Goal: Task Accomplishment & Management: Use online tool/utility

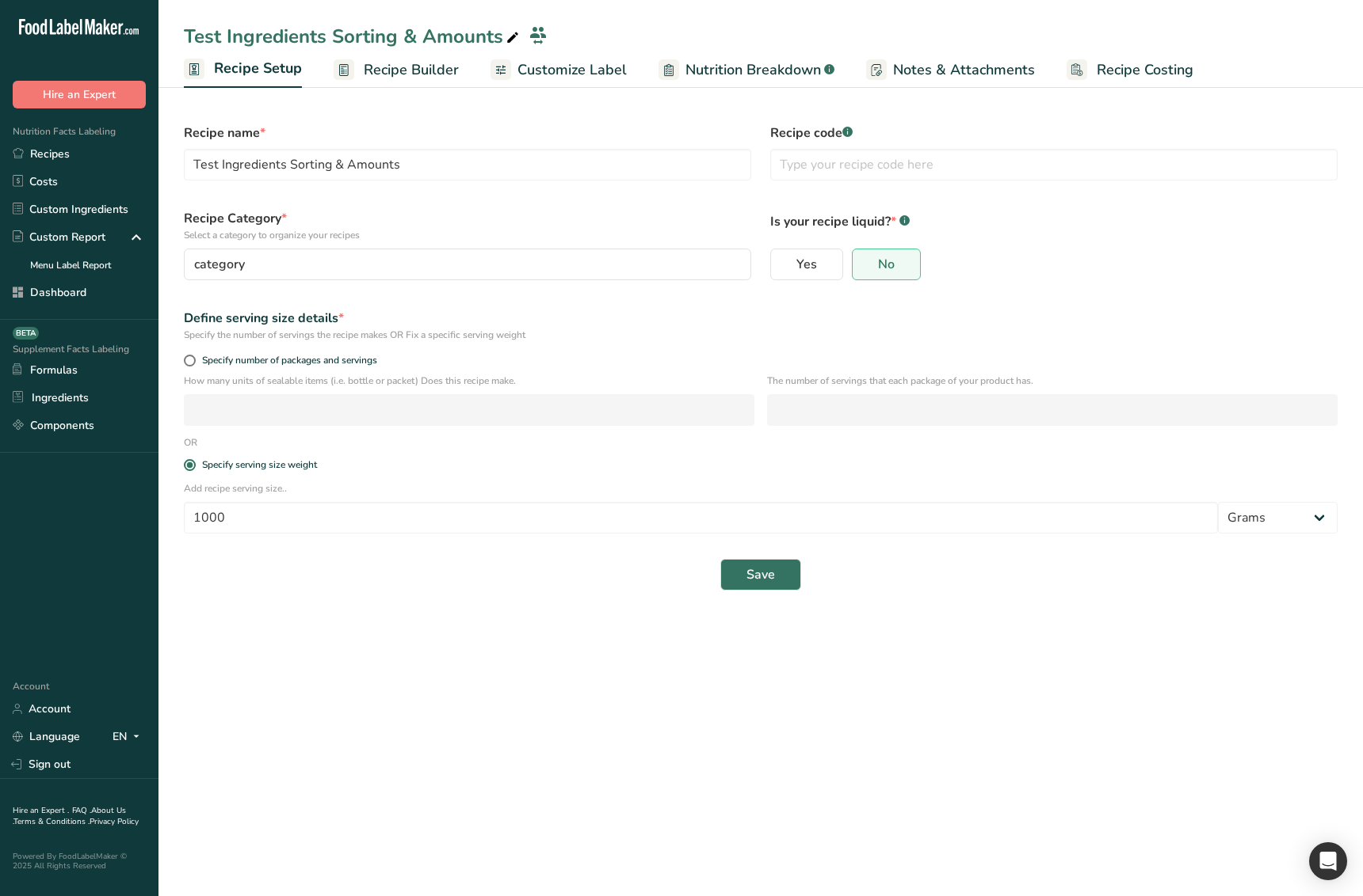
click at [1091, 681] on main "Test Ingredients Sorting & Amounts Recipe Setup Recipe Builder Customize Label …" at bounding box center [682, 448] width 1363 height 896
click at [392, 687] on main "Test Ingredients Sorting & Amounts Recipe Setup Recipe Builder Customize Label …" at bounding box center [682, 448] width 1363 height 896
click at [401, 687] on main "Test Ingredients Sorting & Amounts Recipe Setup Recipe Builder Customize Label …" at bounding box center [682, 448] width 1363 height 896
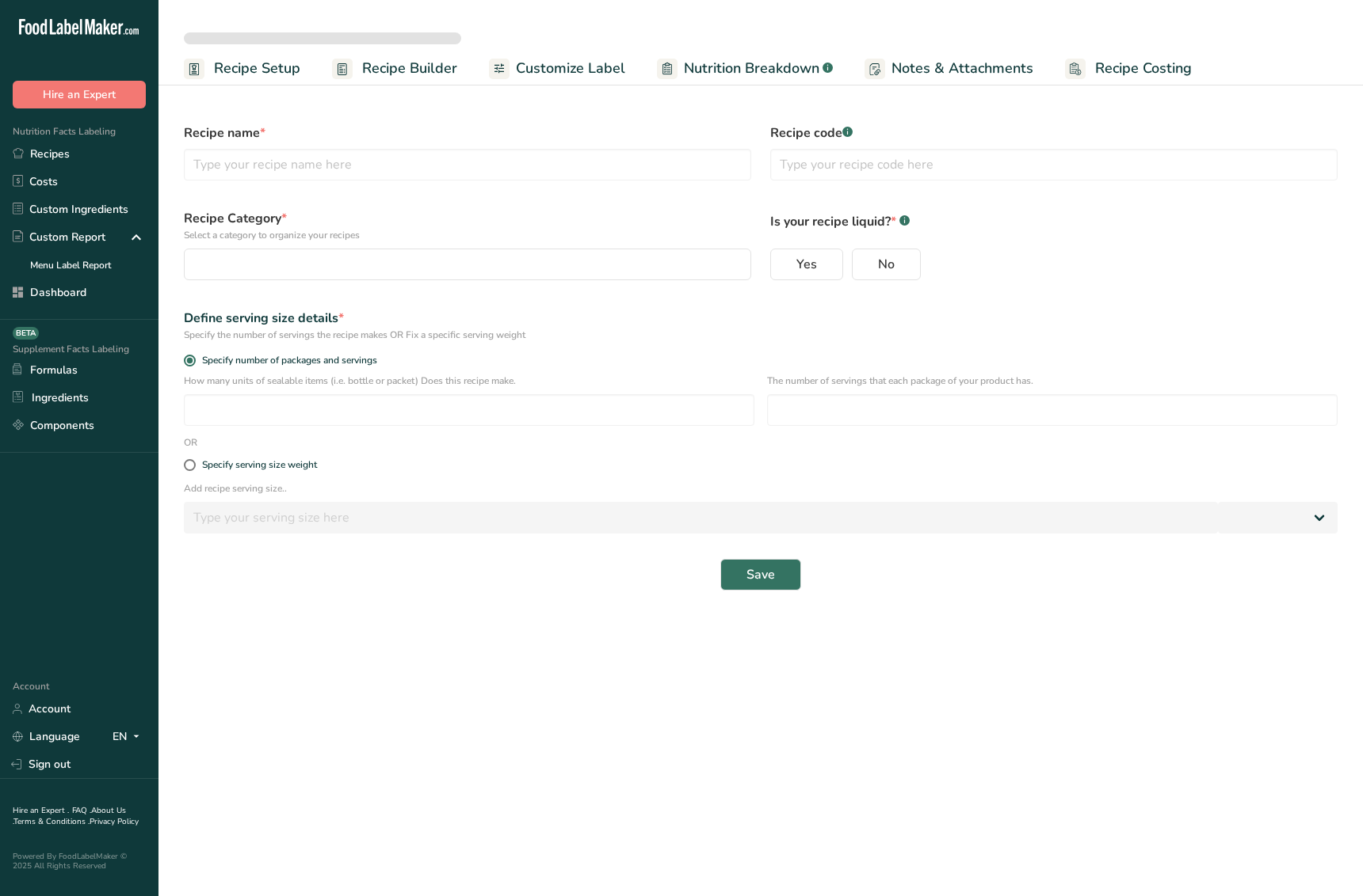
select select
type input "Test Ingredients Sorting & Amounts"
radio input "true"
radio input "false"
radio input "true"
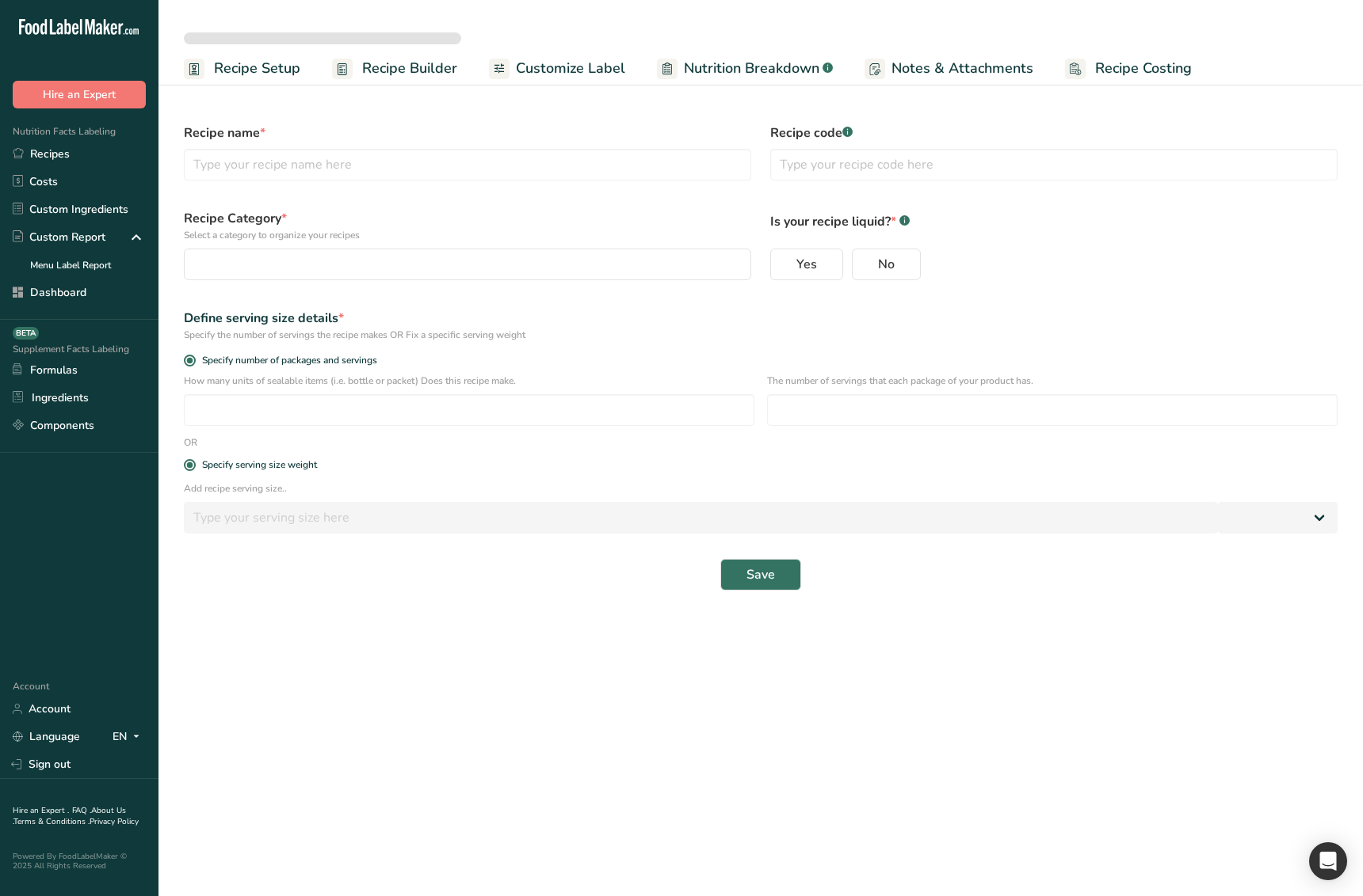
type input "1000"
select select "0"
select select
type input "Test Ingredients Sorting & Amounts"
radio input "true"
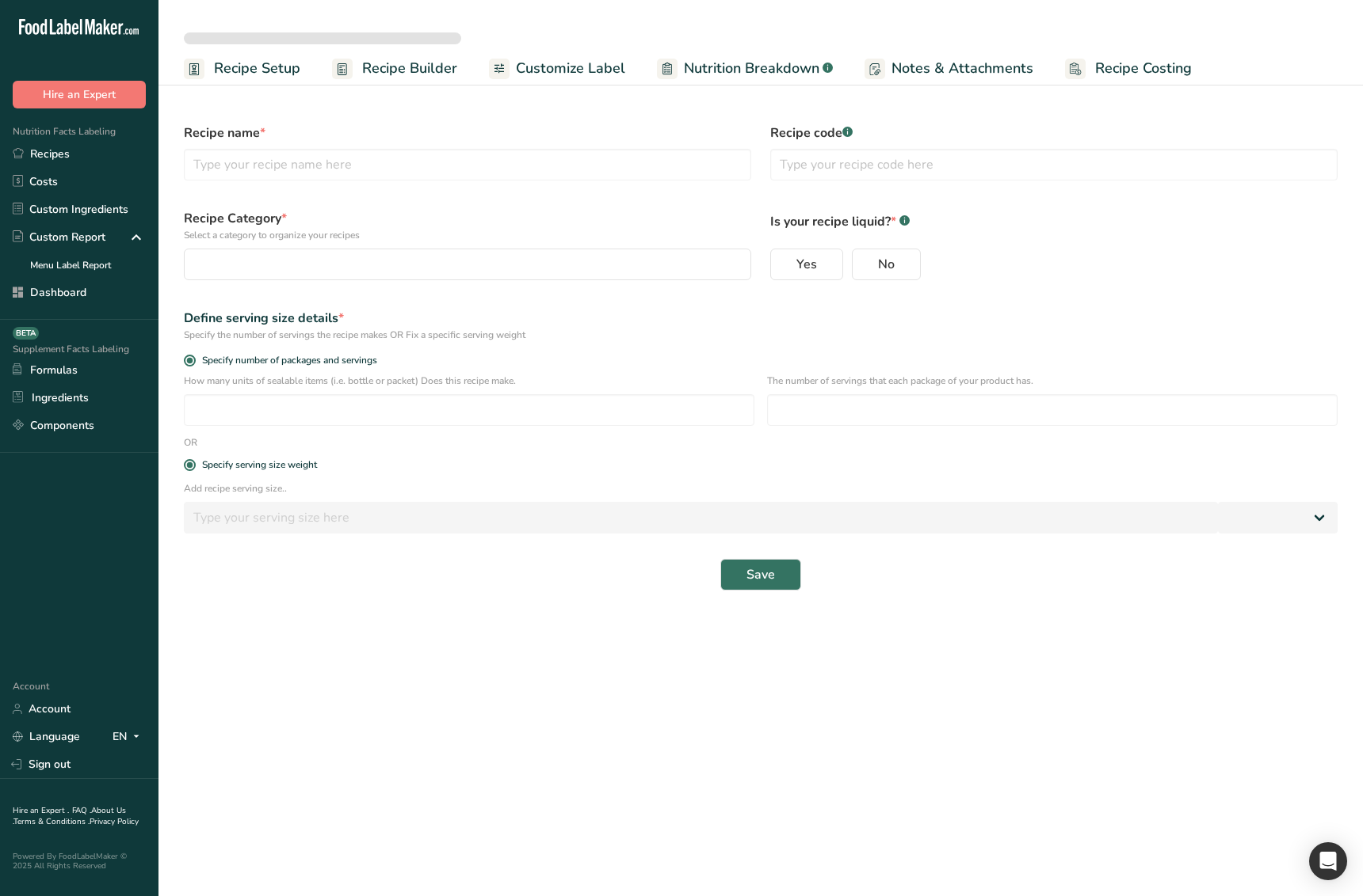
radio input "false"
radio input "true"
type input "1000"
select select "0"
select select
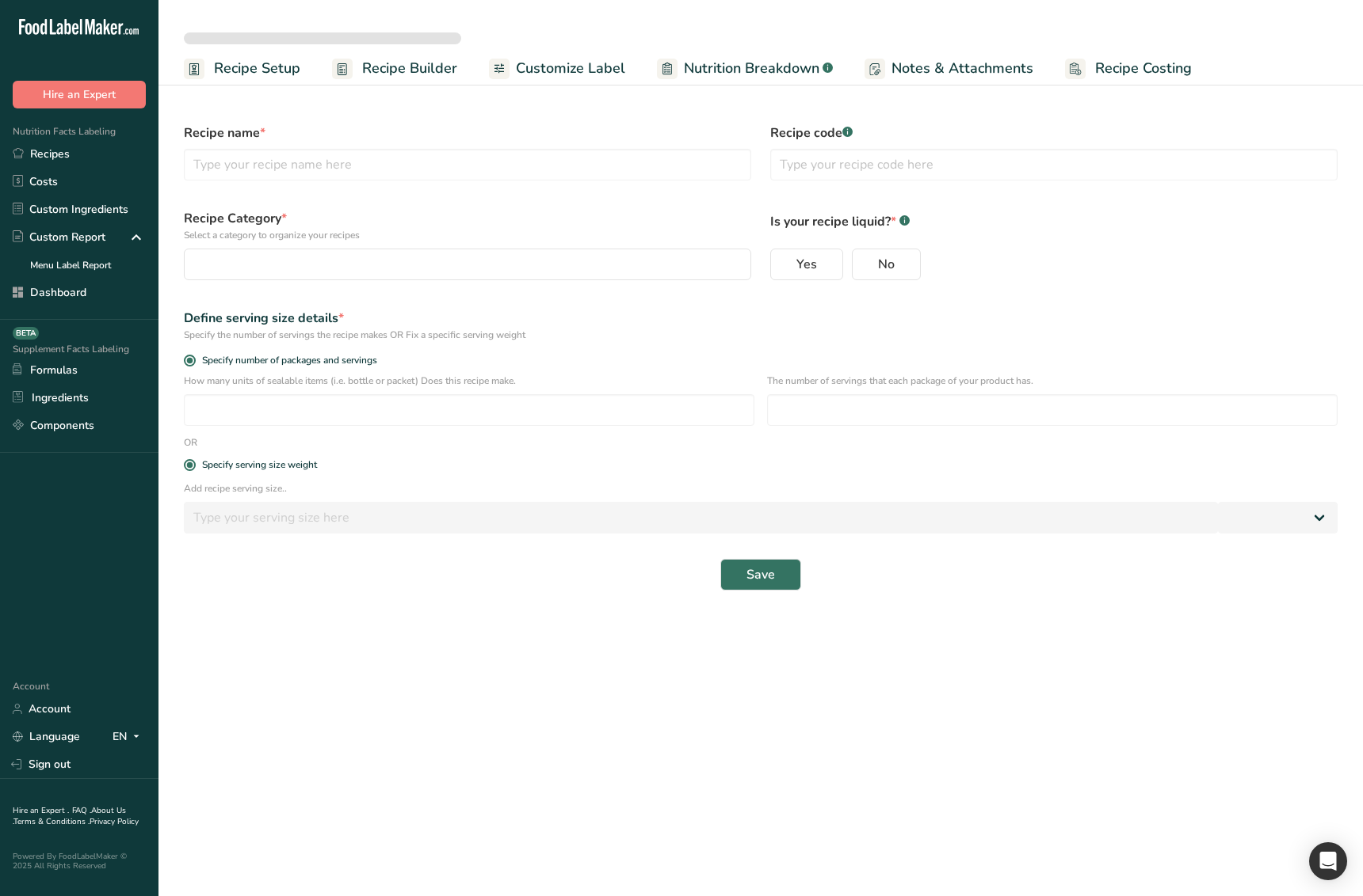
type input "Test Ingredients Sorting & Amounts"
radio input "true"
radio input "false"
radio input "true"
type input "1000"
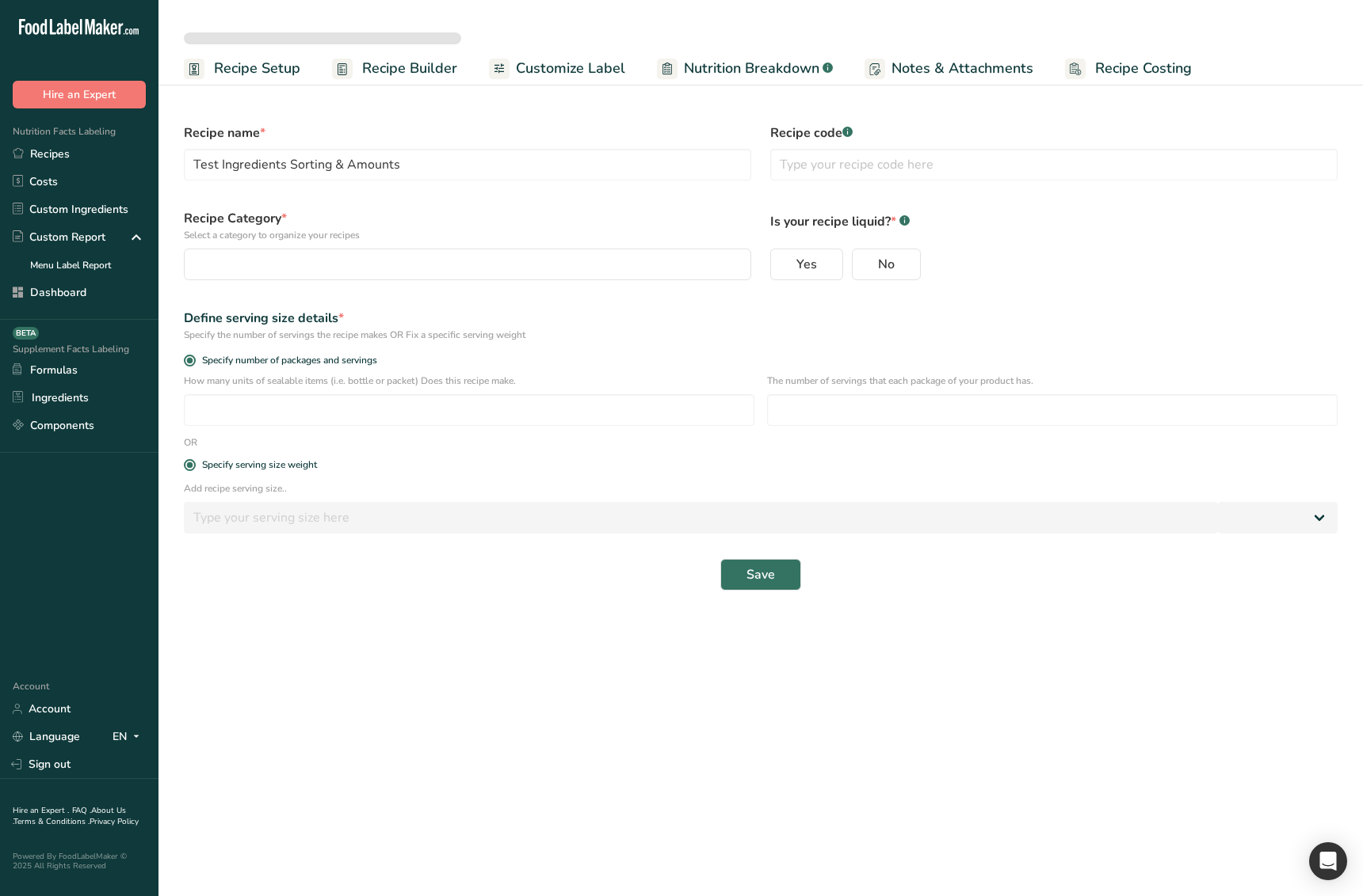
select select "0"
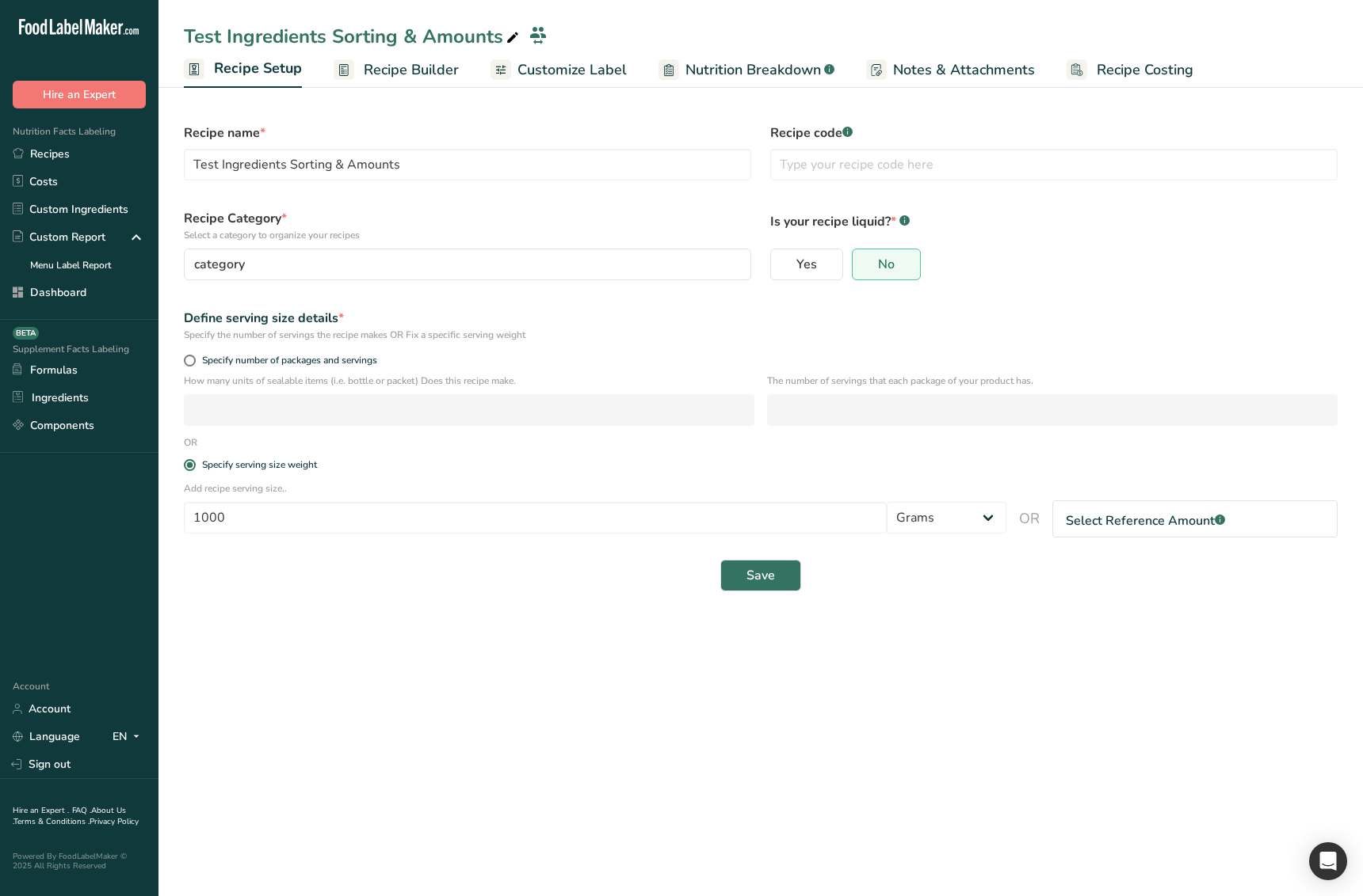
drag, startPoint x: 569, startPoint y: 699, endPoint x: 802, endPoint y: 632, distance: 242.4
click at [570, 699] on main "Test Ingredients Sorting & Amounts Recipe Setup Recipe Builder Customize Label …" at bounding box center [682, 448] width 1363 height 896
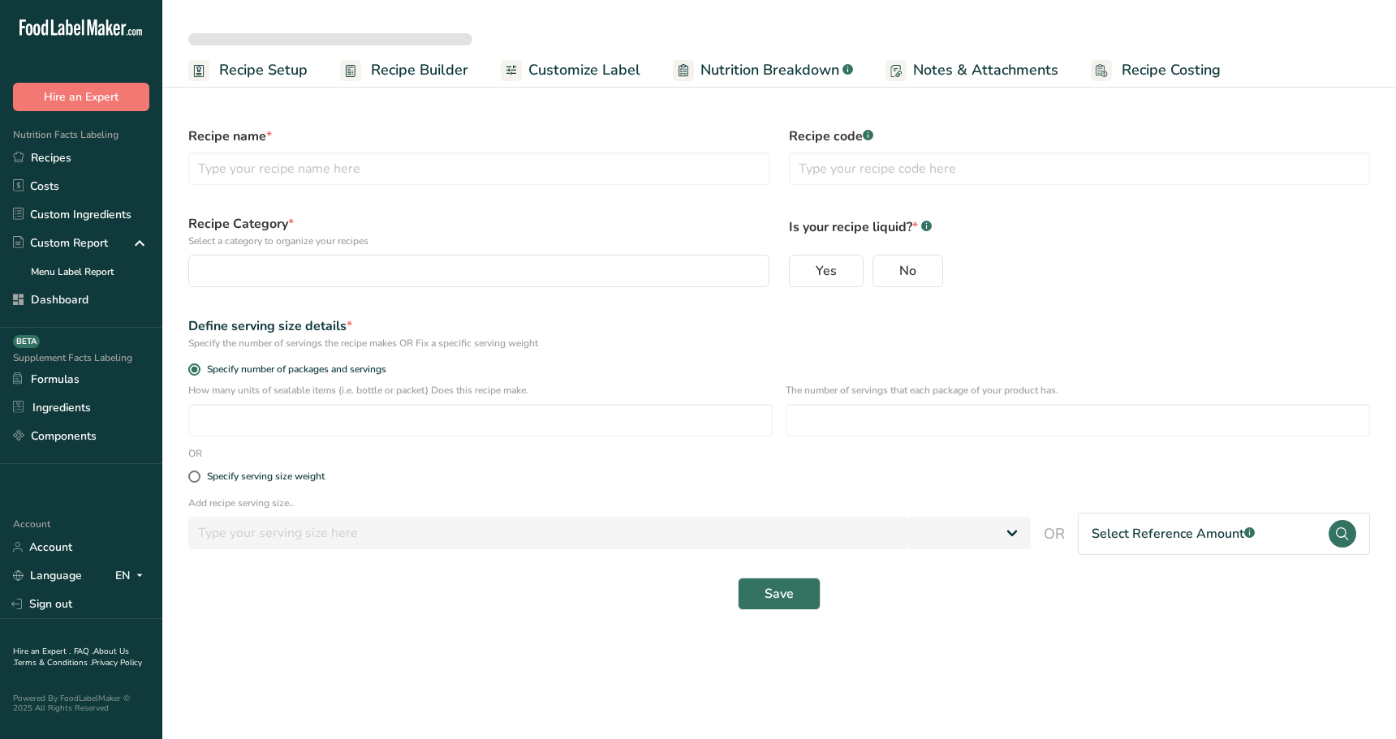
select select
type input "Test Ingredients Sorting & Amounts"
radio input "true"
radio input "false"
radio input "true"
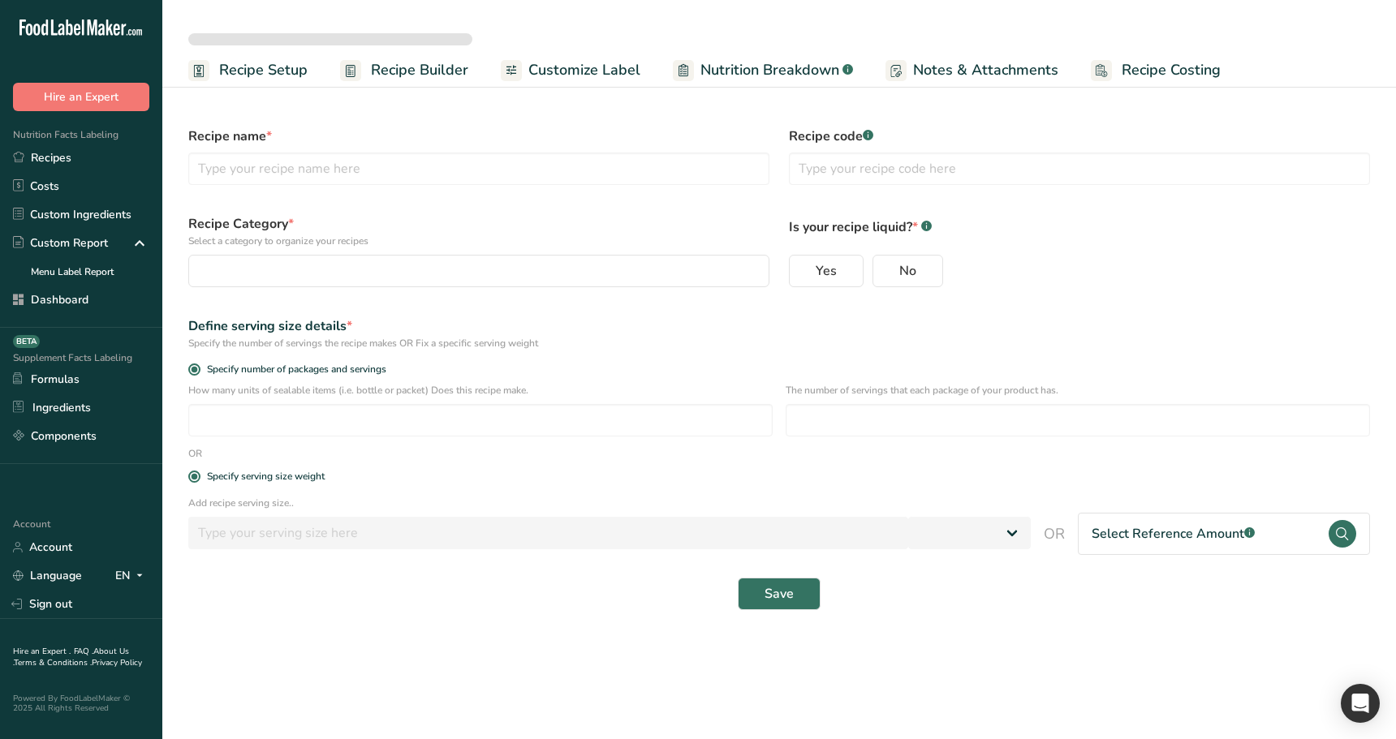
type input "1000"
select select "0"
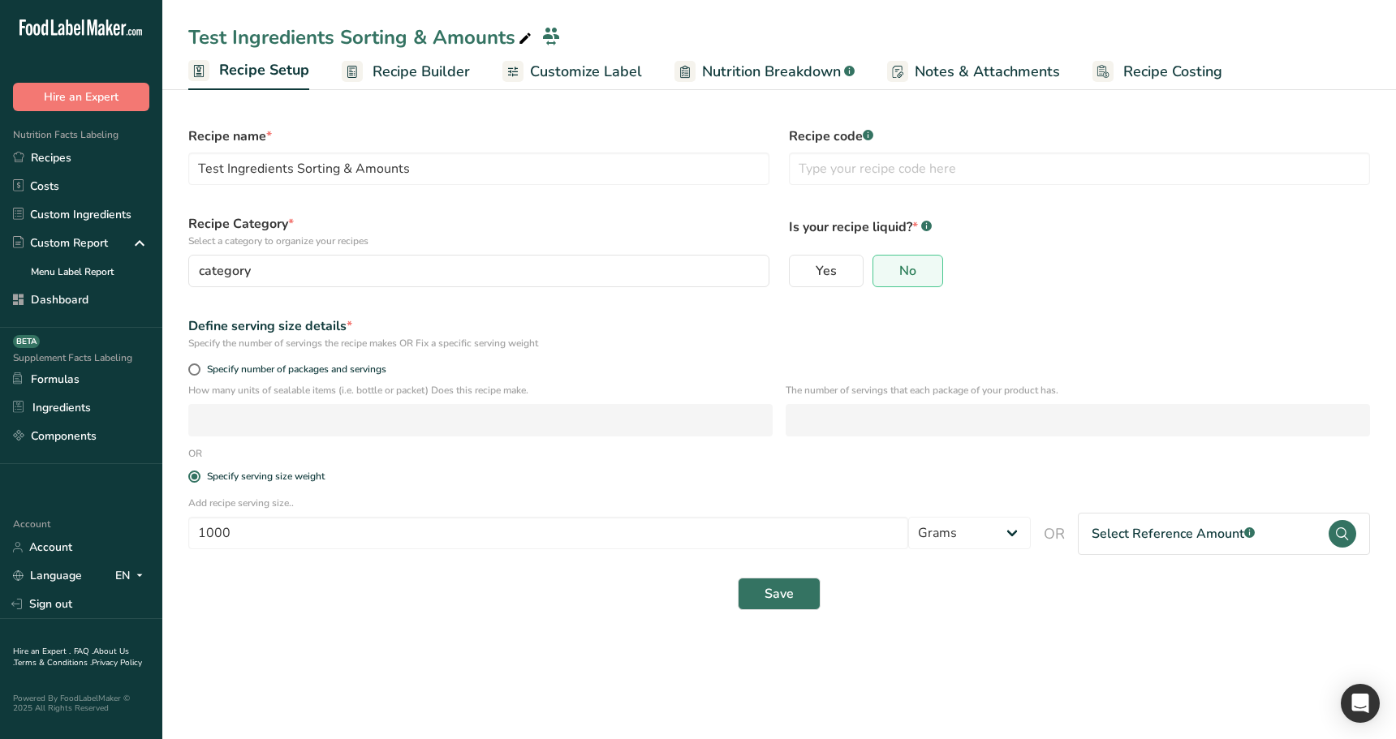
click at [514, 632] on section "Recipe name * Test Ingredients Sorting & Amounts Recipe code .a-a{fill:#347362;…" at bounding box center [778, 360] width 1233 height 552
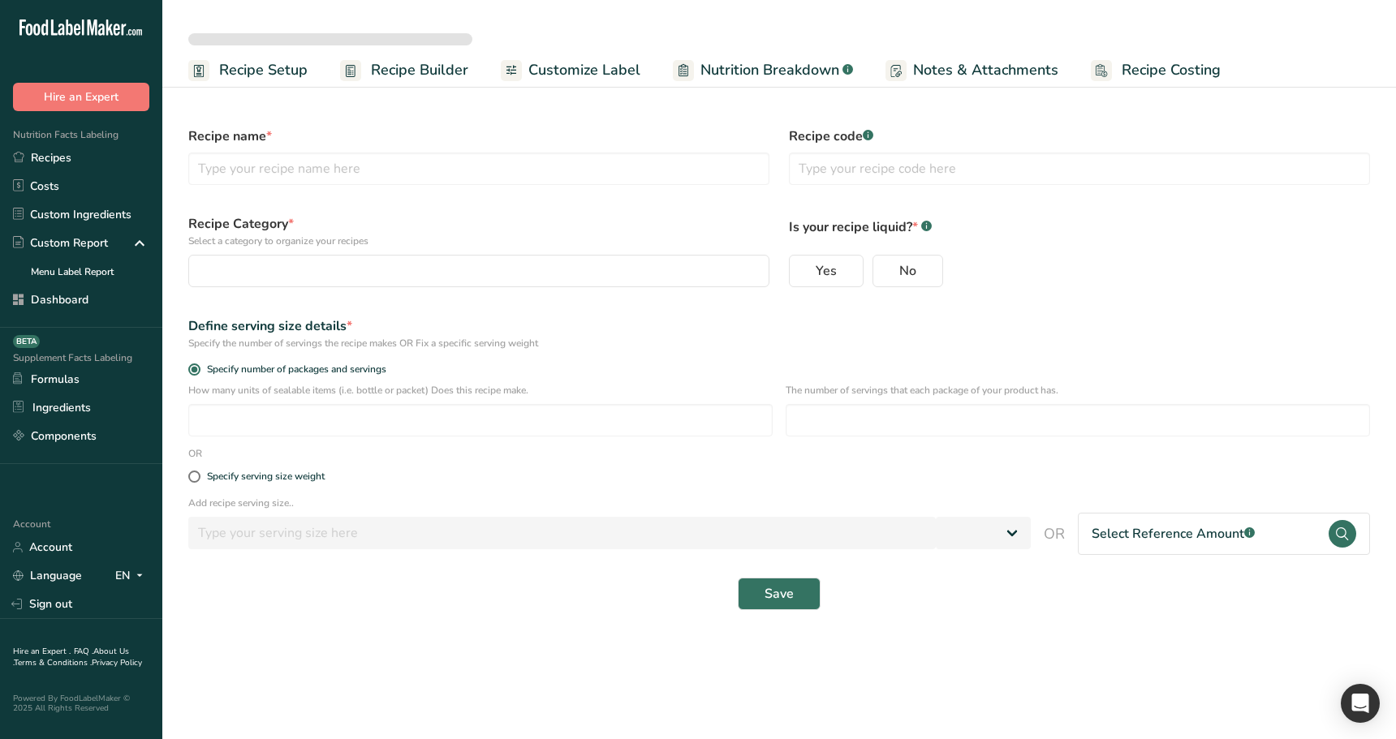
select select
type input "Test Ingredients Sorting & Amounts"
radio input "true"
radio input "false"
radio input "true"
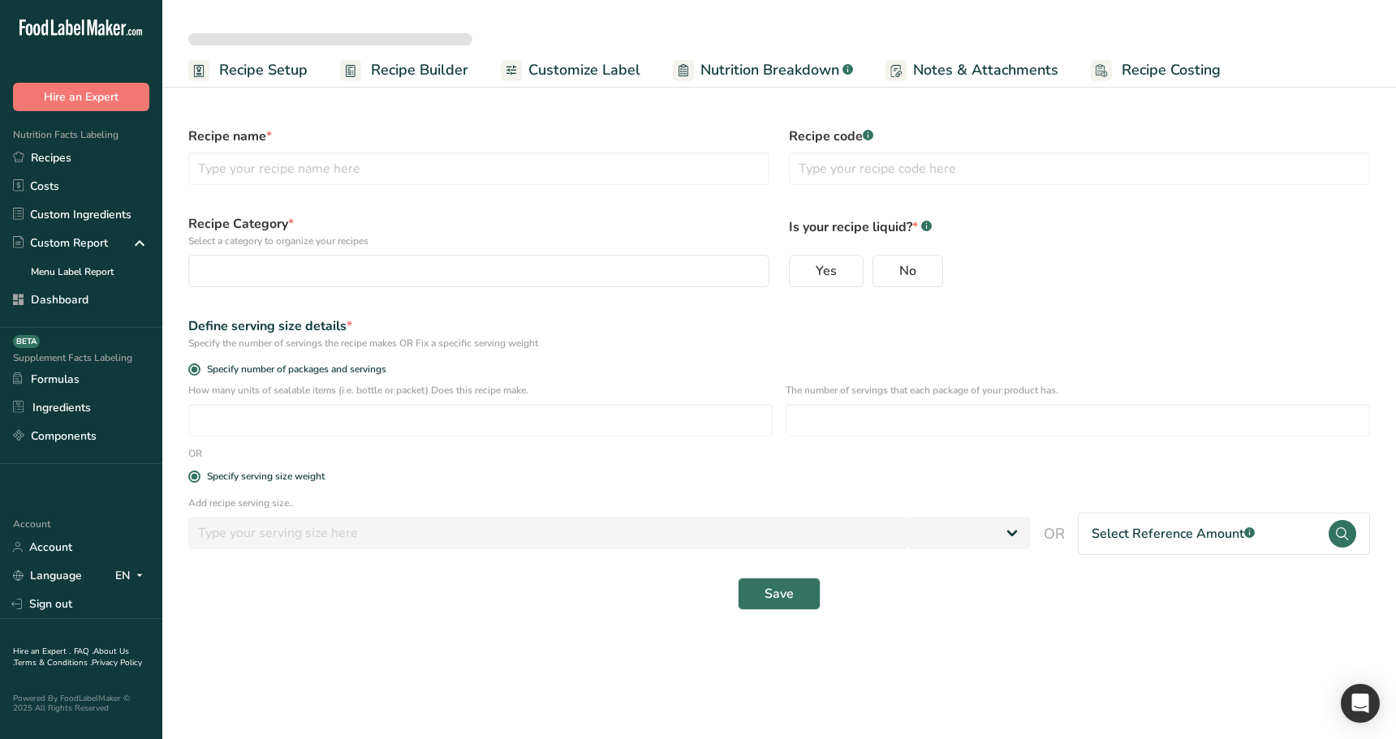
type input "1000"
select select "0"
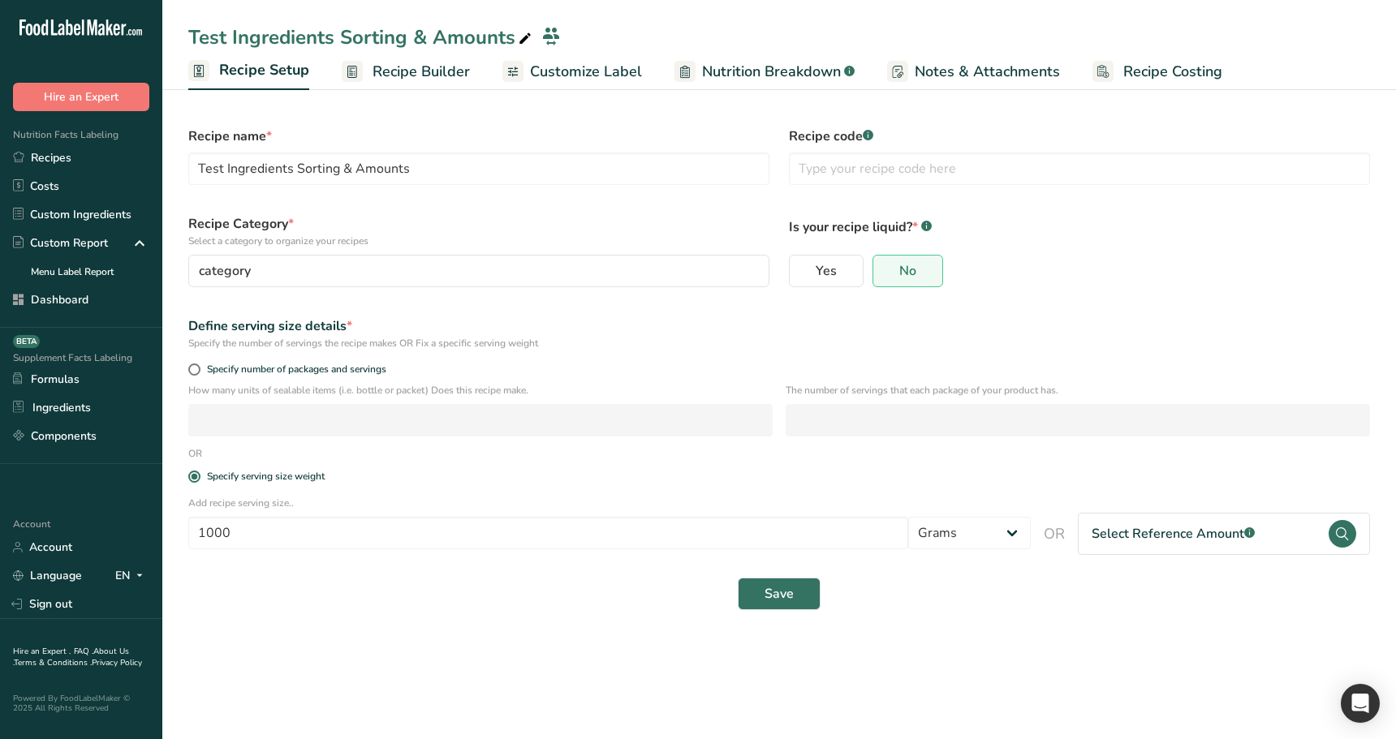
drag, startPoint x: 1283, startPoint y: 606, endPoint x: 1243, endPoint y: 559, distance: 61.6
click at [1280, 603] on div "Save" at bounding box center [778, 594] width 1181 height 32
click at [1224, 536] on div "Select Reference Amount .a-a{fill:#347362;}.b-a{fill:#fff;}" at bounding box center [1172, 533] width 163 height 19
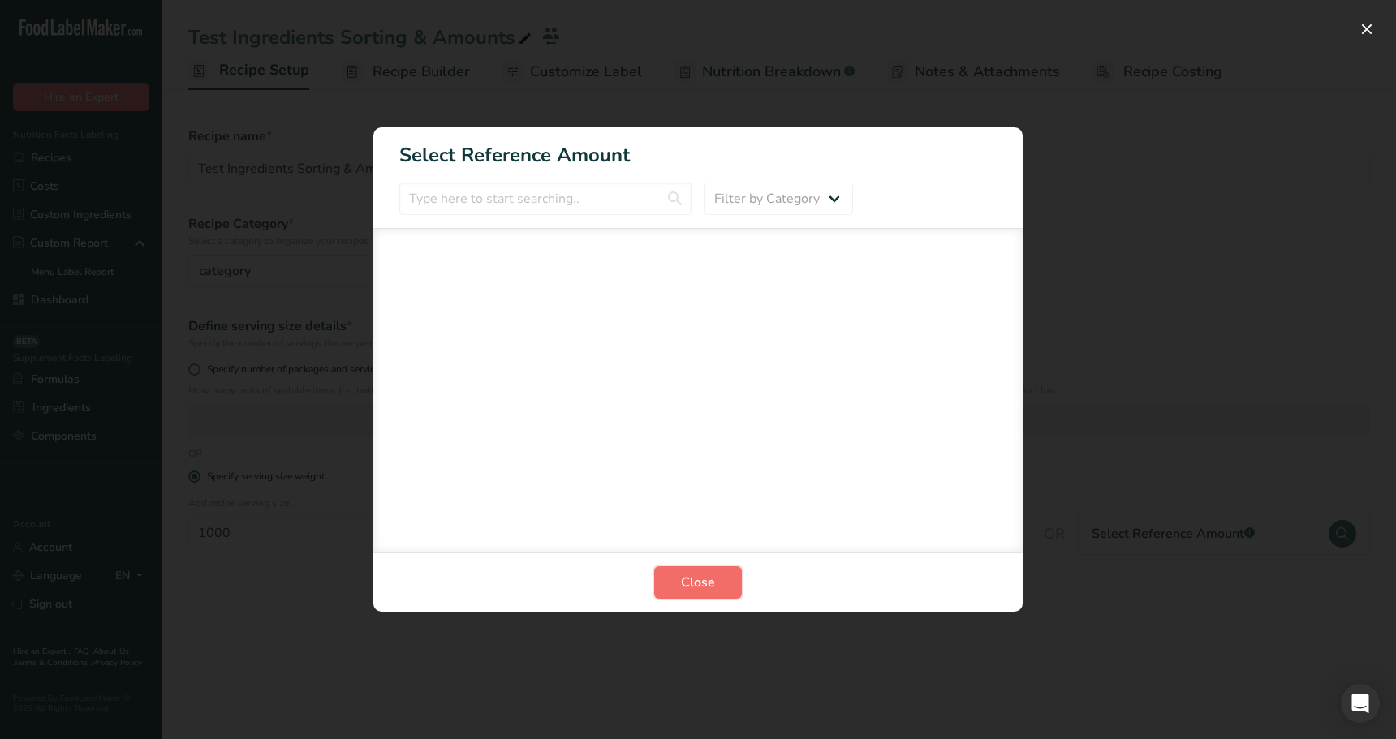
click at [704, 591] on span "Close" at bounding box center [698, 582] width 34 height 19
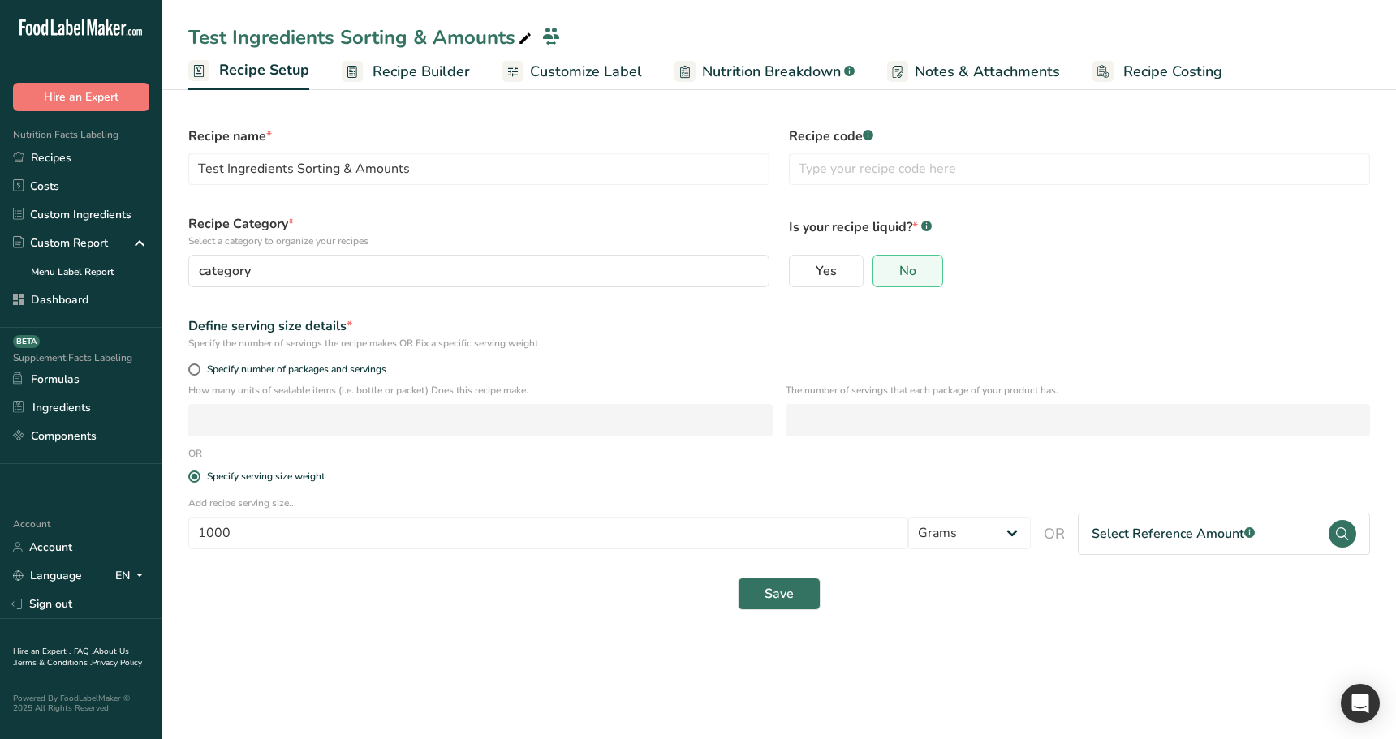
click at [1039, 625] on section "Recipe name * Test Ingredients Sorting & Amounts Recipe code .a-a{fill:#347362;…" at bounding box center [778, 369] width 1233 height 571
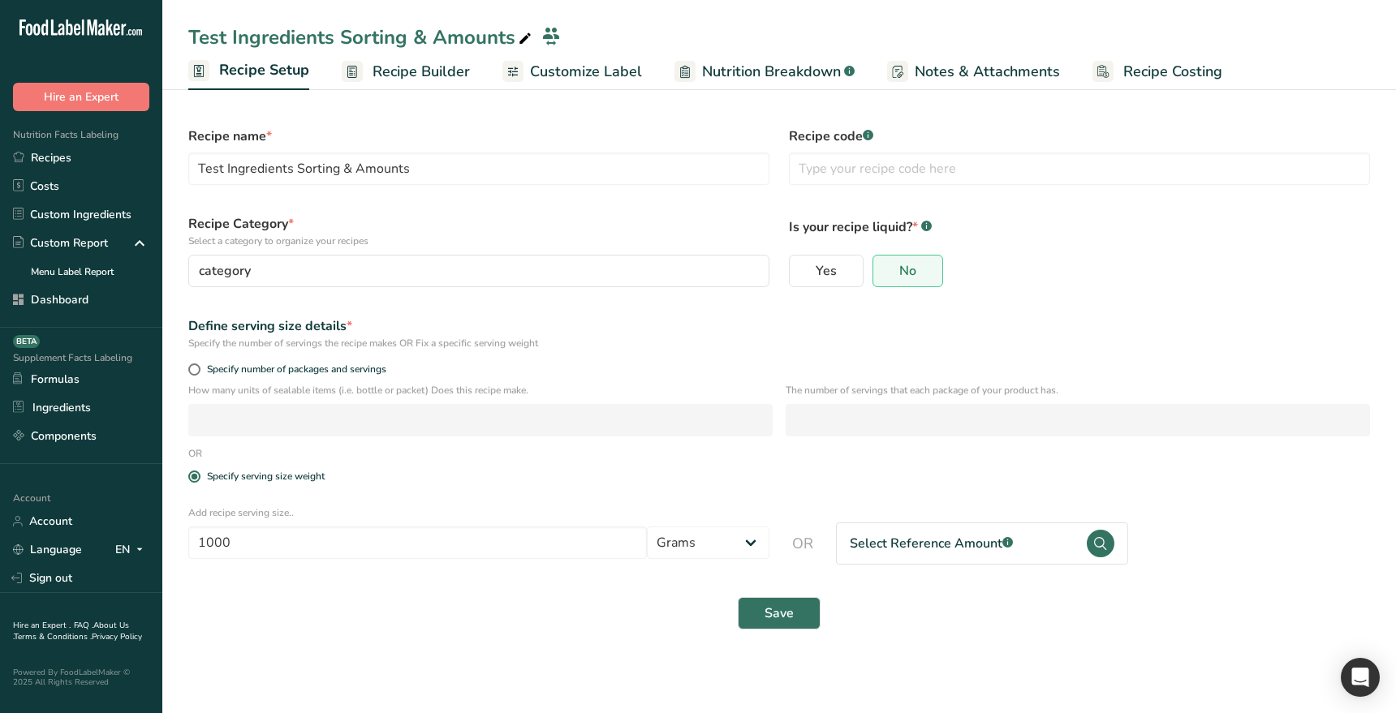
click at [1052, 596] on div "Save" at bounding box center [778, 613] width 1201 height 52
click at [573, 615] on div "Save" at bounding box center [778, 612] width 1181 height 32
click at [863, 504] on p "Find your serving size based on your recipe RACC Category" at bounding box center [1073, 510] width 481 height 15
click at [876, 547] on div "Select RACC Category" at bounding box center [911, 541] width 135 height 19
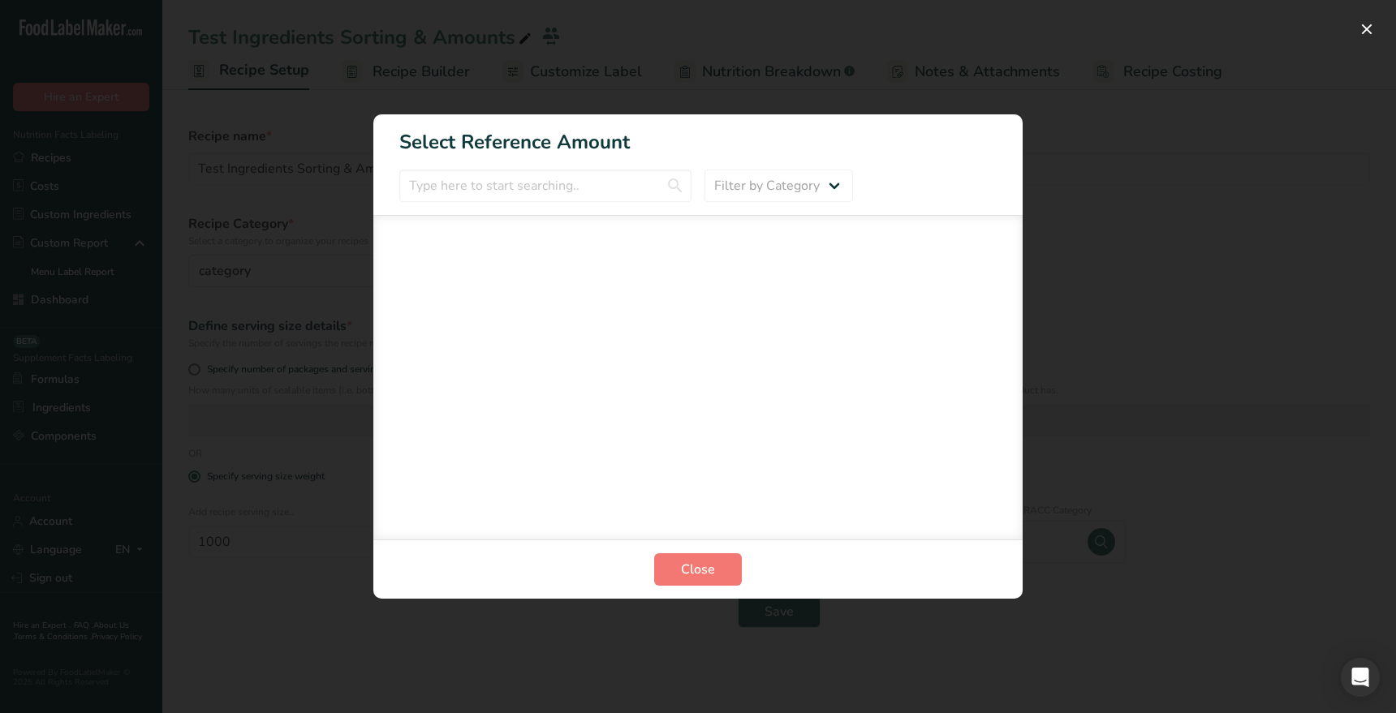
drag, startPoint x: 980, startPoint y: 647, endPoint x: 976, endPoint y: 637, distance: 11.3
click at [980, 647] on div "FOP Category Selection Modal" at bounding box center [698, 356] width 1396 height 713
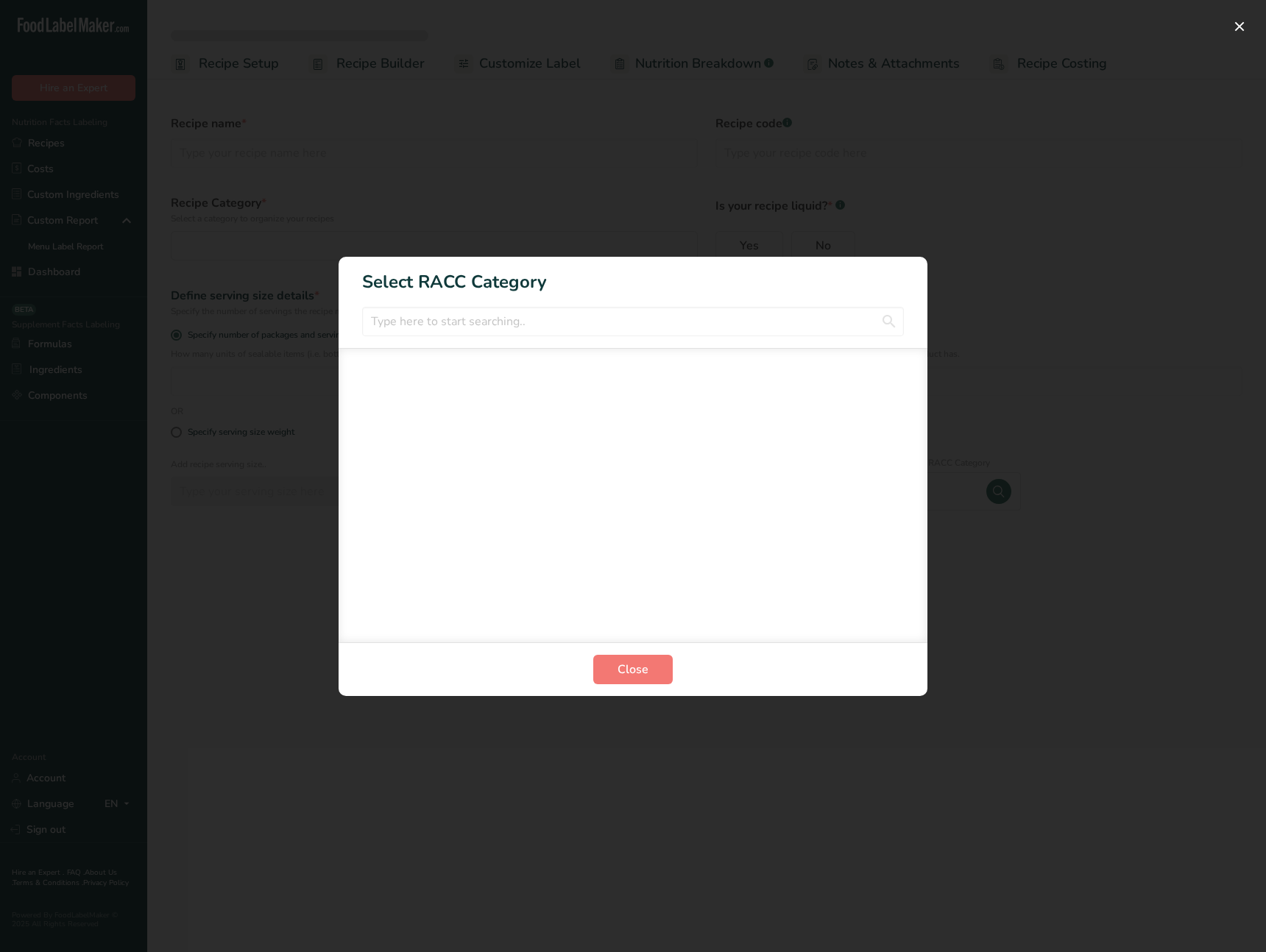
select select
type input "Test Ingredients Sorting & Amounts"
radio input "true"
radio input "false"
radio input "true"
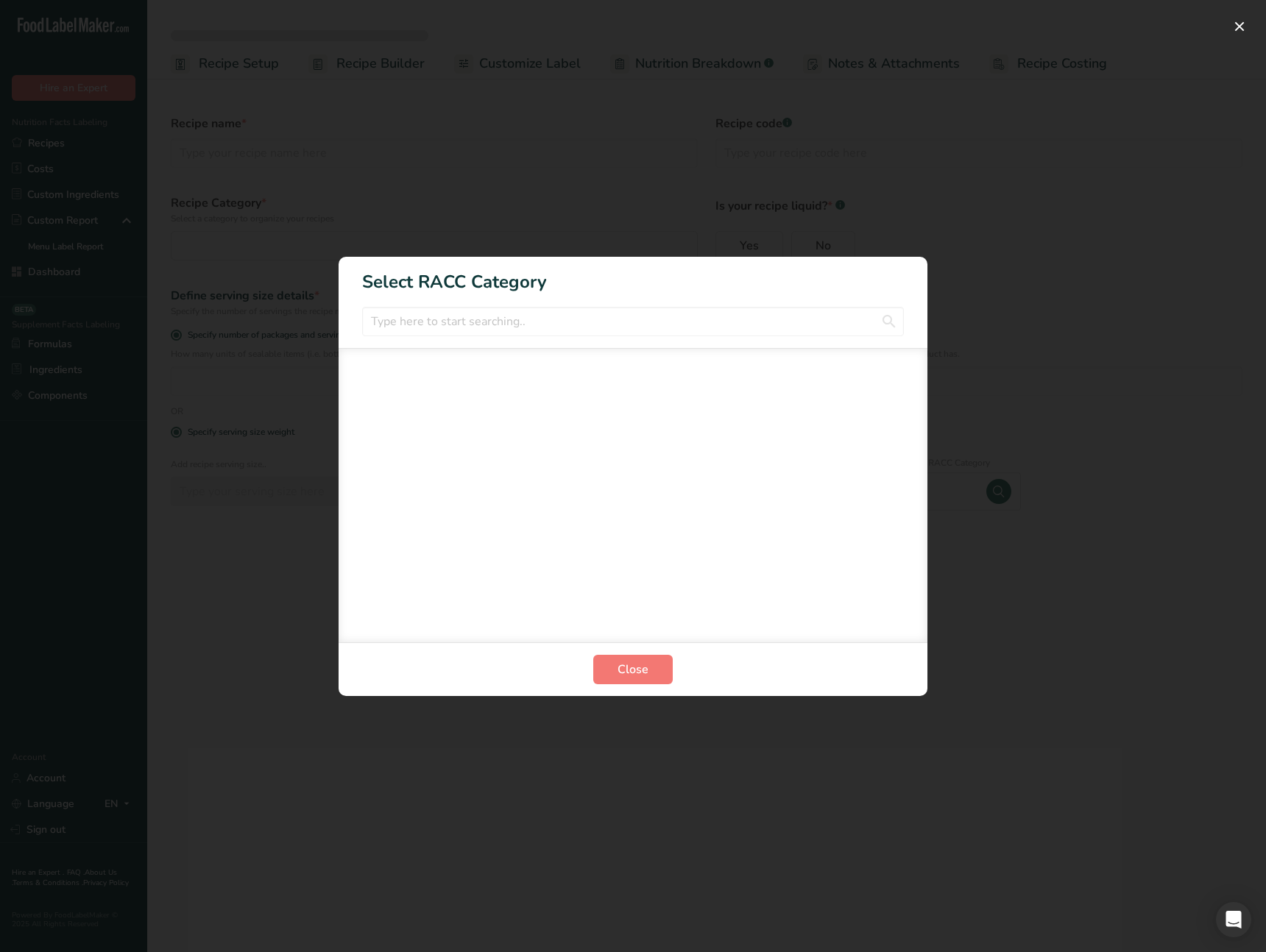
type input "1000"
select select "0"
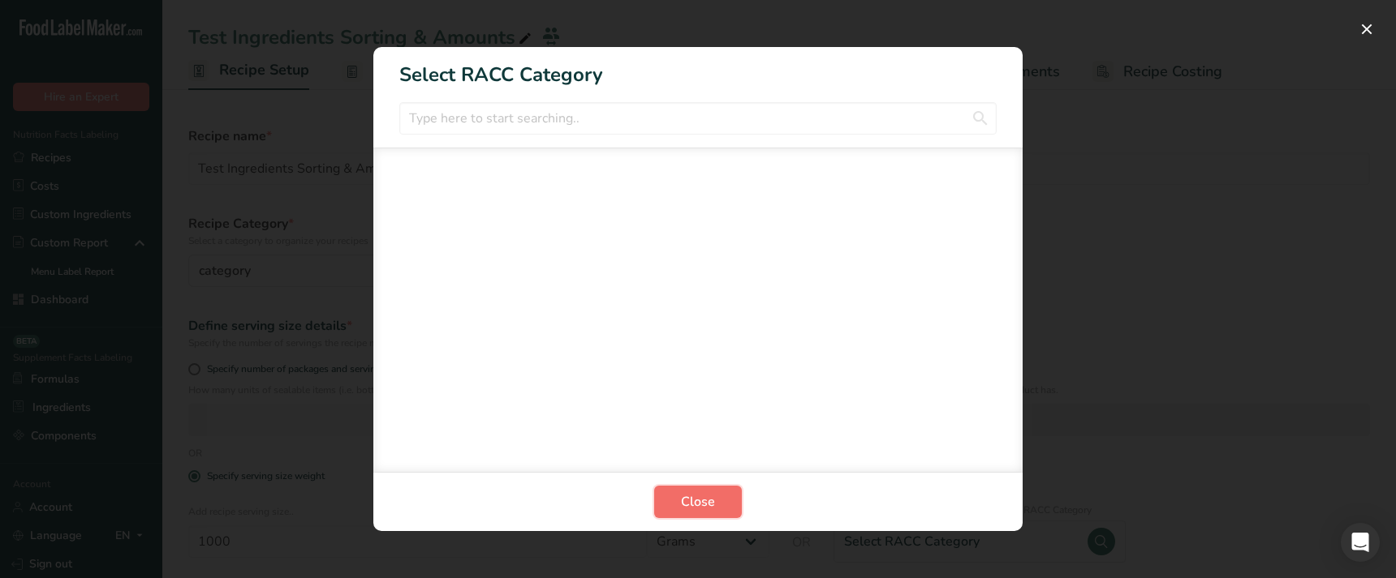
click at [708, 518] on button "Close" at bounding box center [698, 502] width 88 height 32
click at [686, 500] on span "Close" at bounding box center [698, 501] width 34 height 19
click at [666, 499] on button "Close" at bounding box center [698, 502] width 88 height 32
click at [673, 501] on button "Close" at bounding box center [698, 502] width 88 height 32
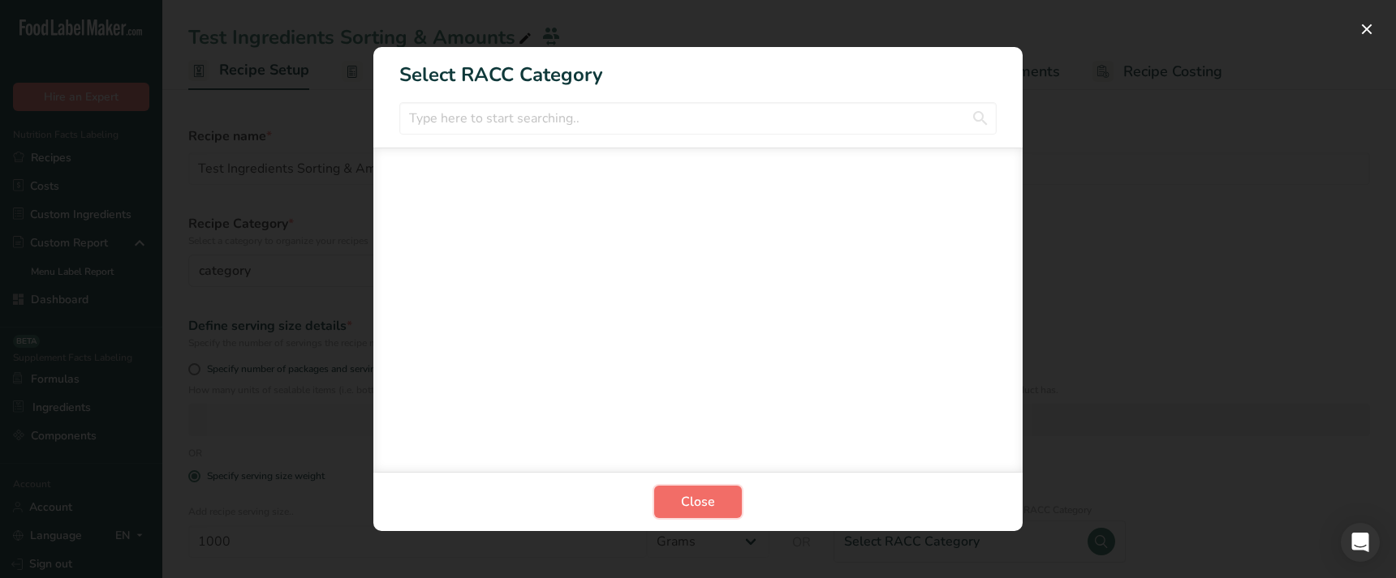
click at [673, 501] on button "Close" at bounding box center [698, 502] width 88 height 32
click at [687, 510] on span "Close" at bounding box center [698, 501] width 34 height 19
click at [686, 510] on span "Close" at bounding box center [698, 501] width 34 height 19
drag, startPoint x: 686, startPoint y: 510, endPoint x: 411, endPoint y: 501, distance: 275.2
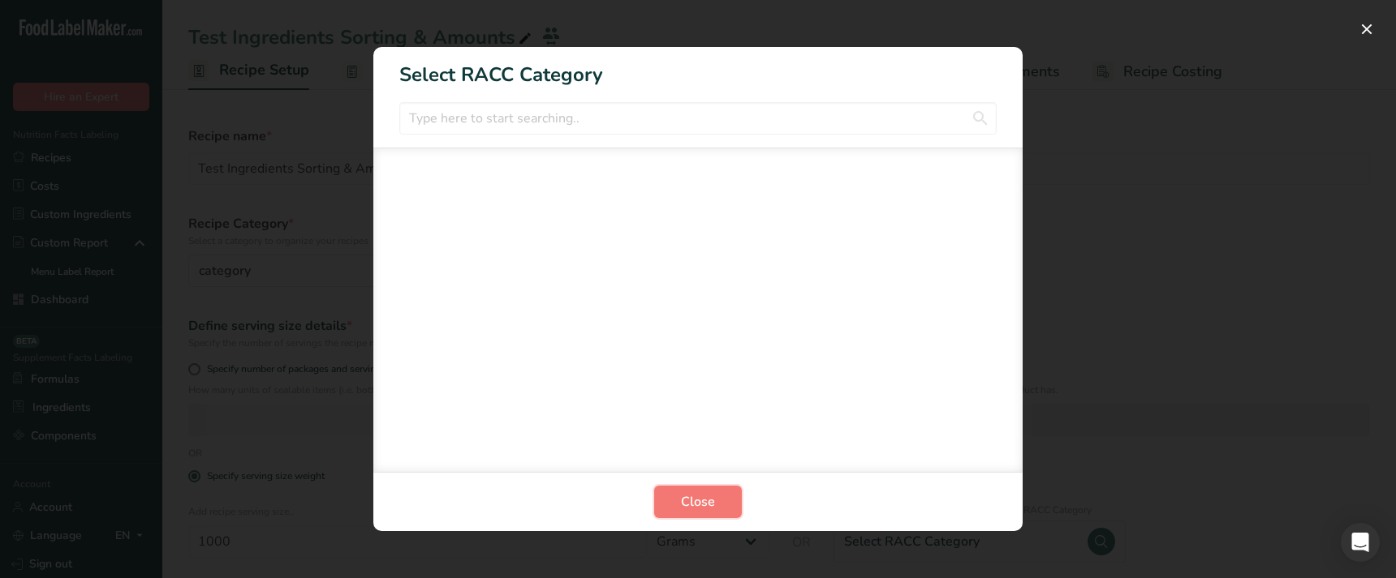
click at [670, 509] on button "Close" at bounding box center [698, 502] width 88 height 32
click at [320, 494] on div "RACC Category Selection Modal" at bounding box center [698, 289] width 1396 height 578
select select
type input "Test Ingredients Sorting & Amounts"
radio input "true"
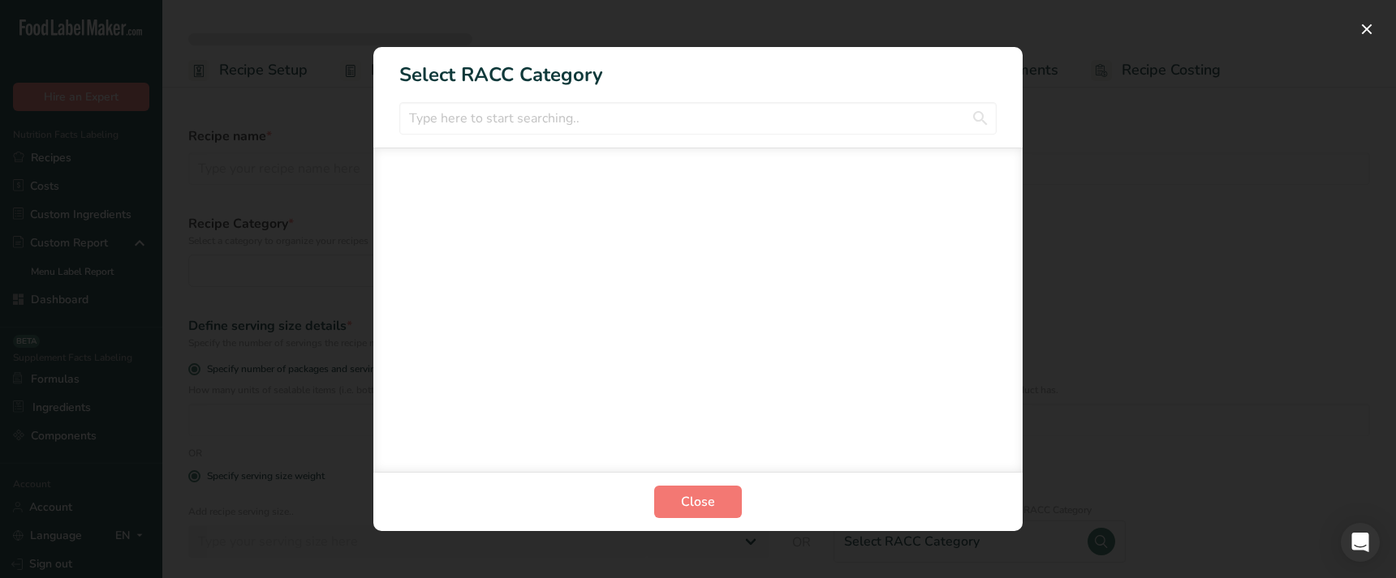
radio input "false"
radio input "true"
type input "1000"
select select "0"
click at [716, 506] on button "Close" at bounding box center [698, 502] width 88 height 32
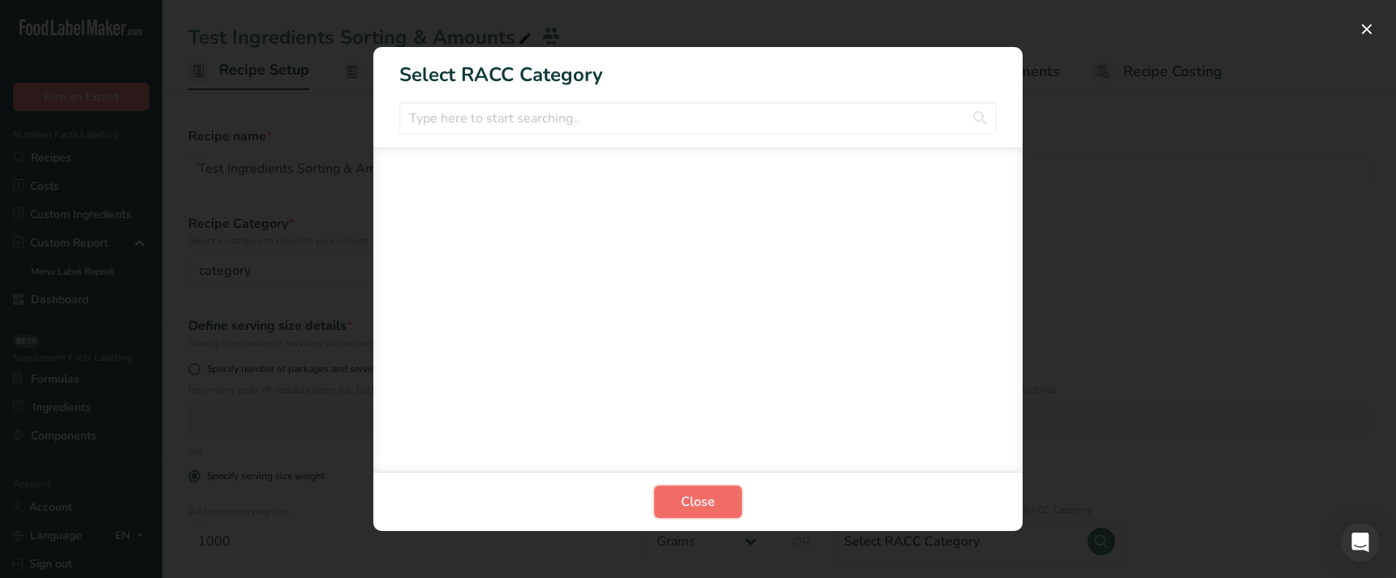
click at [715, 505] on button "Close" at bounding box center [698, 502] width 88 height 32
click at [740, 497] on section "Close" at bounding box center [697, 501] width 649 height 59
click at [720, 500] on button "Close" at bounding box center [698, 502] width 88 height 32
click at [711, 502] on span "Close" at bounding box center [698, 501] width 34 height 19
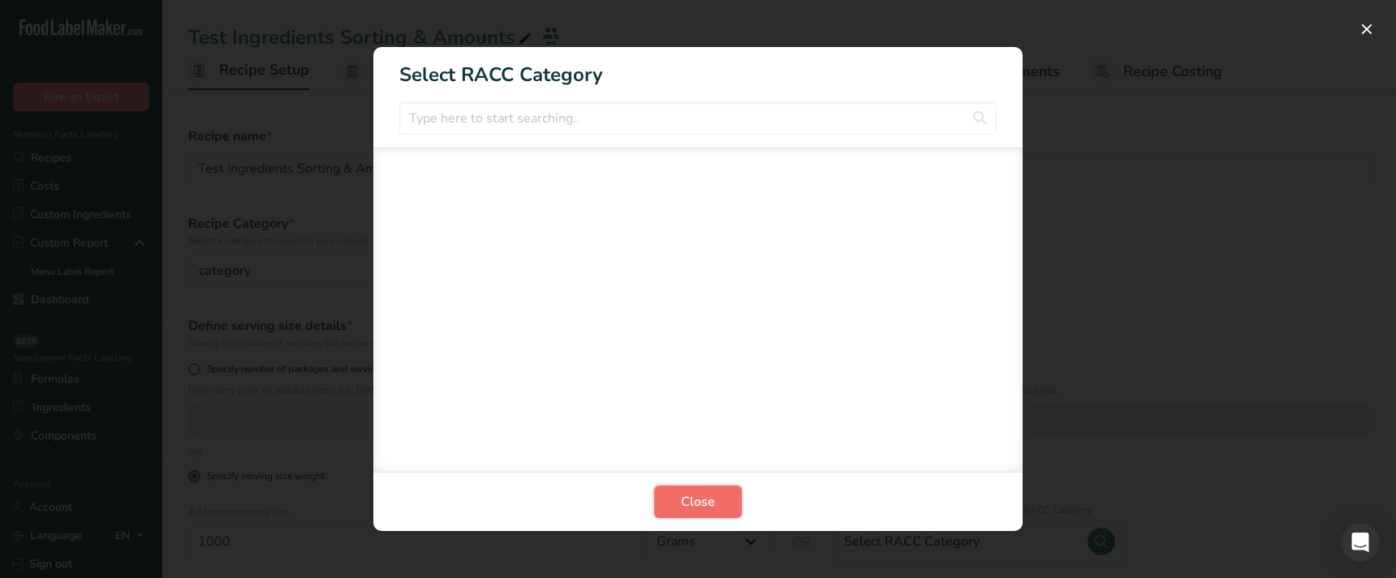
click at [711, 502] on span "Close" at bounding box center [698, 501] width 34 height 19
drag, startPoint x: 711, startPoint y: 502, endPoint x: 904, endPoint y: 439, distance: 203.2
click at [718, 500] on button "Close" at bounding box center [698, 502] width 88 height 32
click at [1002, 401] on div "RACC Category Selection Modal" at bounding box center [697, 310] width 649 height 325
select select
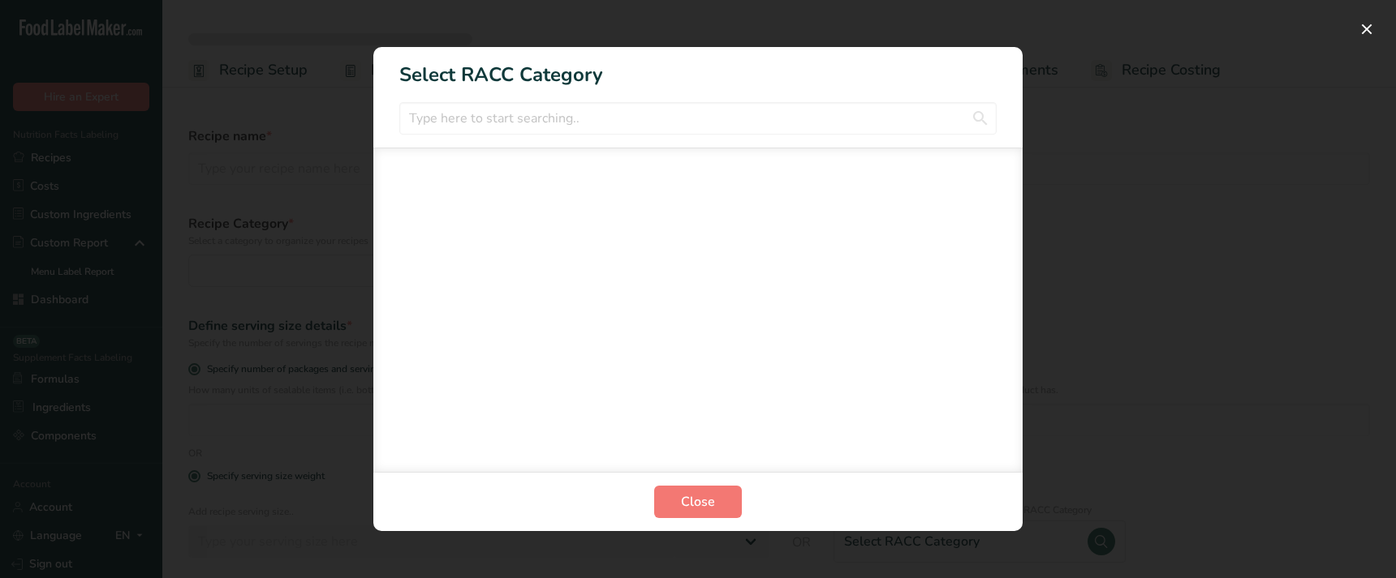
type input "Test Ingredients Sorting & Amounts"
radio input "true"
radio input "false"
radio input "true"
type input "1000"
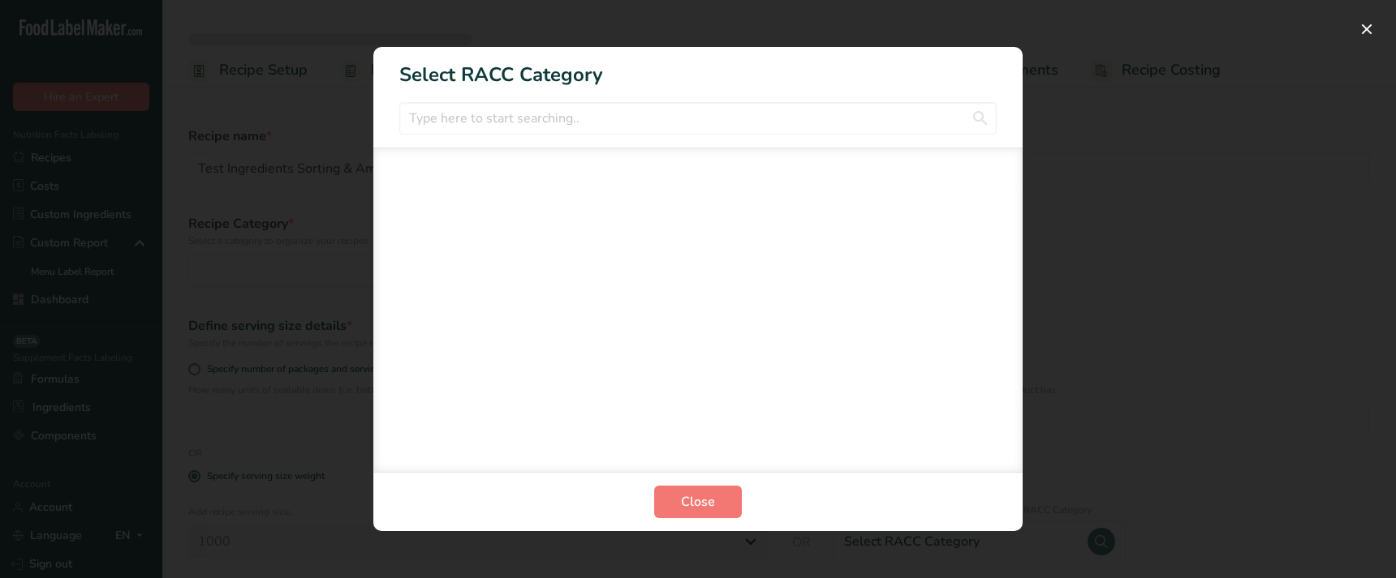
select select "0"
click at [730, 509] on button "Close" at bounding box center [698, 502] width 88 height 32
click at [718, 510] on button "Close" at bounding box center [698, 502] width 88 height 32
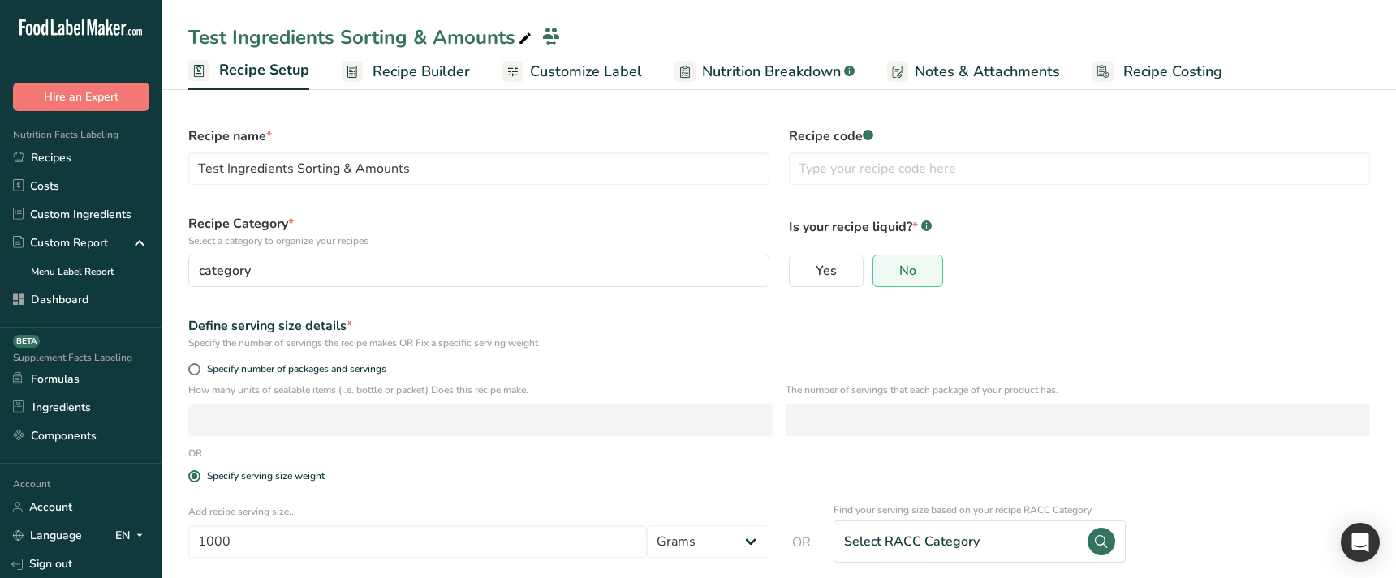
click at [988, 543] on div "Select RACC Category" at bounding box center [979, 542] width 292 height 42
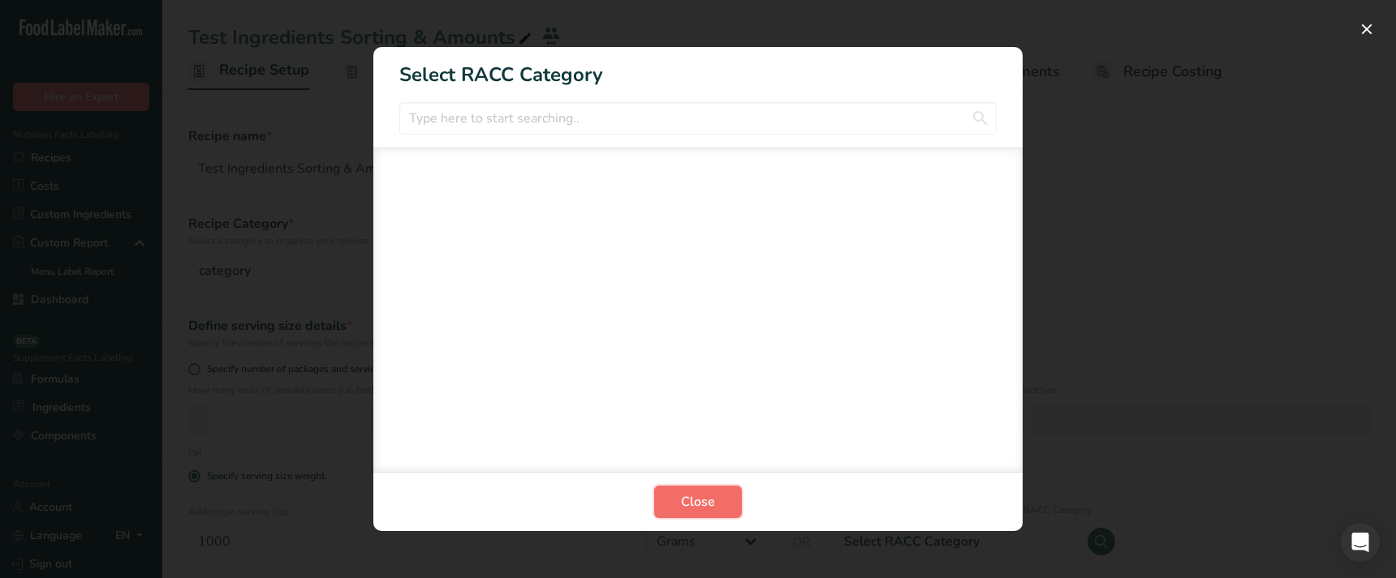
drag, startPoint x: 695, startPoint y: 507, endPoint x: 656, endPoint y: 523, distance: 41.9
click at [695, 507] on span "Close" at bounding box center [698, 501] width 34 height 19
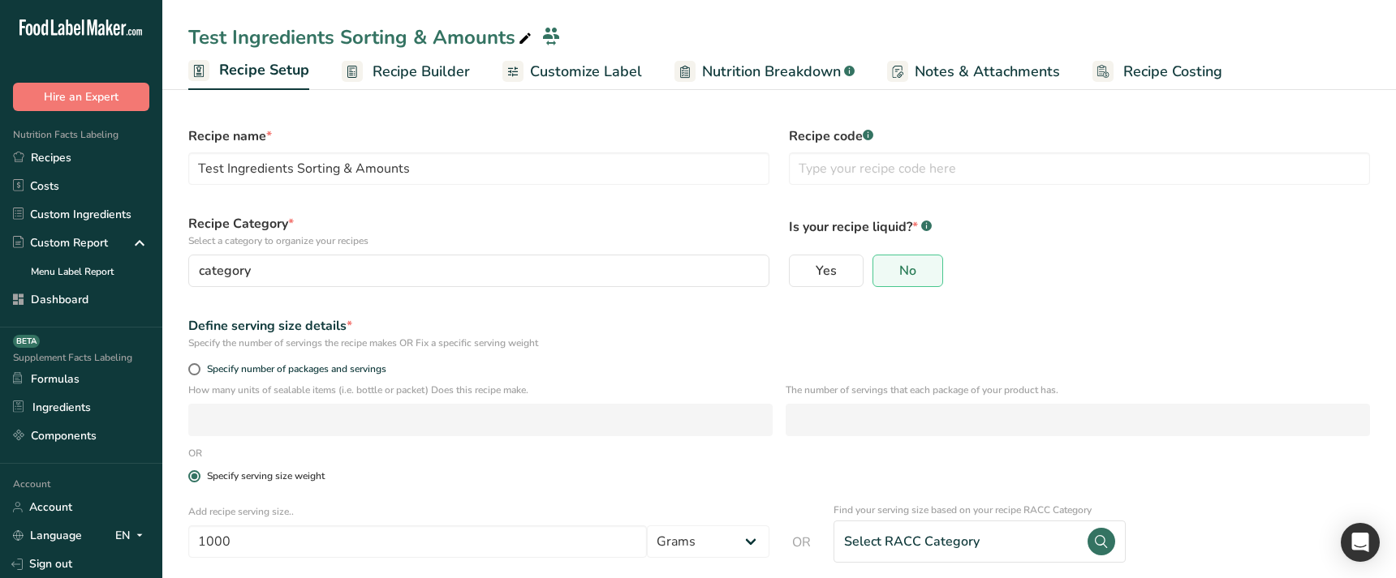
click at [607, 475] on label "Specify serving size weight" at bounding box center [778, 477] width 1181 height 12
click at [199, 475] on input "Specify serving size weight" at bounding box center [193, 476] width 11 height 11
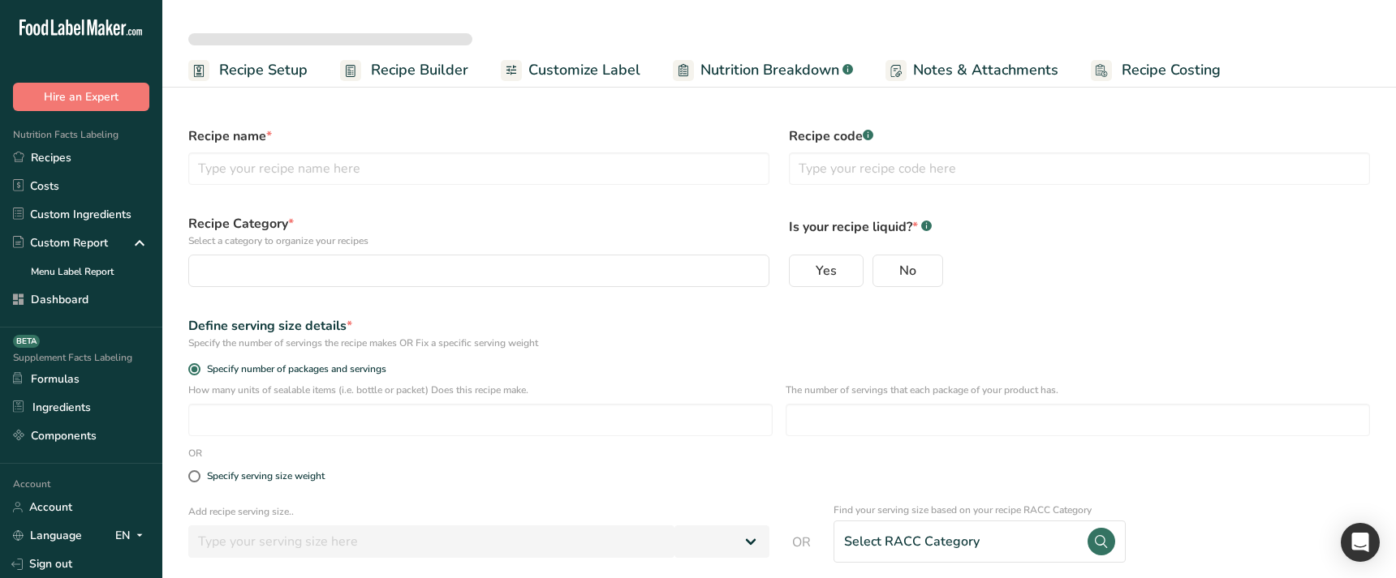
scroll to position [75, 0]
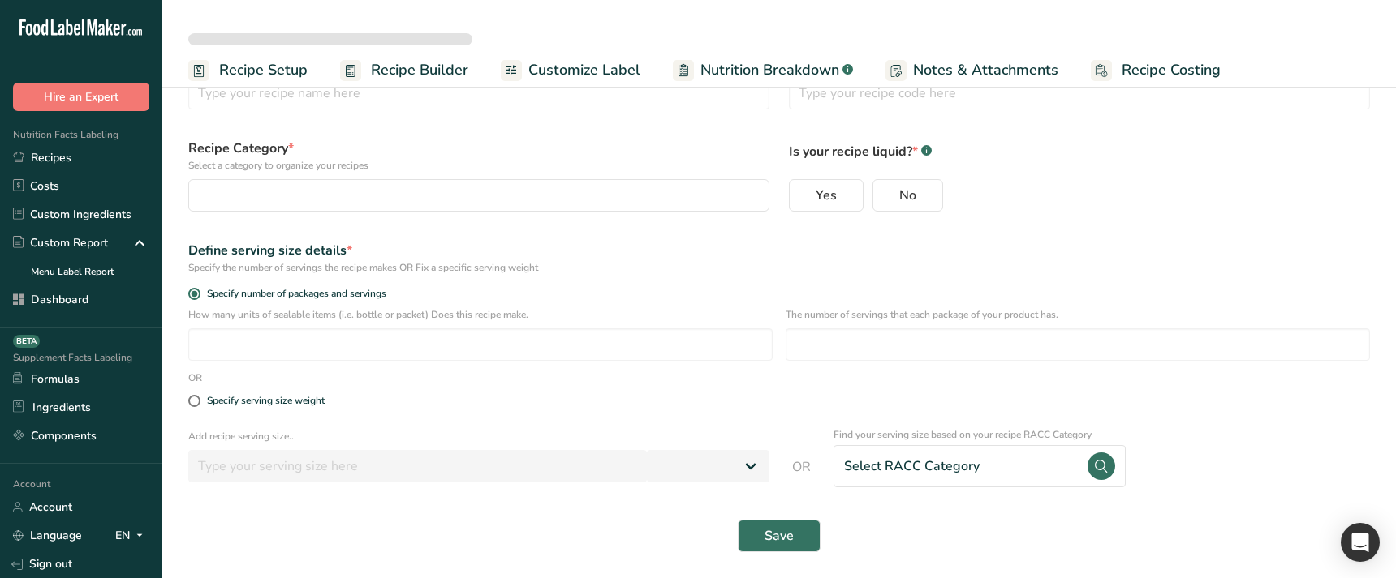
click at [937, 460] on div "Select RACC Category" at bounding box center [911, 466] width 135 height 19
select select
type input "Test Ingredients Sorting & Amounts"
radio input "true"
radio input "false"
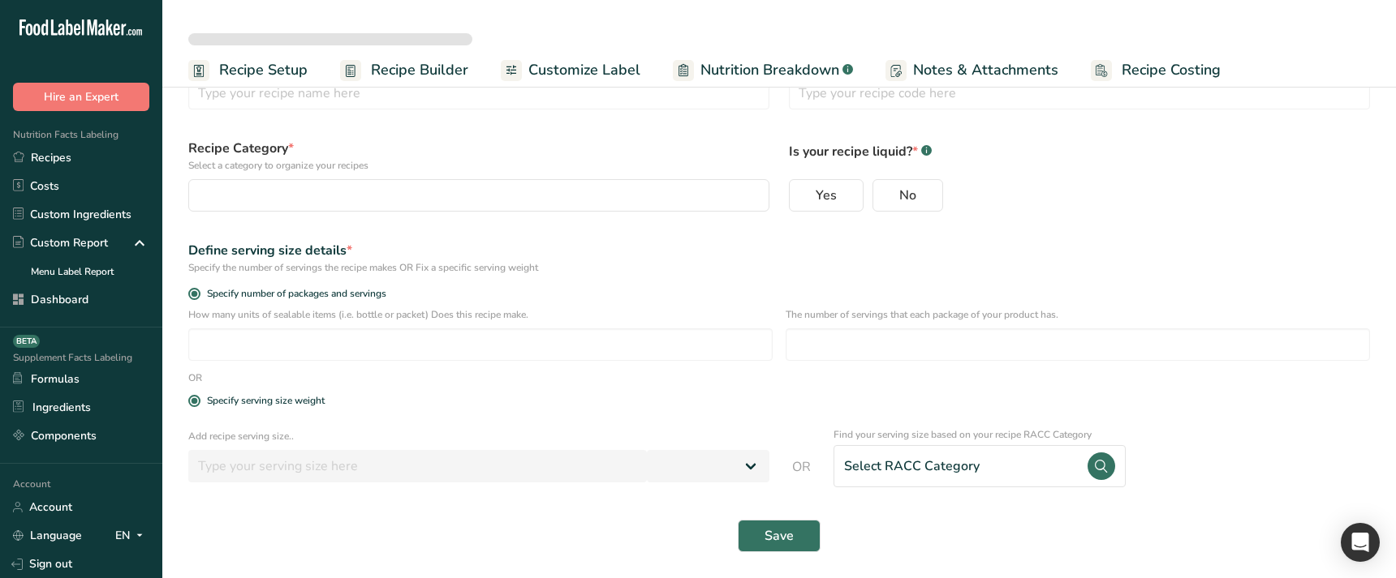
radio input "true"
type input "1000"
select select "0"
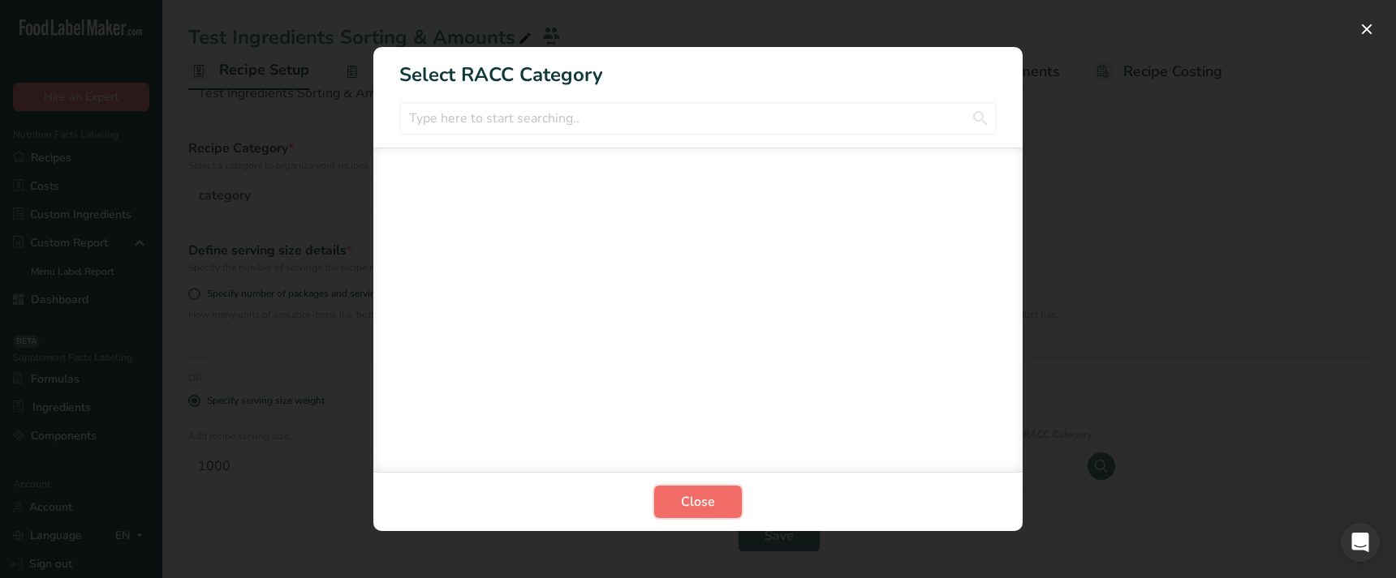
click at [690, 498] on span "Close" at bounding box center [698, 501] width 34 height 19
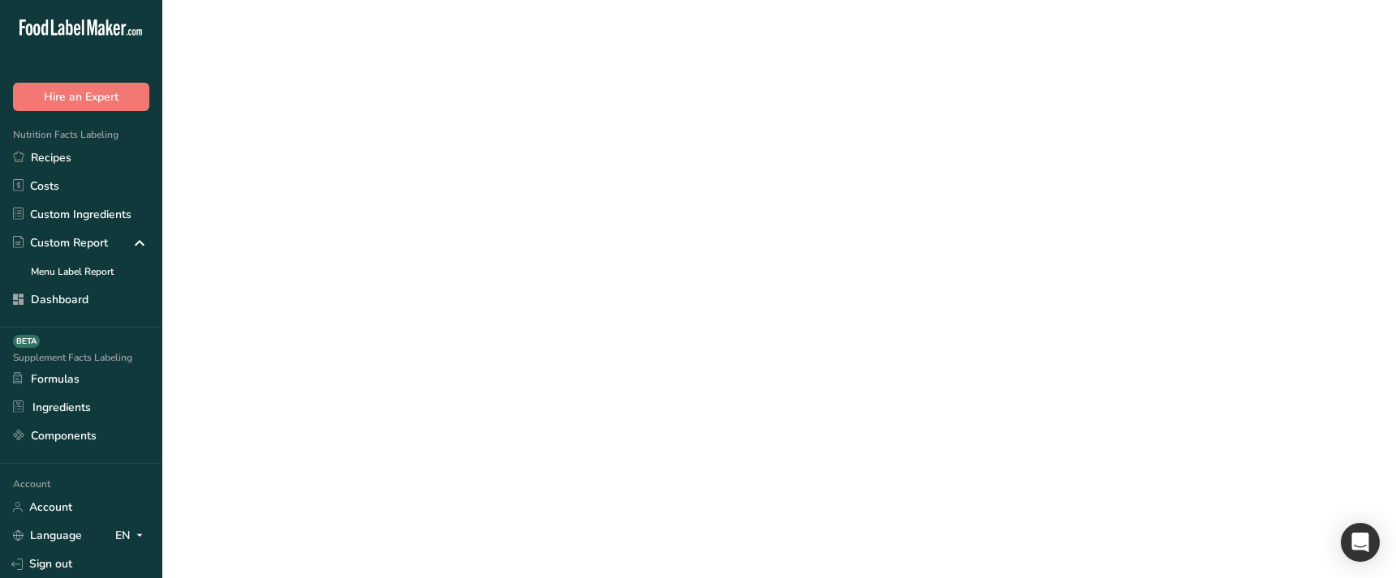
scroll to position [0, 0]
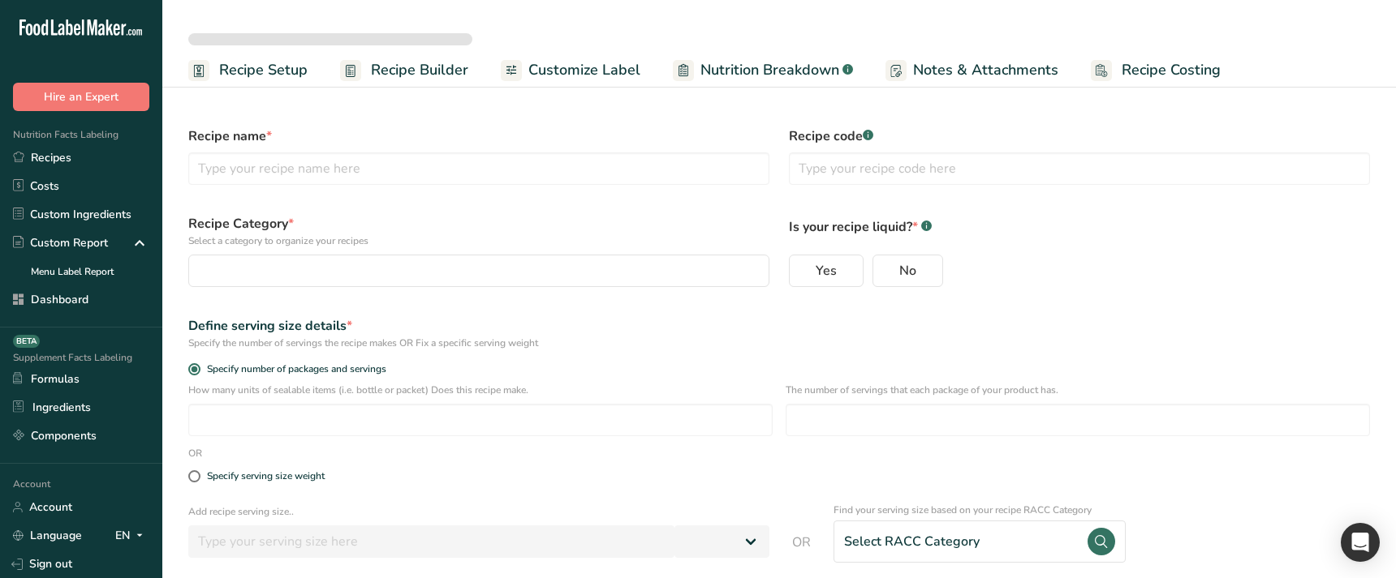
select select
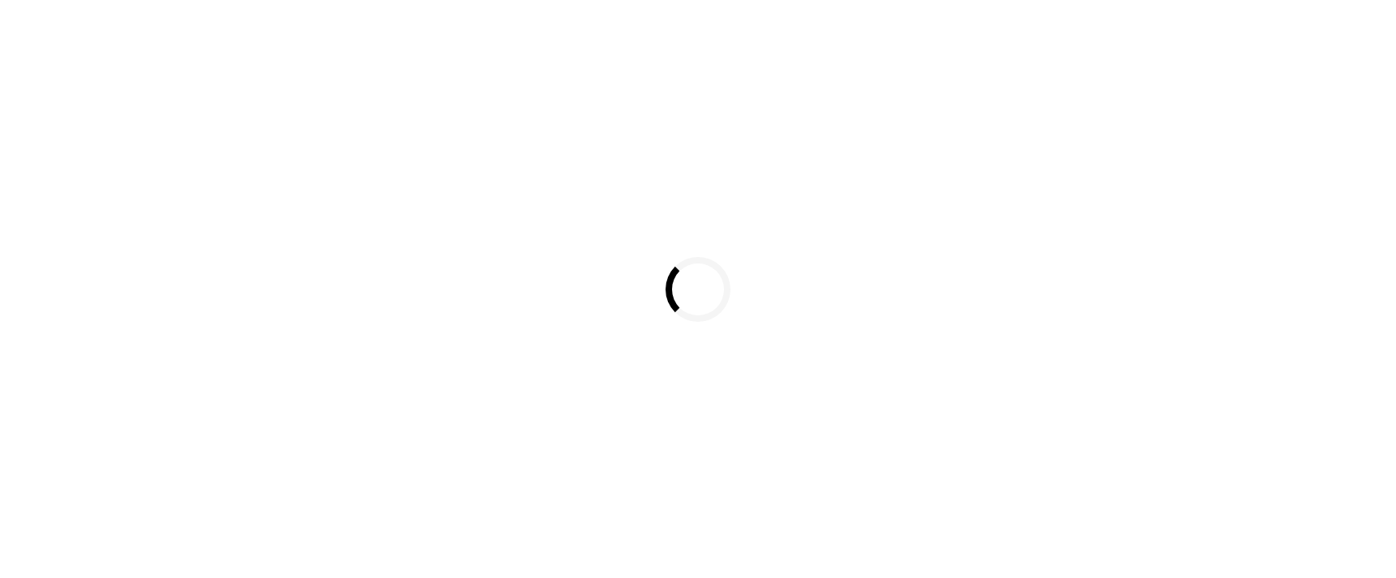
select select
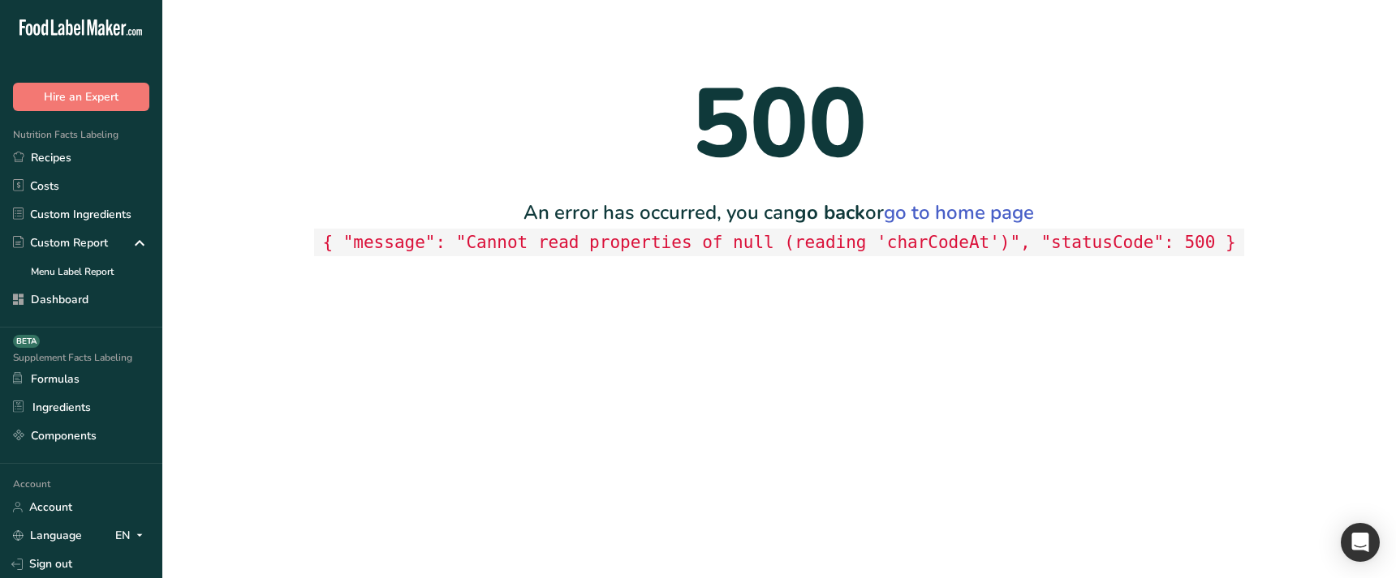
click at [434, 463] on main "500 An error has occurred, you can go back or go to home page { "message": "Can…" at bounding box center [698, 289] width 1396 height 578
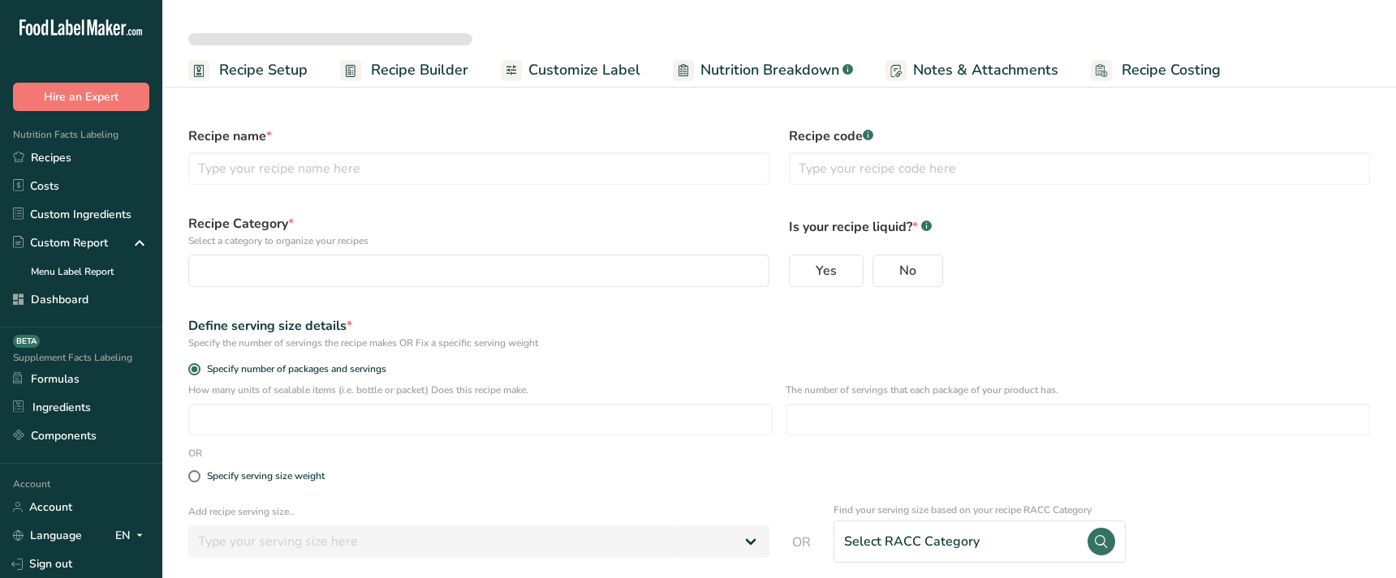
select select
type input "Test Ingredients Sorting & Amounts"
radio input "true"
radio input "false"
radio input "true"
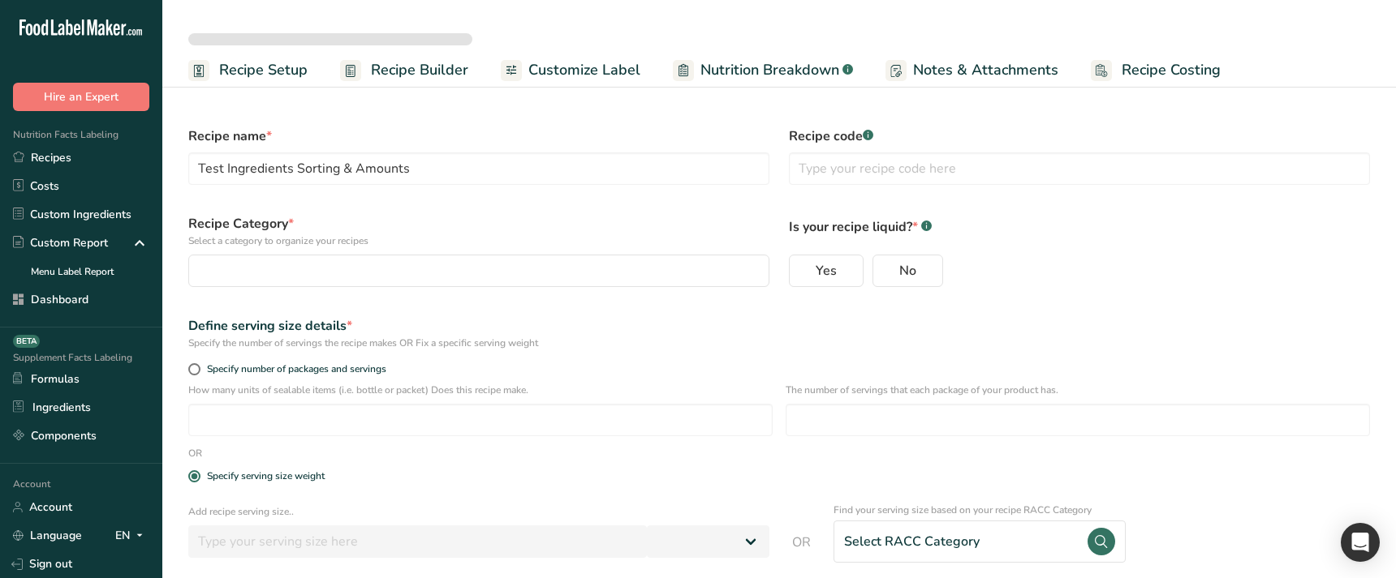
type input "1000"
select select "0"
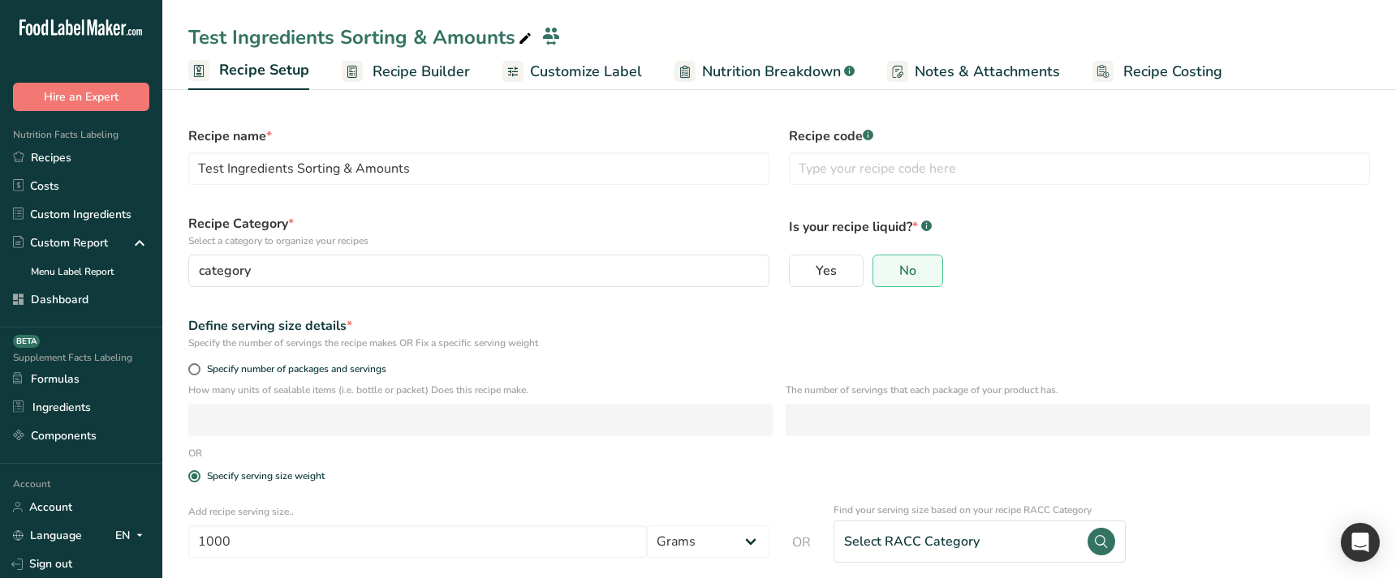
click at [928, 539] on div "Select RACC Category" at bounding box center [911, 541] width 135 height 19
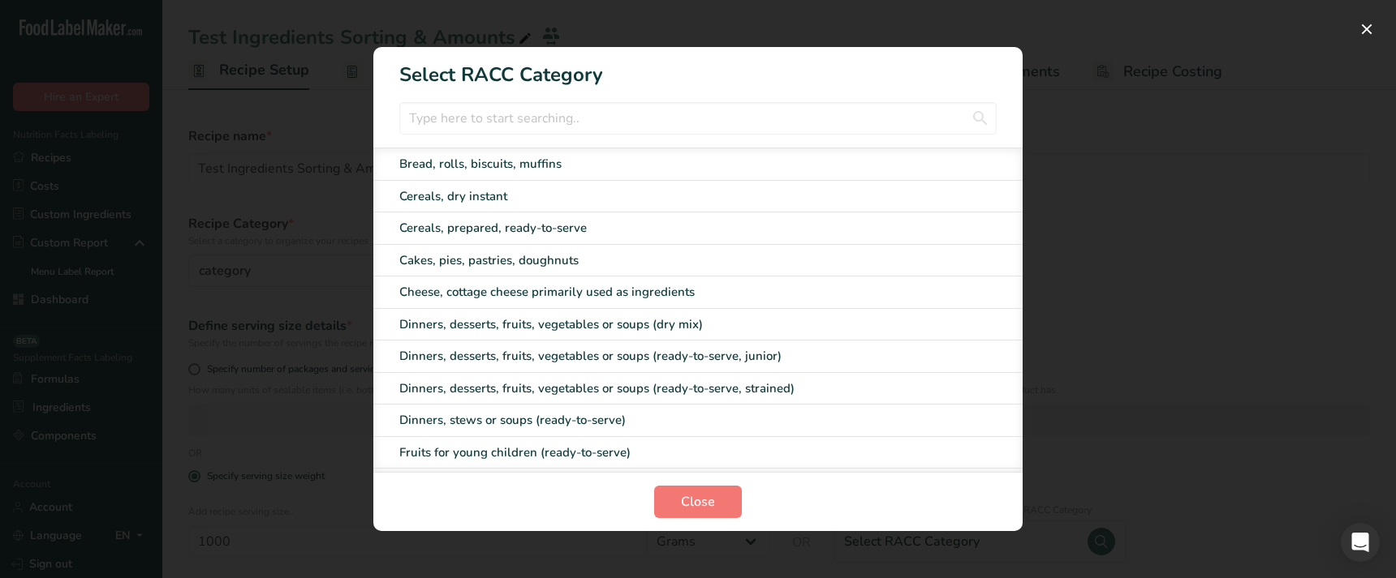
scroll to position [191, 0]
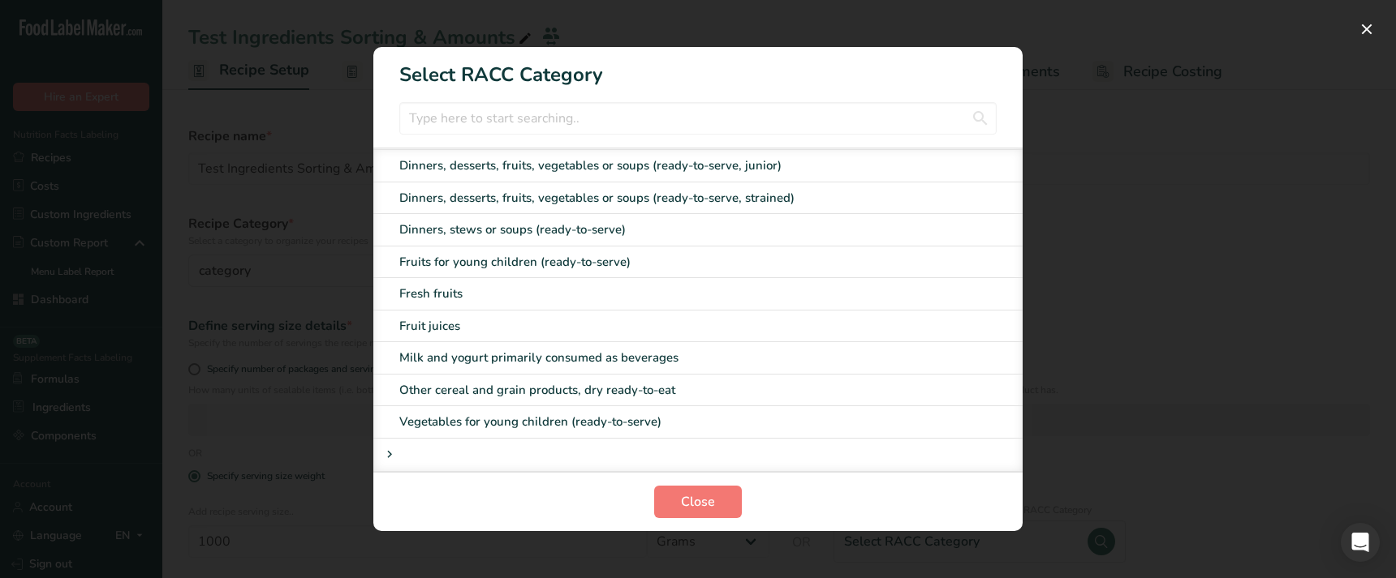
click at [397, 454] on span "RACC Category Selection Modal" at bounding box center [389, 454] width 19 height 19
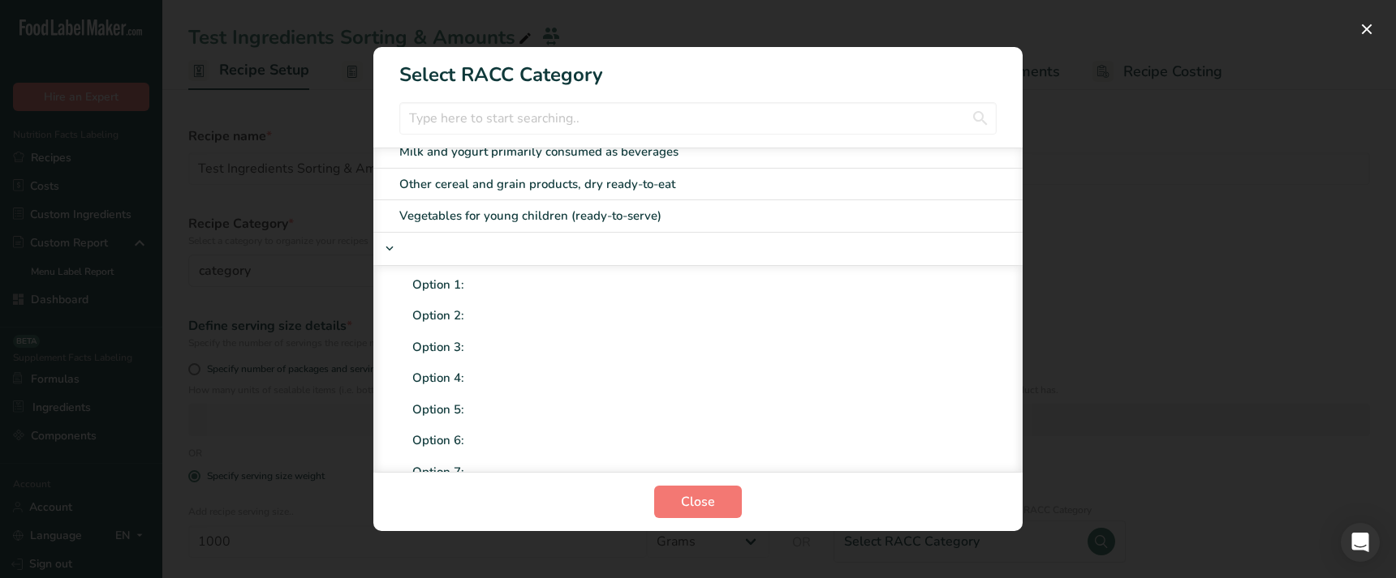
scroll to position [916, 0]
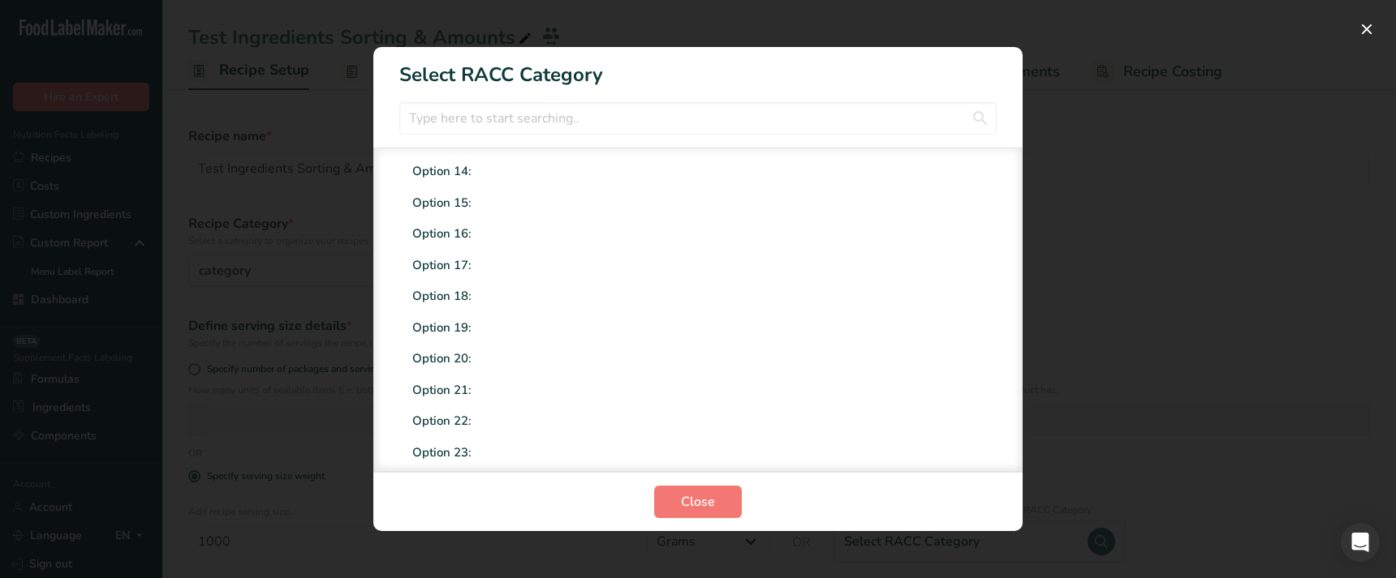
click at [476, 364] on div "Option 20:" at bounding box center [671, 359] width 518 height 19
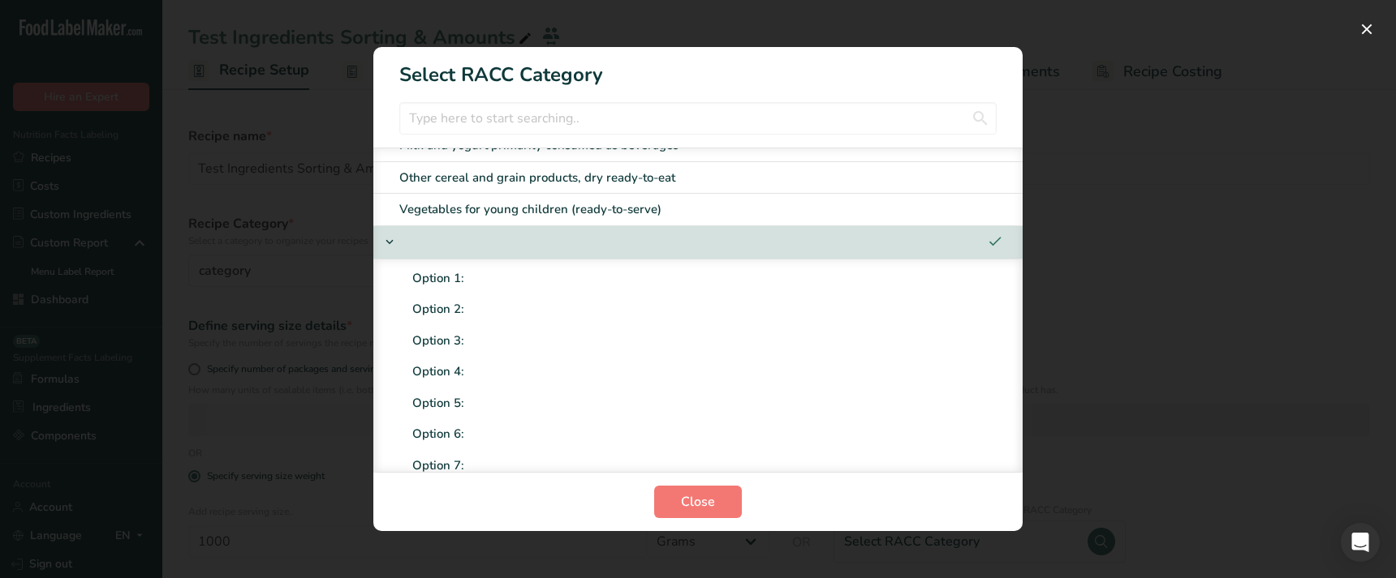
scroll to position [391, 0]
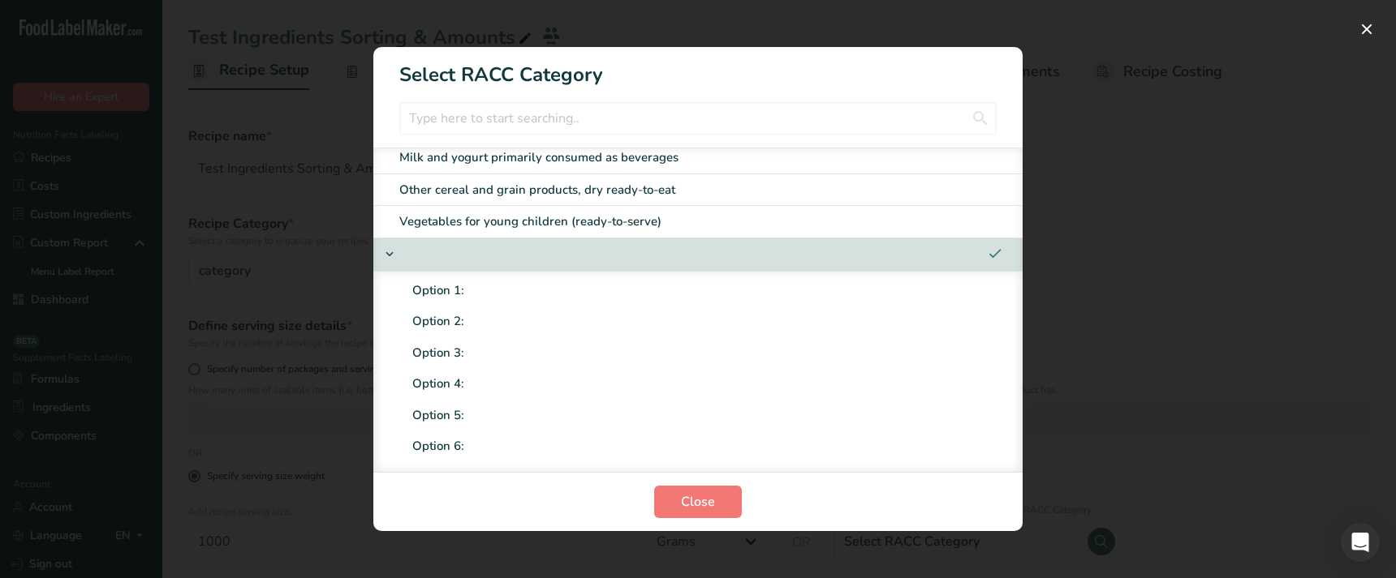
click at [393, 257] on icon "RACC Category Selection Modal" at bounding box center [389, 254] width 15 height 23
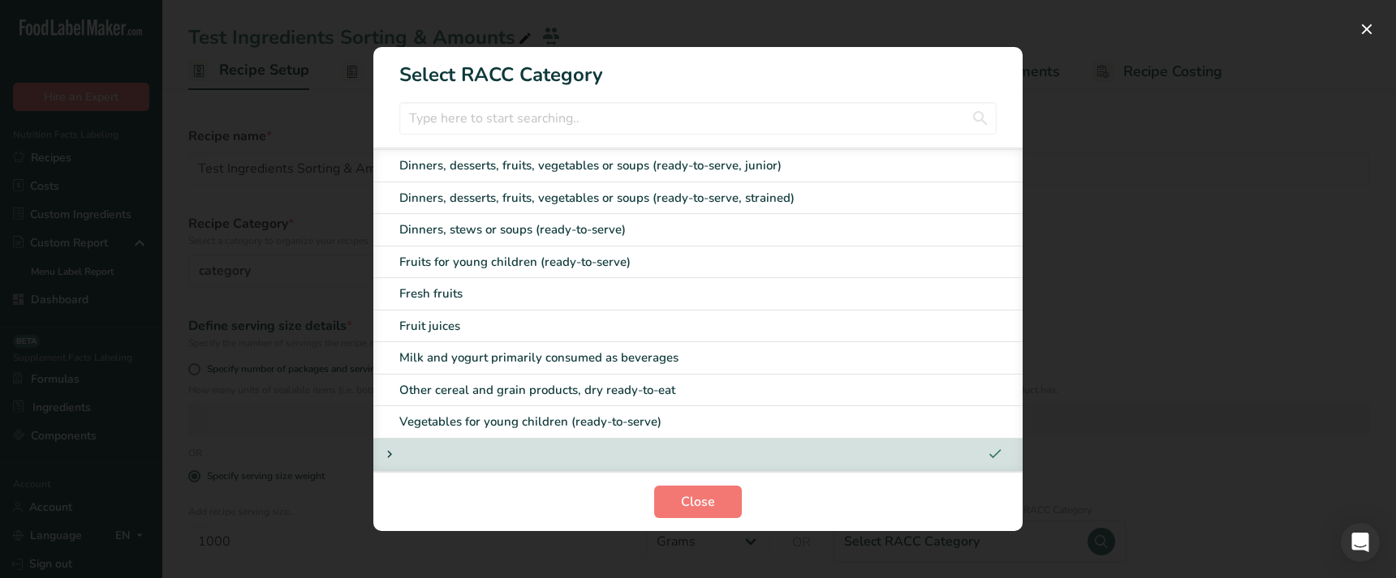
scroll to position [191, 0]
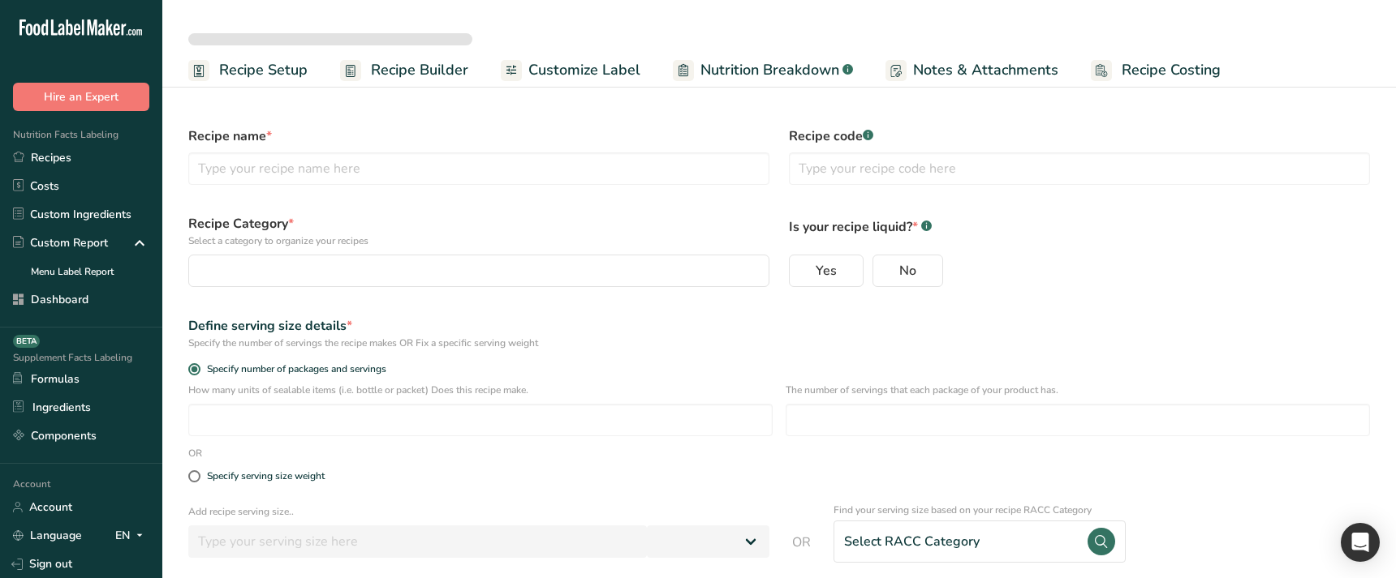
click at [958, 538] on div "Select RACC Category" at bounding box center [911, 541] width 135 height 19
select select
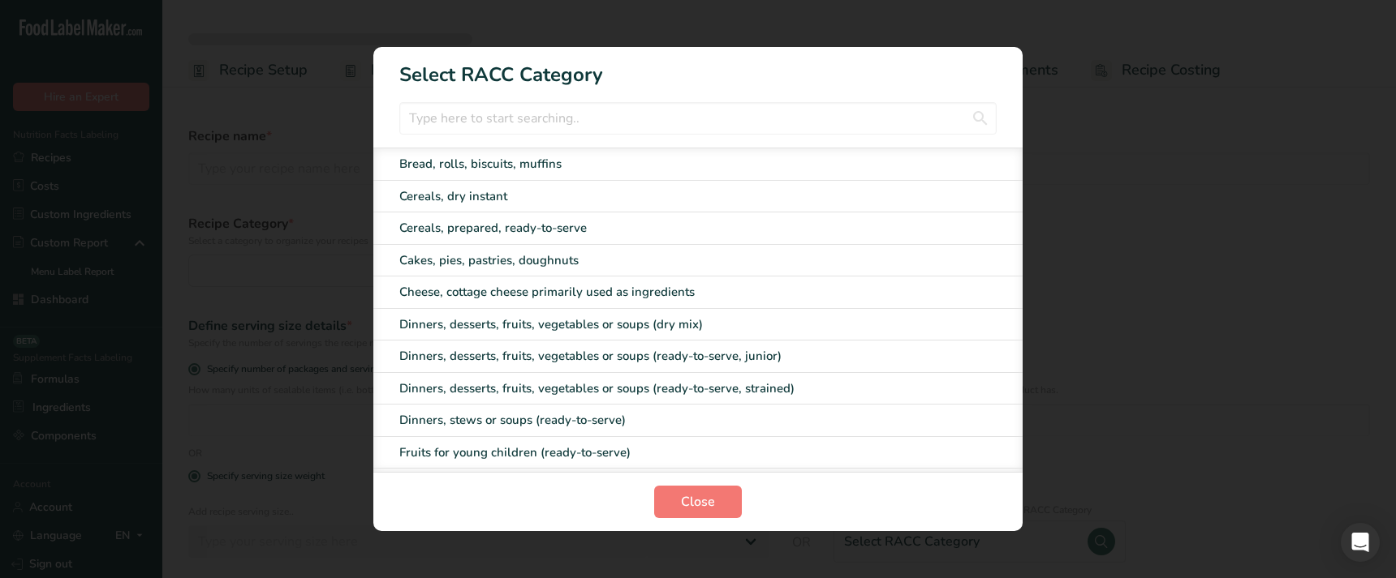
type input "Test Ingredients Sorting & Amounts"
radio input "true"
radio input "false"
radio input "true"
type input "1000"
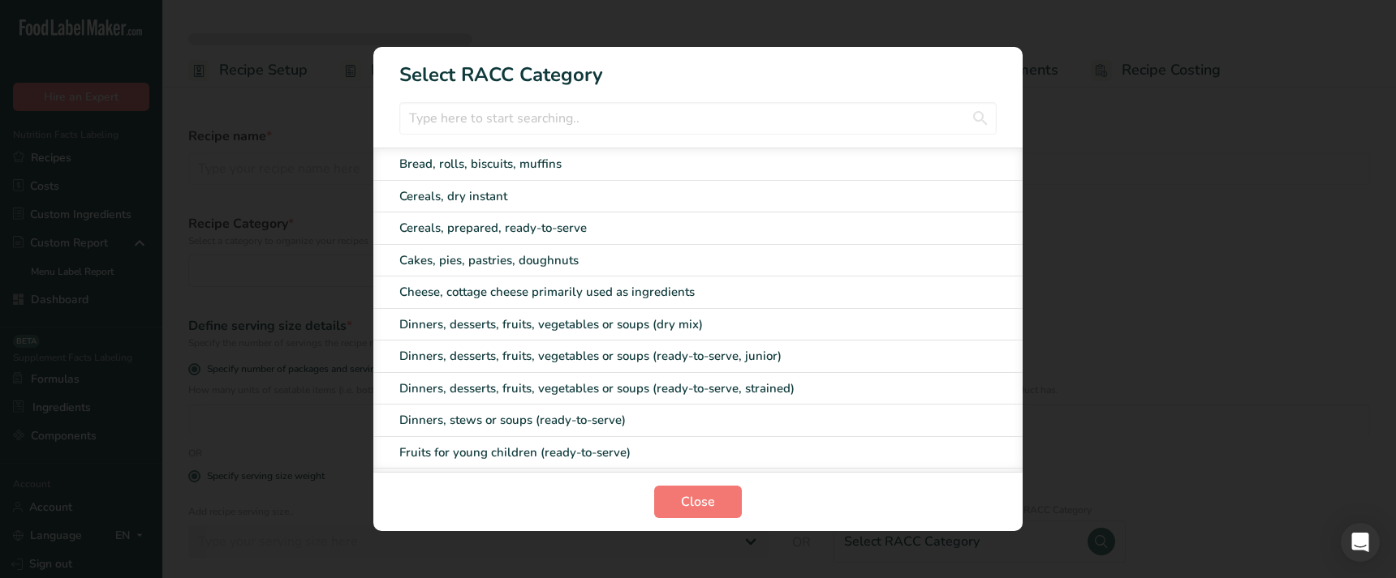
select select "0"
click at [677, 495] on button "Close" at bounding box center [698, 502] width 88 height 32
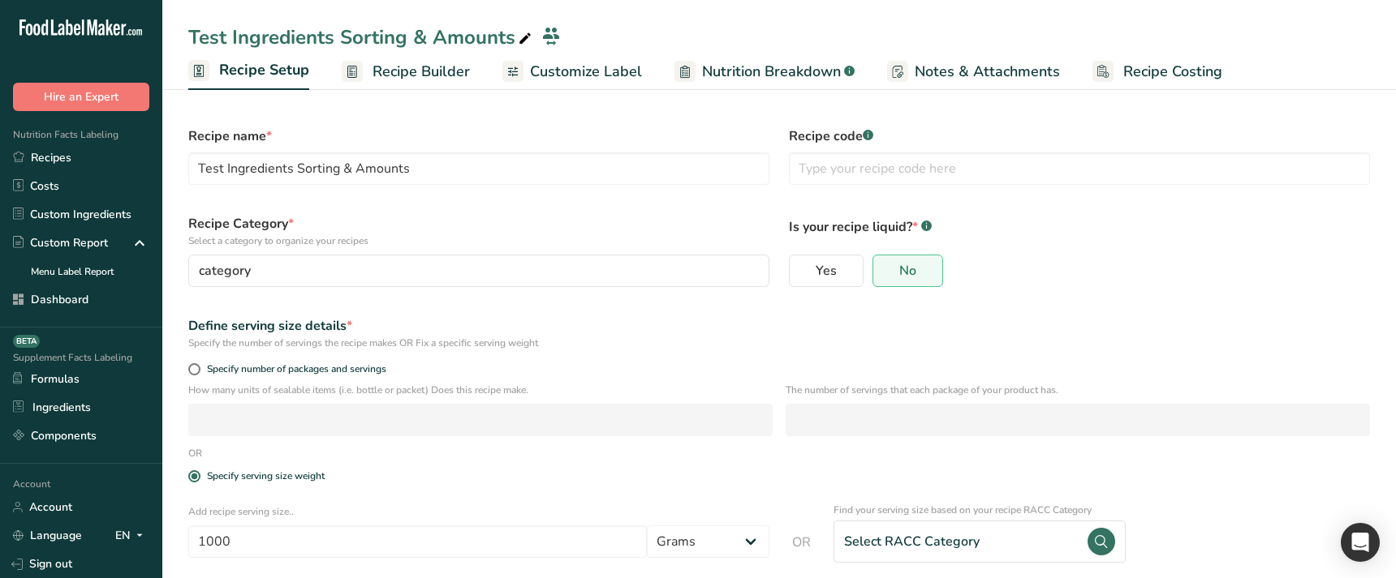
click at [941, 534] on div "Select RACC Category" at bounding box center [911, 541] width 135 height 19
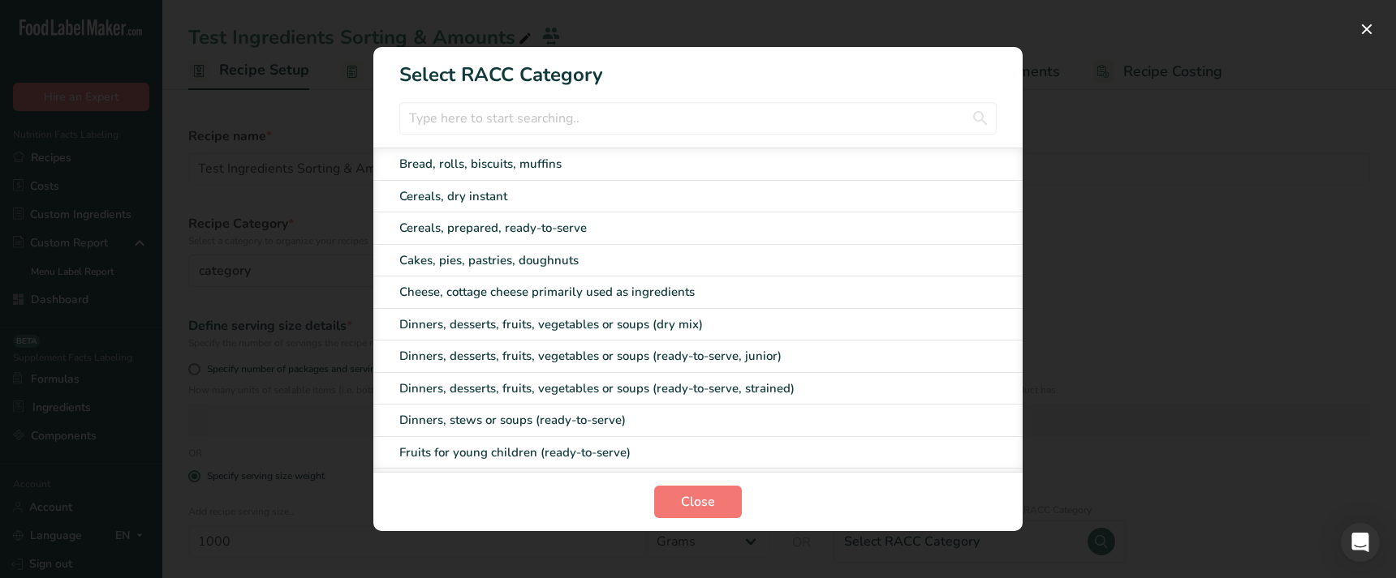
scroll to position [191, 0]
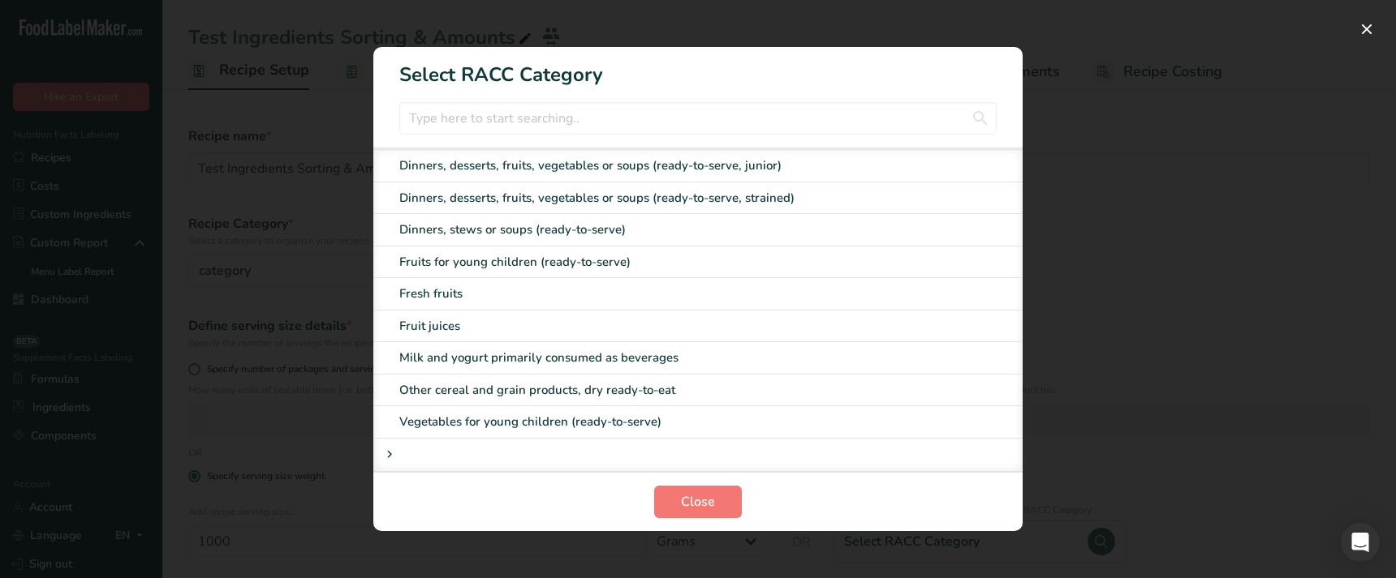
click at [421, 451] on div "RACC Category Selection Modal" at bounding box center [650, 454] width 540 height 19
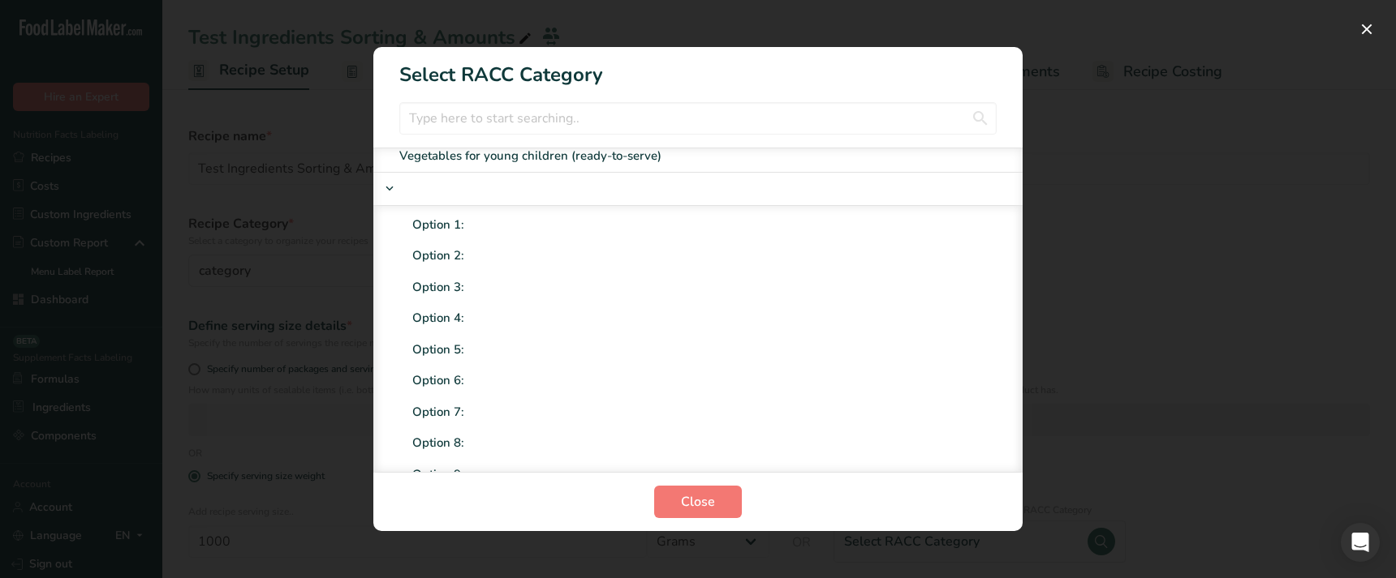
scroll to position [466, 0]
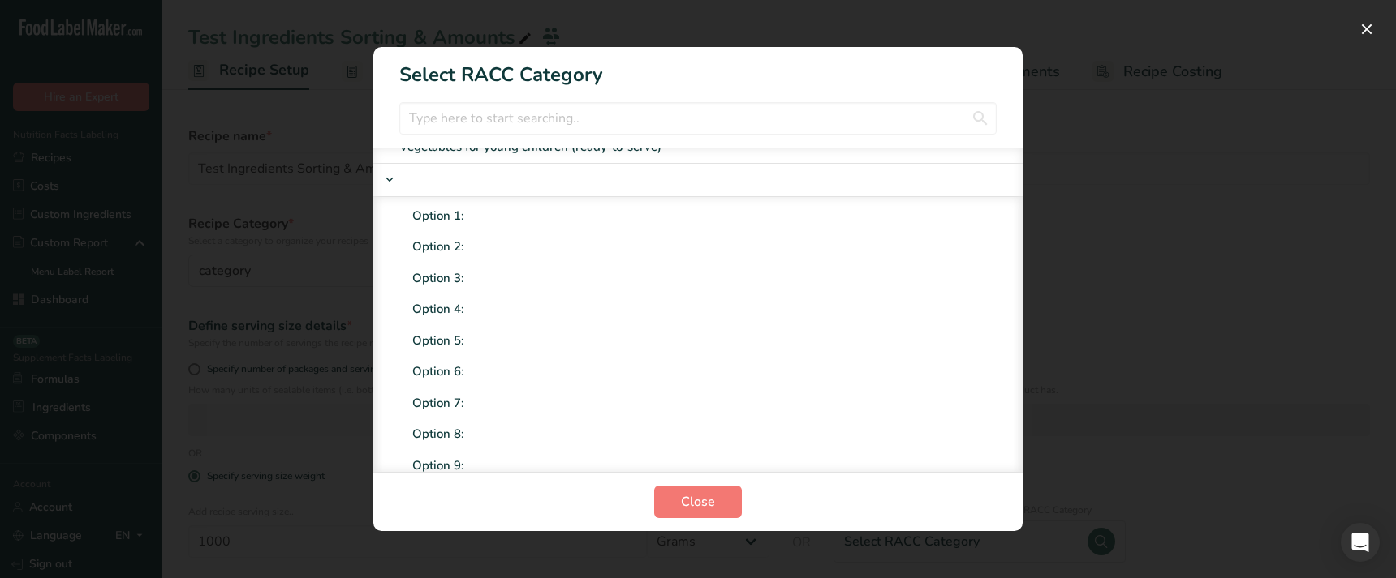
drag, startPoint x: 419, startPoint y: 179, endPoint x: 433, endPoint y: 188, distance: 16.4
click at [419, 179] on div "RACC Category Selection Modal" at bounding box center [650, 179] width 540 height 19
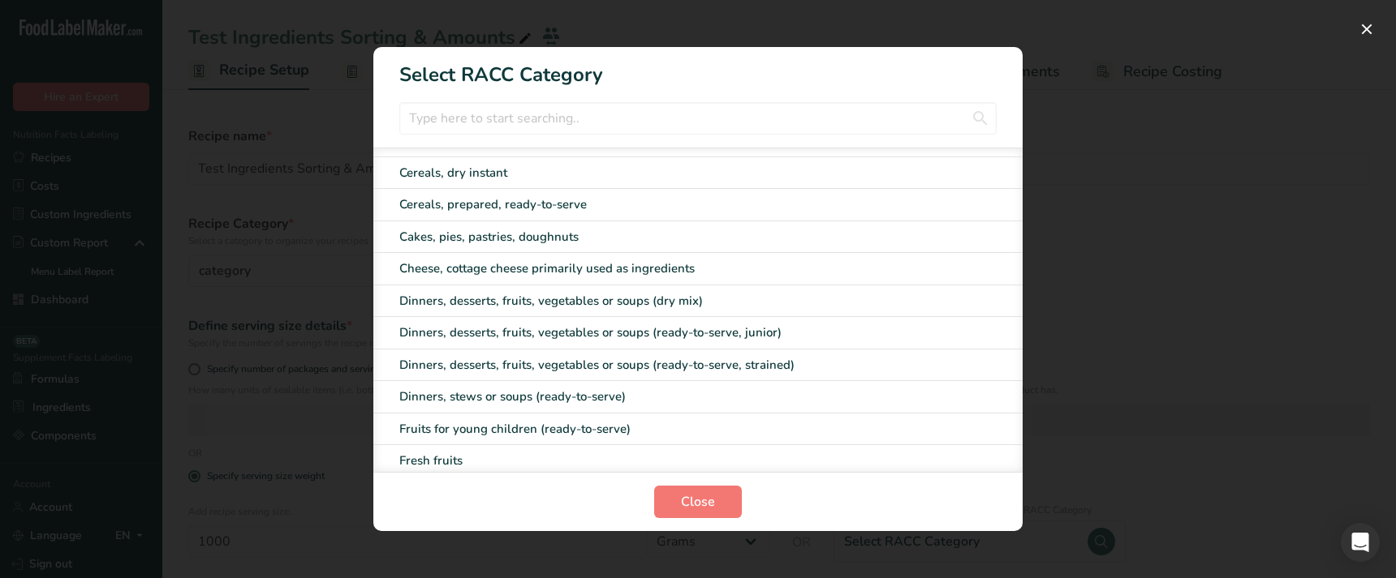
scroll to position [0, 0]
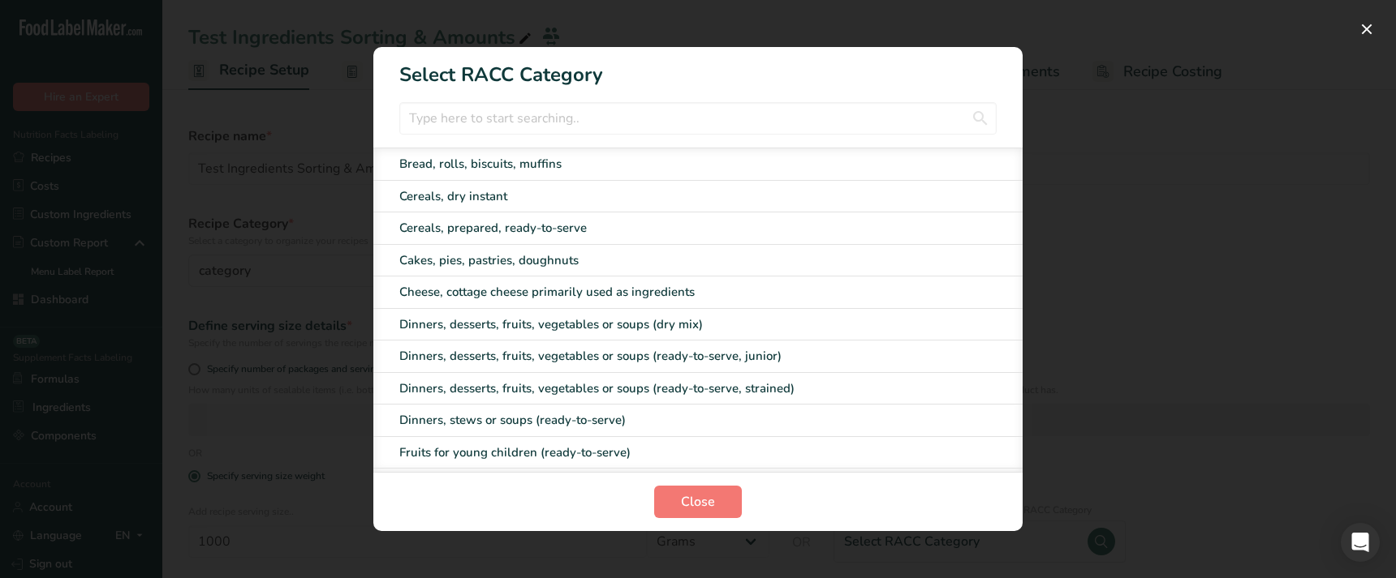
click at [443, 168] on div "Bread, rolls, biscuits, muffins" at bounding box center [664, 164] width 530 height 19
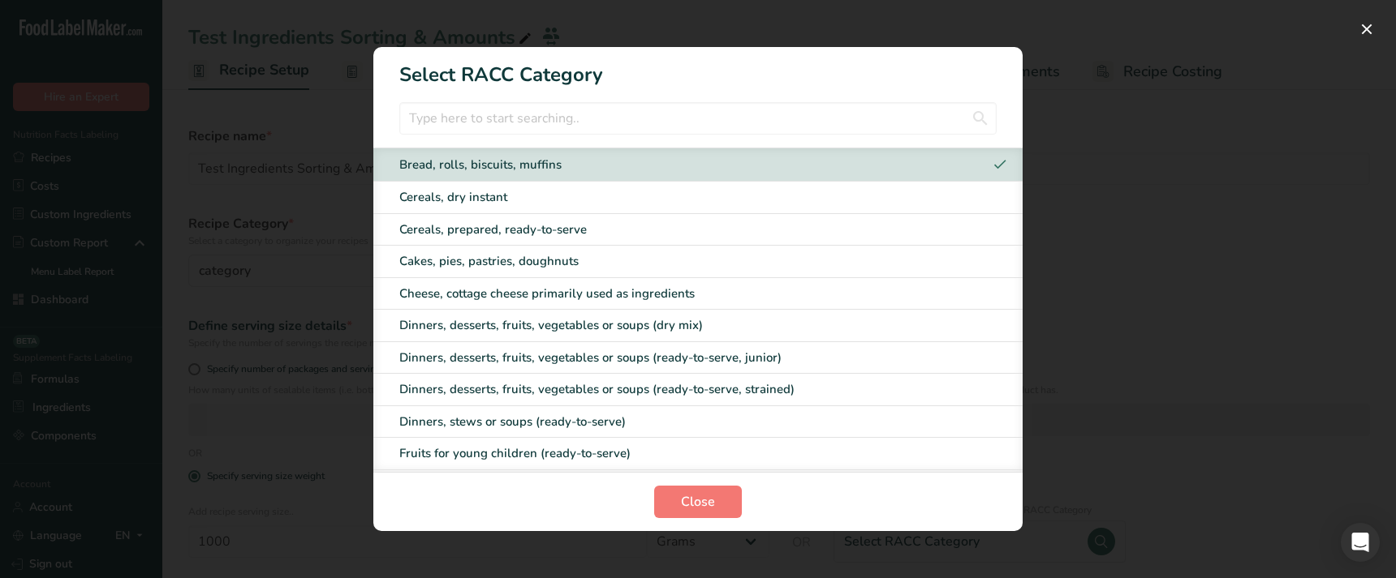
click at [471, 203] on div "Cereals, dry instant" at bounding box center [664, 197] width 530 height 19
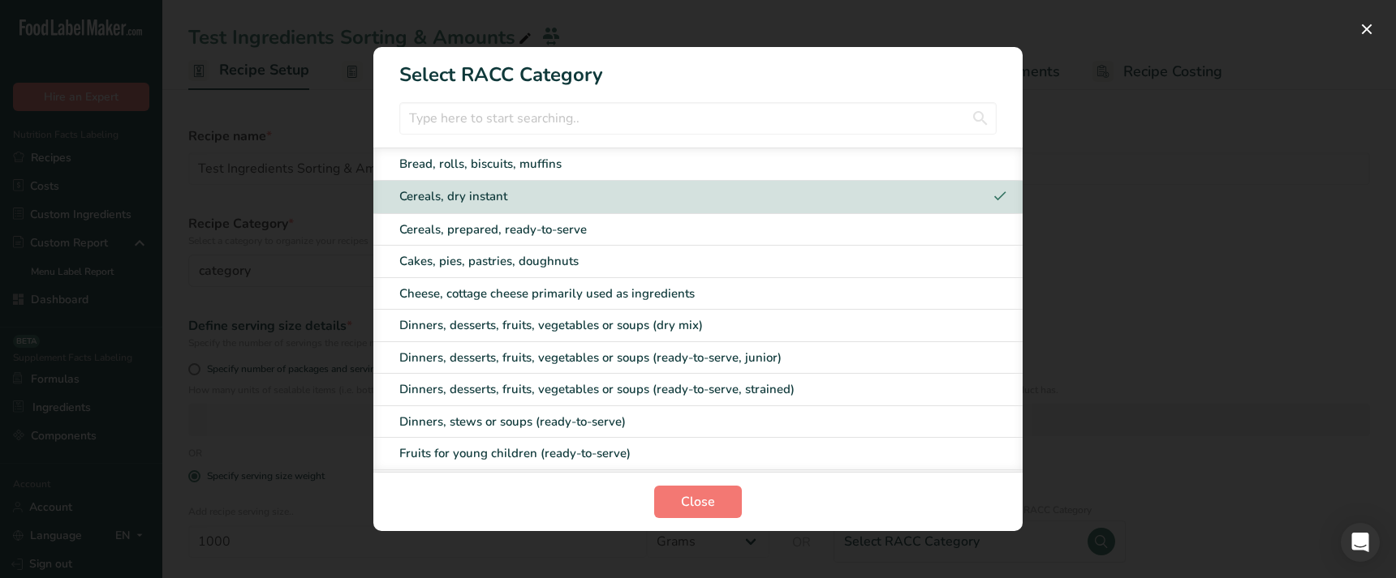
click at [477, 269] on div "Cakes, pies, pastries, doughnuts" at bounding box center [664, 261] width 530 height 19
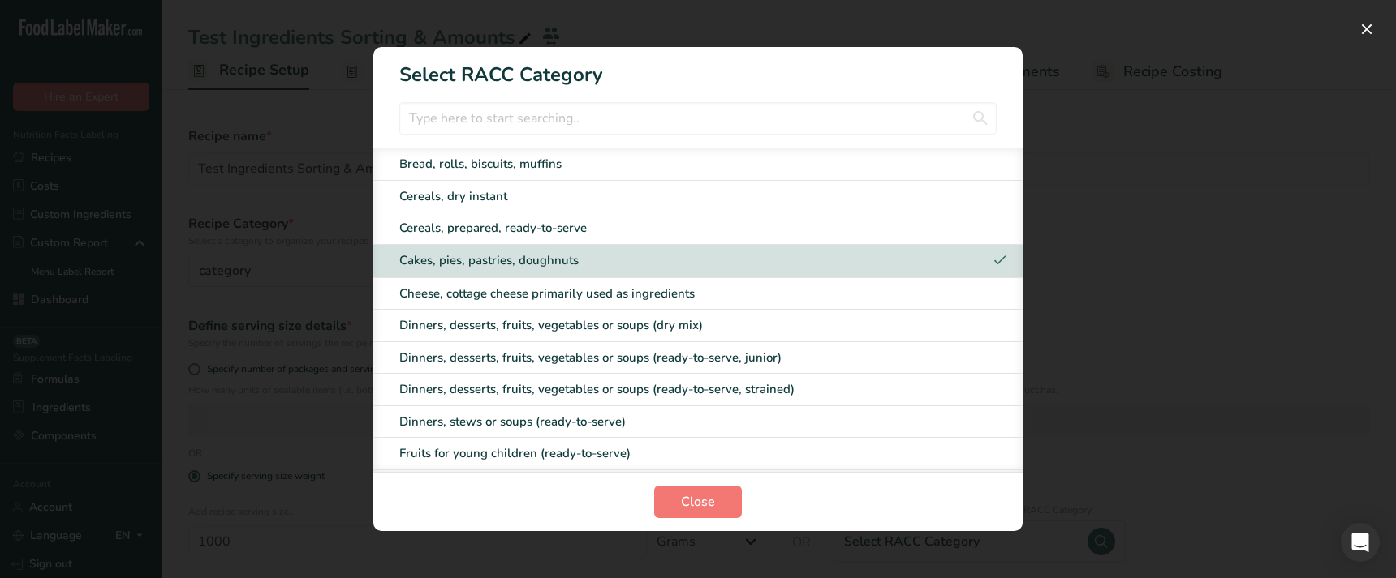
click at [470, 169] on div "Bread, rolls, biscuits, muffins" at bounding box center [664, 164] width 530 height 19
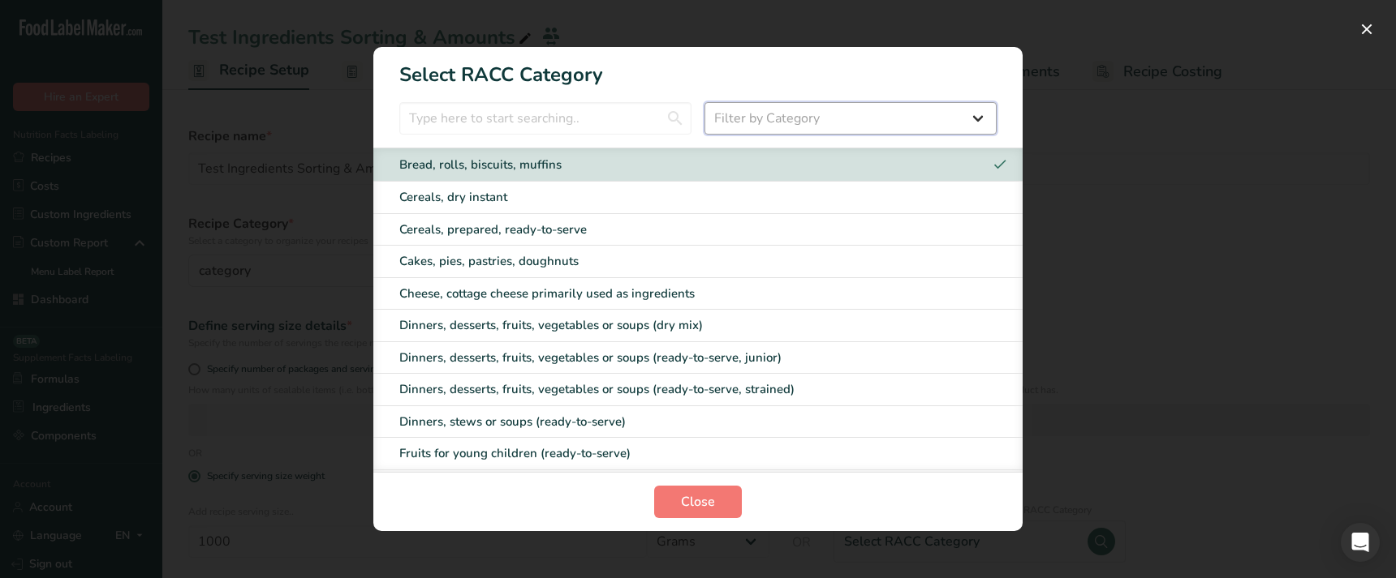
click at [820, 131] on select "Filter by Category All Cereals and grains (Children 1-3 years) Dinners, dessert…" at bounding box center [850, 118] width 292 height 32
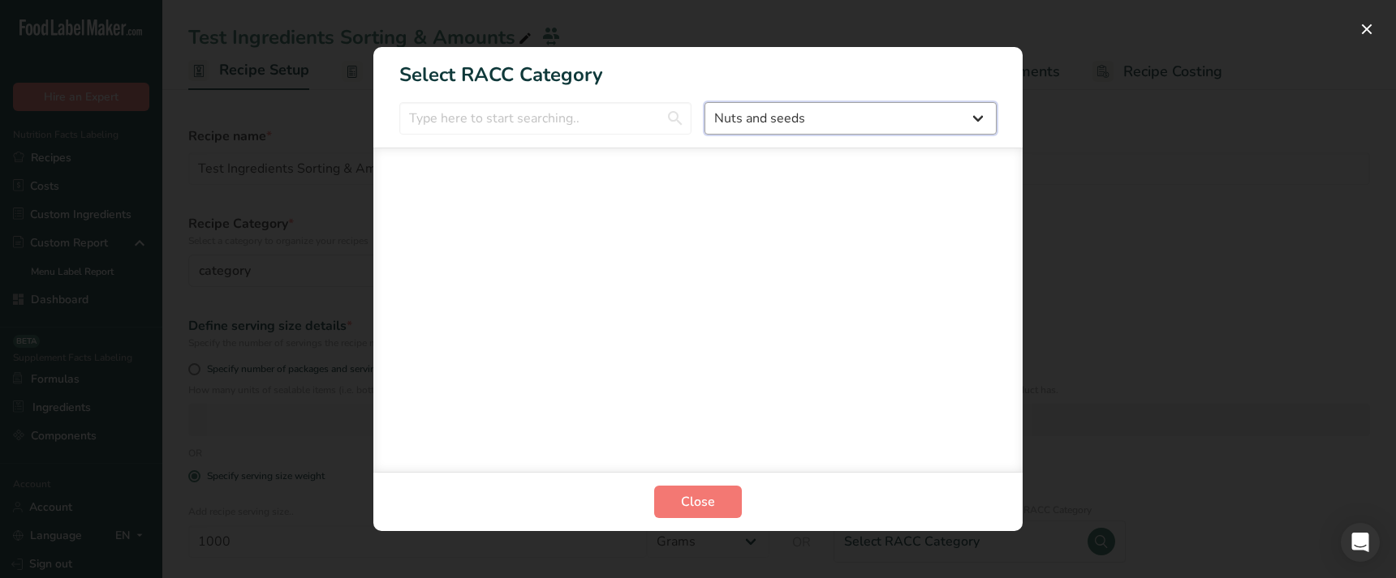
click at [755, 128] on select "All Cereals and grains (Children 1-3 years) Dinners, desserts, fruits, vegetabl…" at bounding box center [850, 118] width 292 height 32
select select "16"
click at [794, 119] on select "All Cereals and grains (Children 1-3 years) Dinners, desserts, fruits, vegetabl…" at bounding box center [850, 118] width 292 height 32
select select "RACC Category Selection Modal"
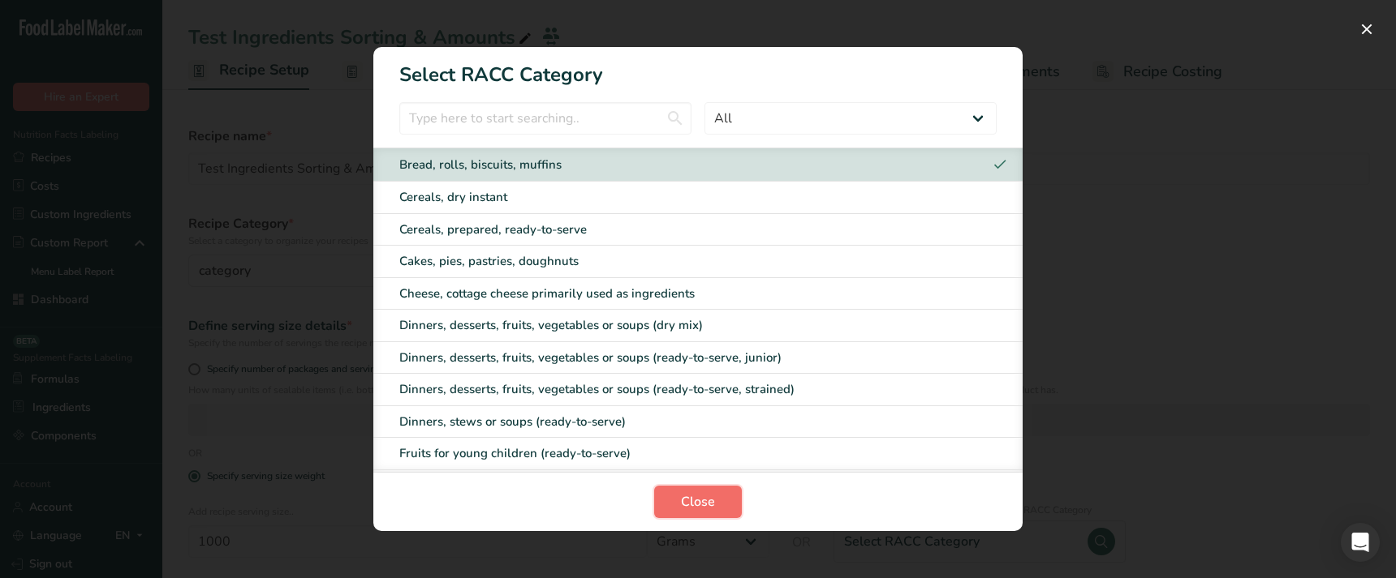
click at [698, 504] on span "Close" at bounding box center [698, 501] width 34 height 19
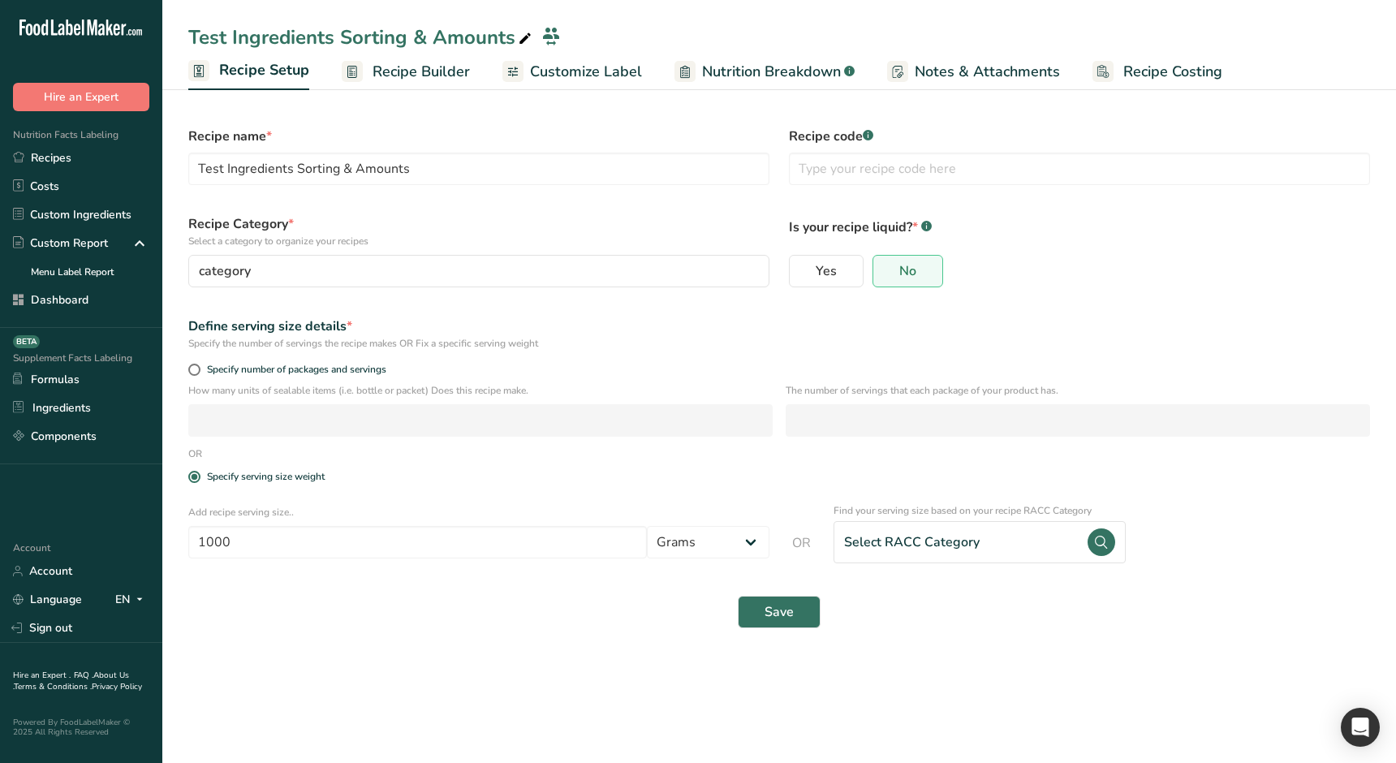
click at [666, 578] on main "Test Ingredients Sorting & Amounts Recipe Setup Recipe Builder Customize Label …" at bounding box center [698, 381] width 1396 height 763
click at [632, 578] on main "Test Ingredients Sorting & Amounts Recipe Setup Recipe Builder Customize Label …" at bounding box center [698, 381] width 1396 height 763
click at [920, 539] on div "Select RACC Category" at bounding box center [911, 541] width 135 height 19
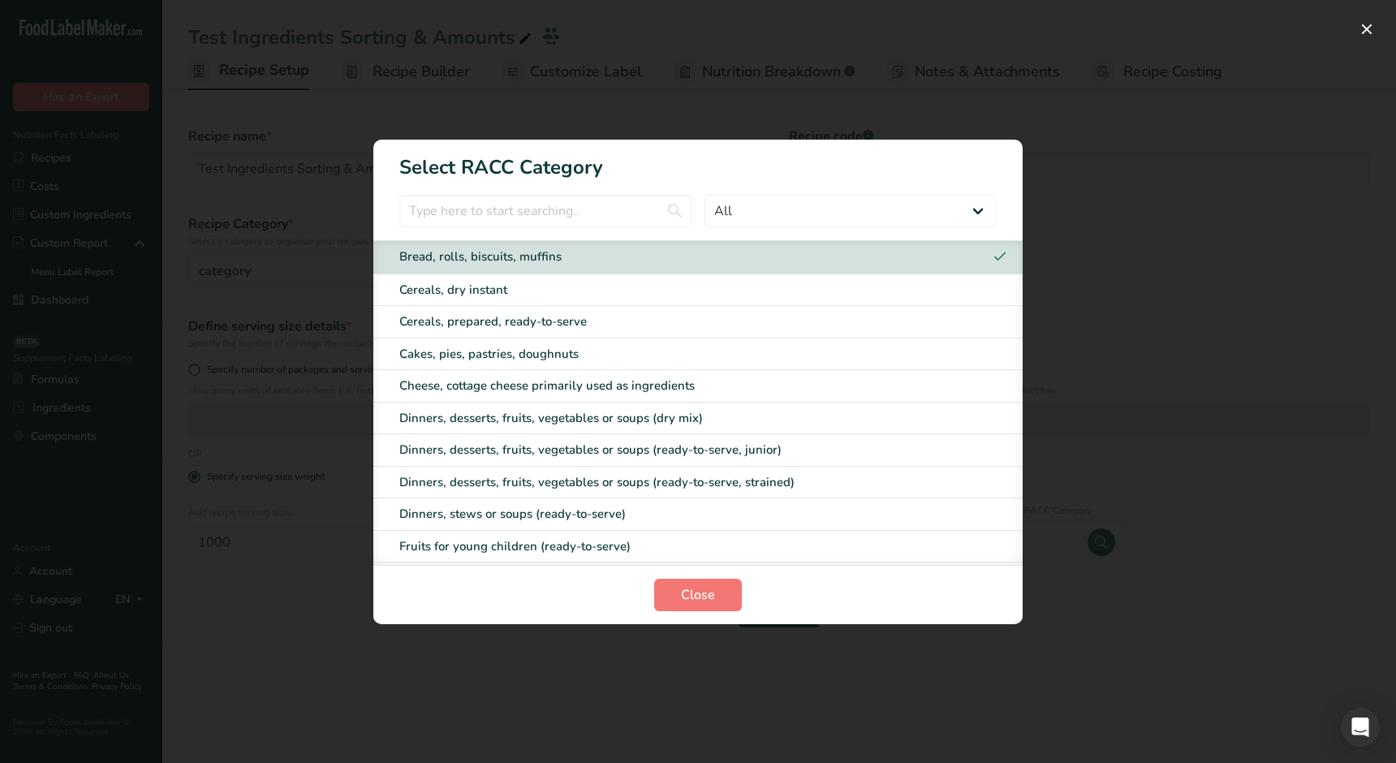
click at [500, 578] on div "RACC Category Selection Modal" at bounding box center [698, 381] width 1396 height 763
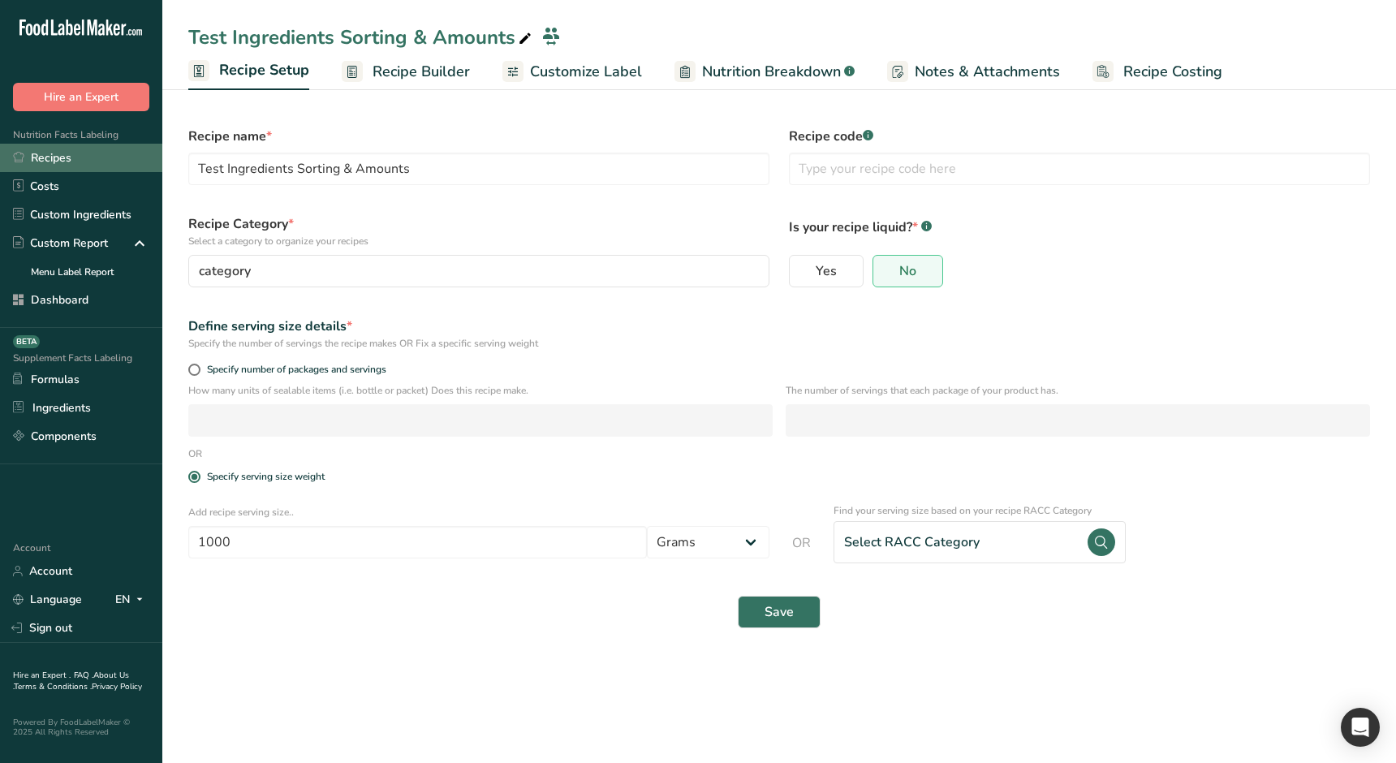
click at [77, 159] on link "Recipes" at bounding box center [81, 158] width 162 height 28
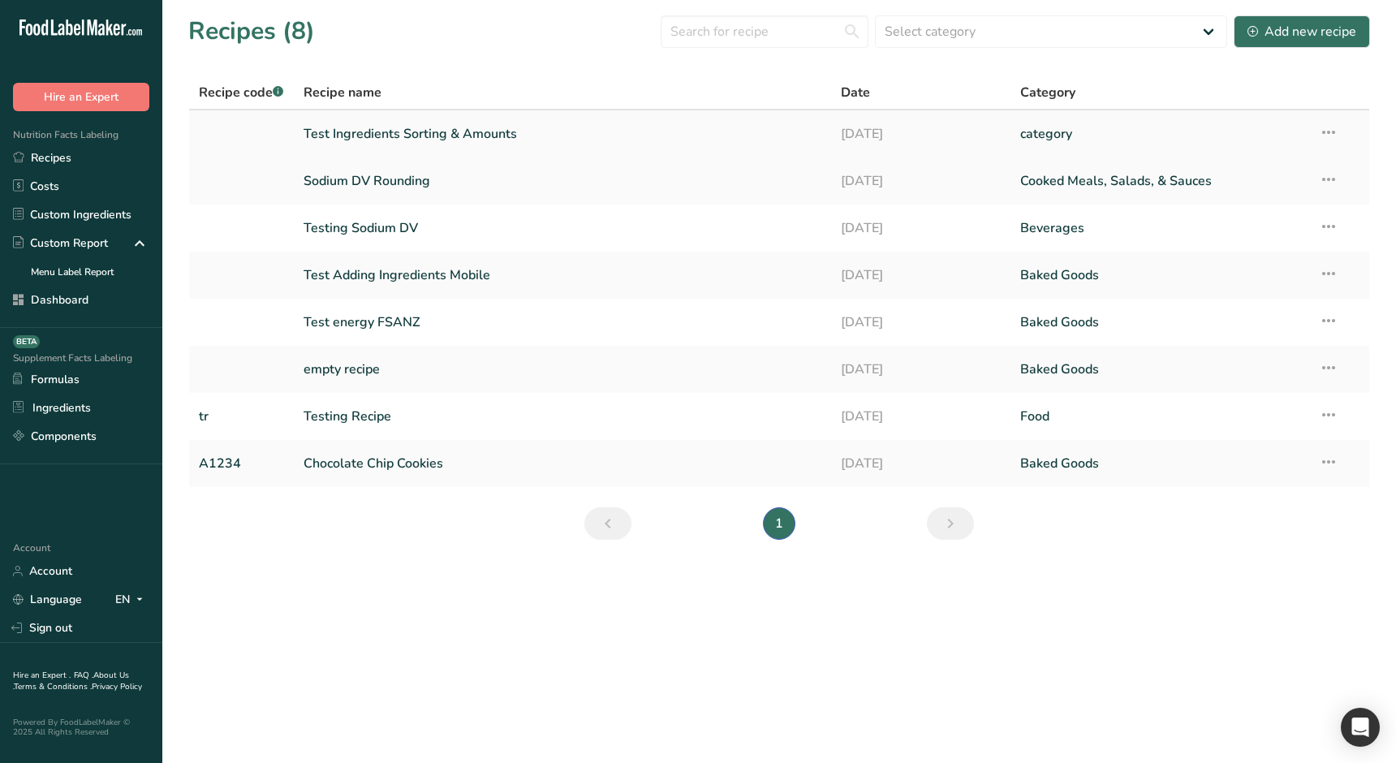
click at [401, 139] on link "Test Ingredients Sorting & Amounts" at bounding box center [562, 134] width 518 height 34
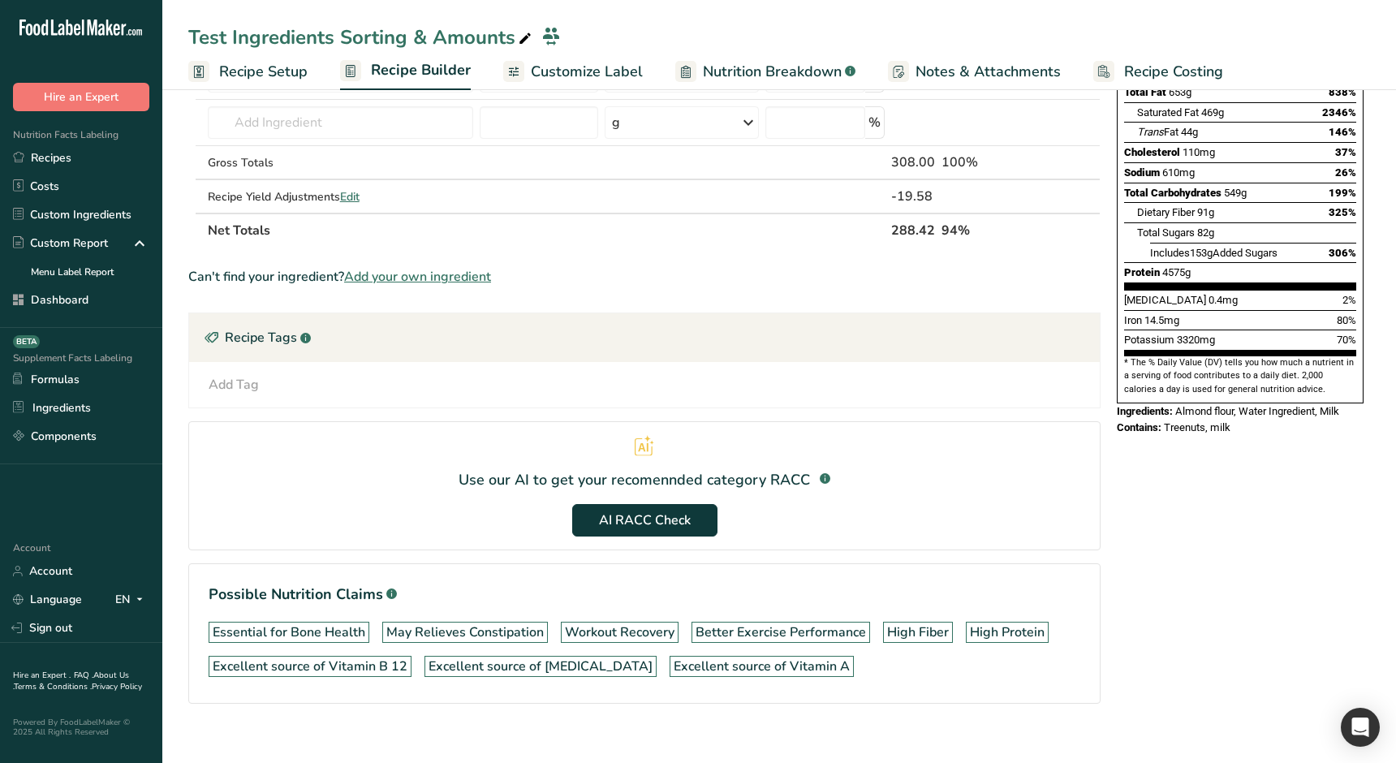
scroll to position [252, 0]
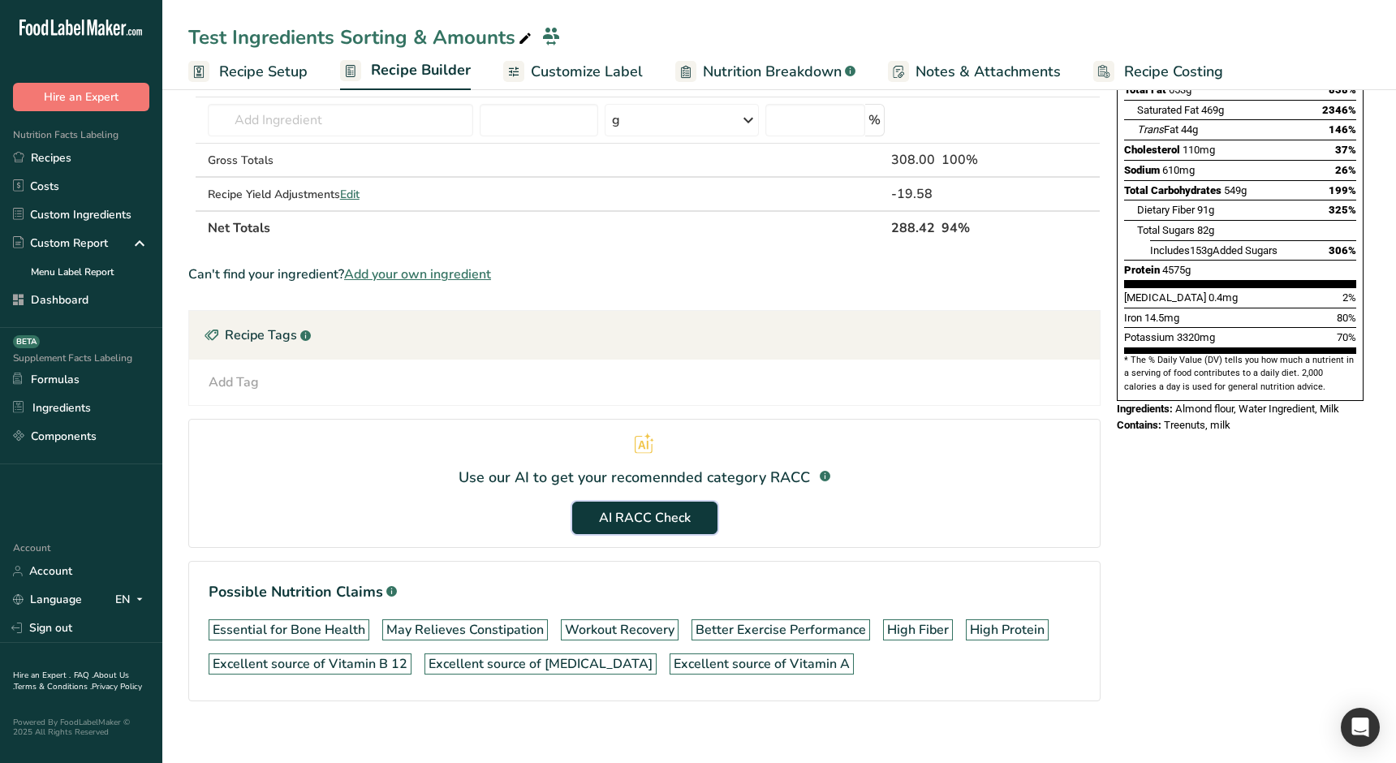
click at [637, 516] on span "AI RACC Check" at bounding box center [645, 517] width 92 height 19
click at [496, 514] on section "Use our AI to get your recomennded category RACC .a-a{fill:#347362;}.b-a{fill:#…" at bounding box center [644, 483] width 912 height 129
click at [85, 299] on link "Dashboard" at bounding box center [81, 300] width 162 height 28
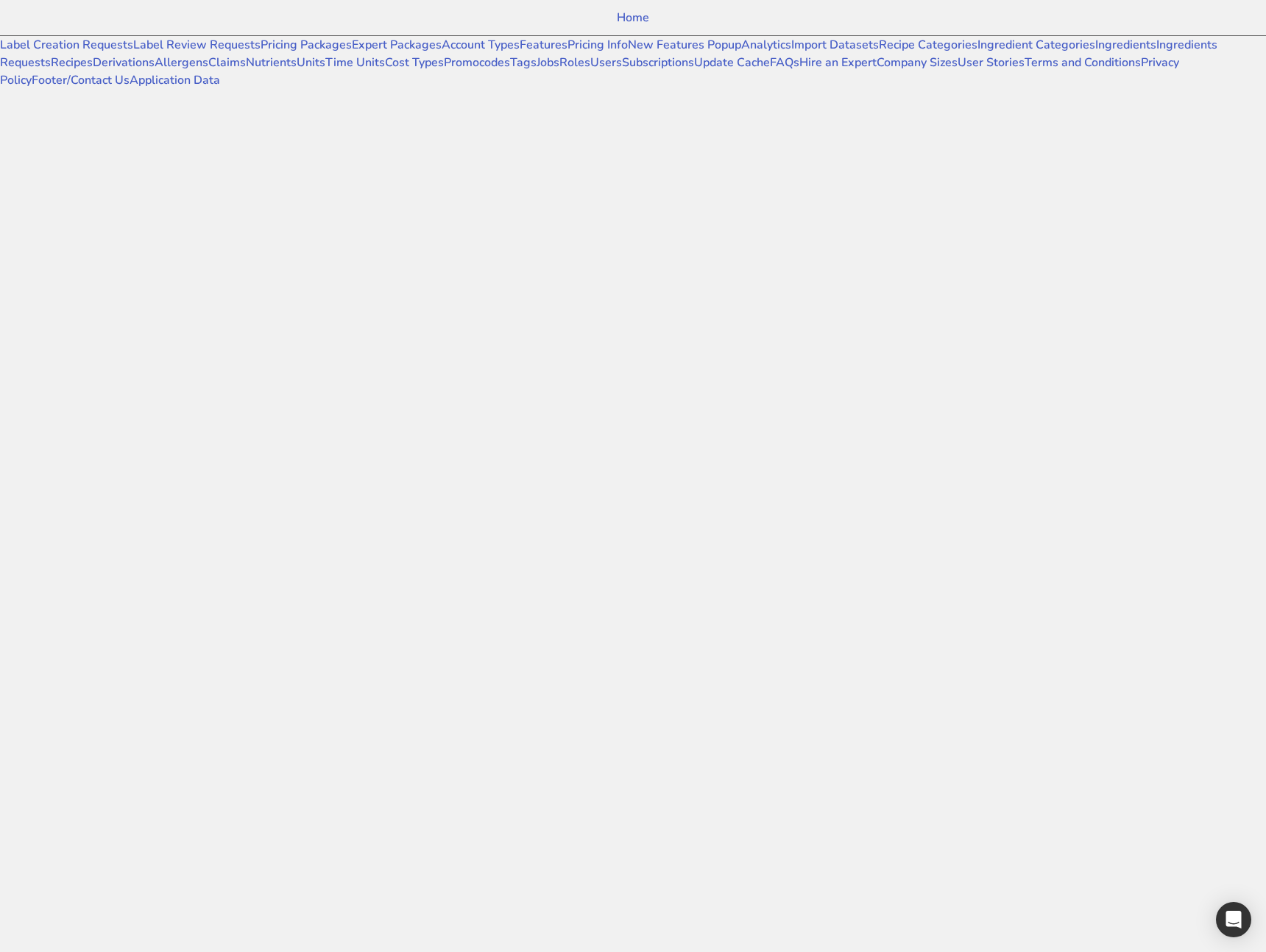
click at [402, 160] on div at bounding box center [570, 124] width 1139 height 71
click at [520, 53] on link "Features" at bounding box center [543, 45] width 48 height 16
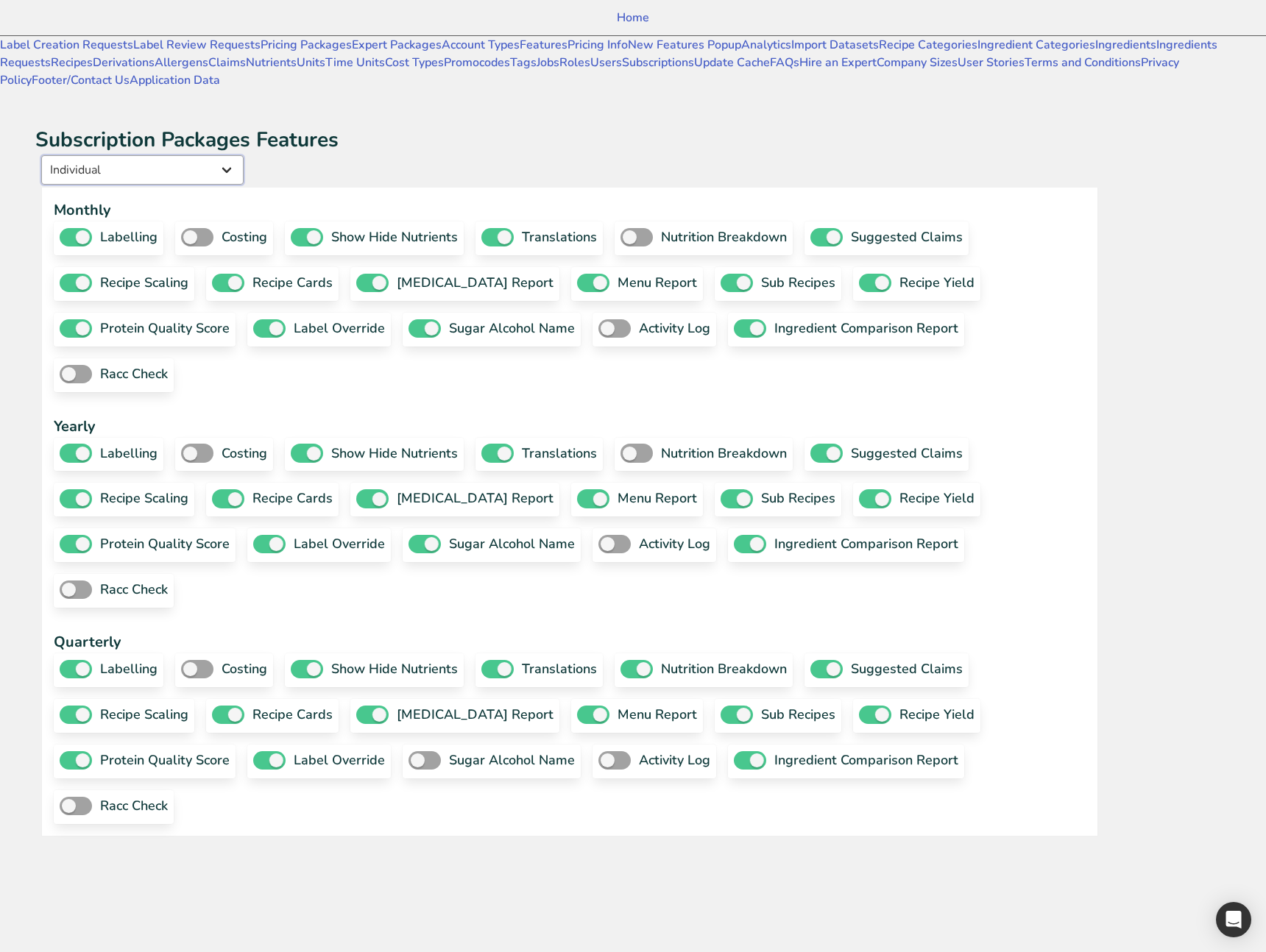
click at [244, 155] on select "Individual Essential Pro Business Old Enterprise 3 Users (799$) Old Enterprise …" at bounding box center [141, 170] width 202 height 29
select select "13"
checkbox input "true"
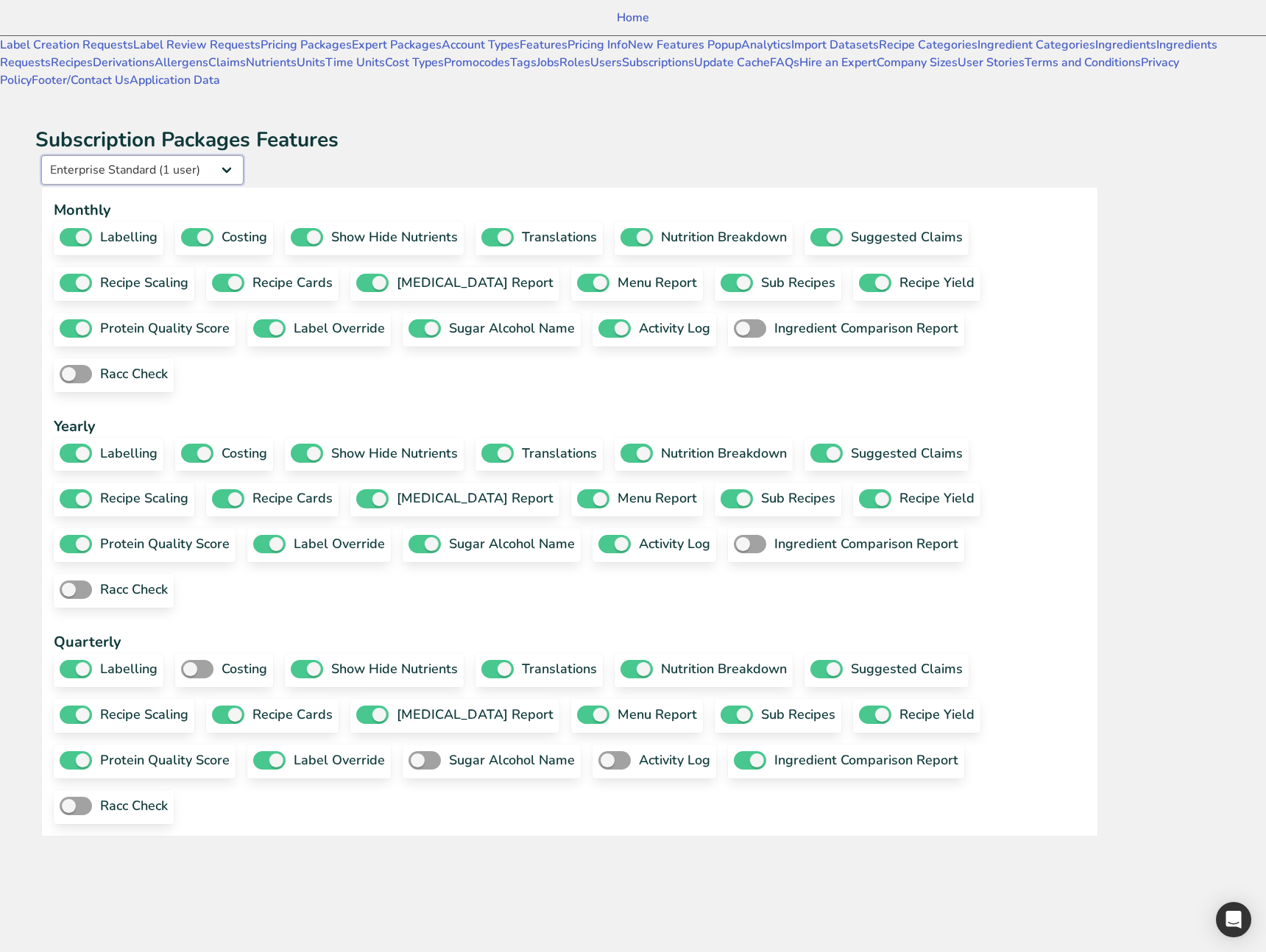
checkbox input "false"
checkbox input "true"
checkbox input "false"
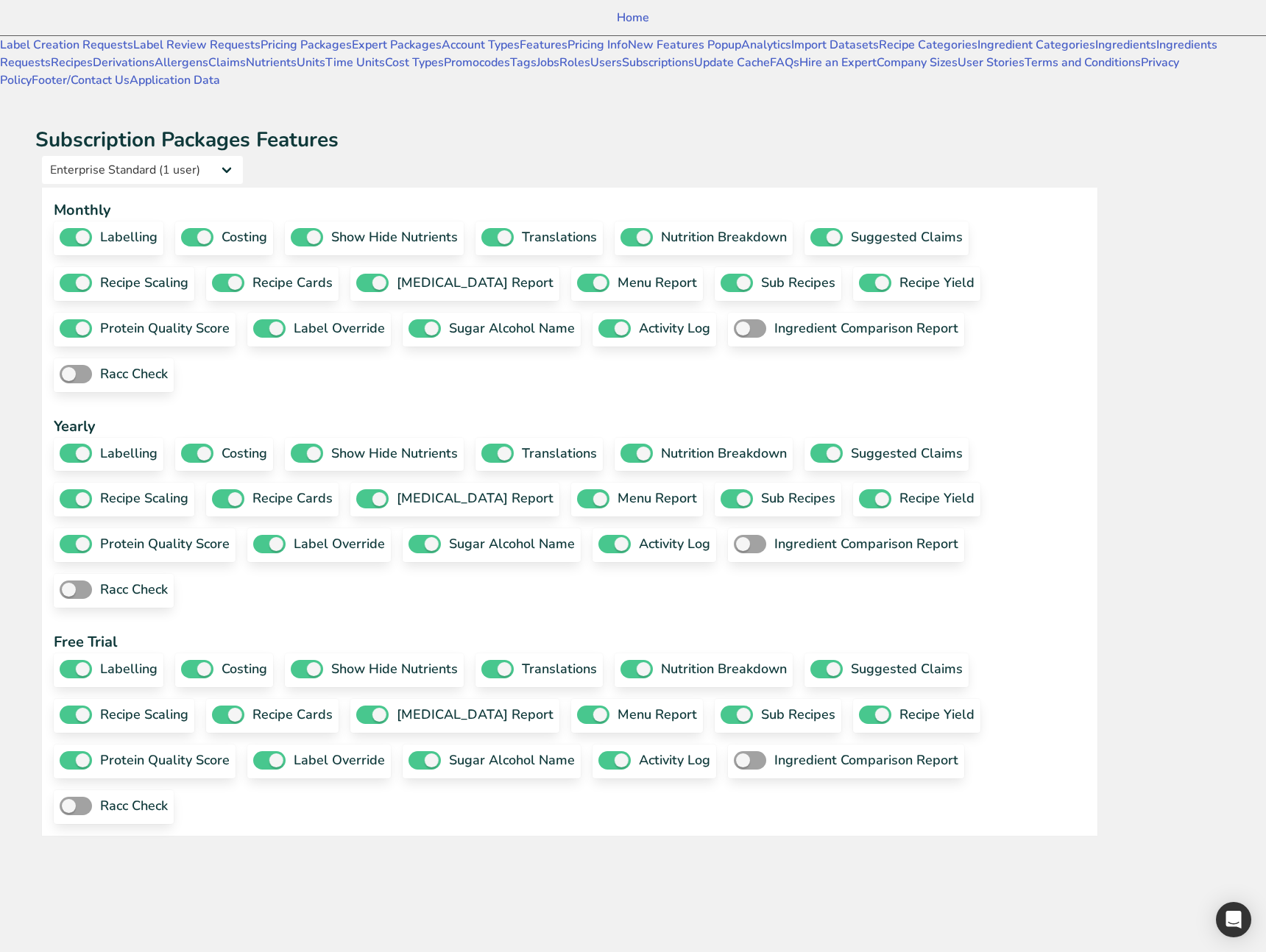
click at [534, 155] on div "Individual Essential Pro Business Old Enterprise 3 Users (799$) Old Enterprise …" at bounding box center [569, 171] width 1057 height 33
click at [209, 71] on link "Claims" at bounding box center [227, 63] width 37 height 16
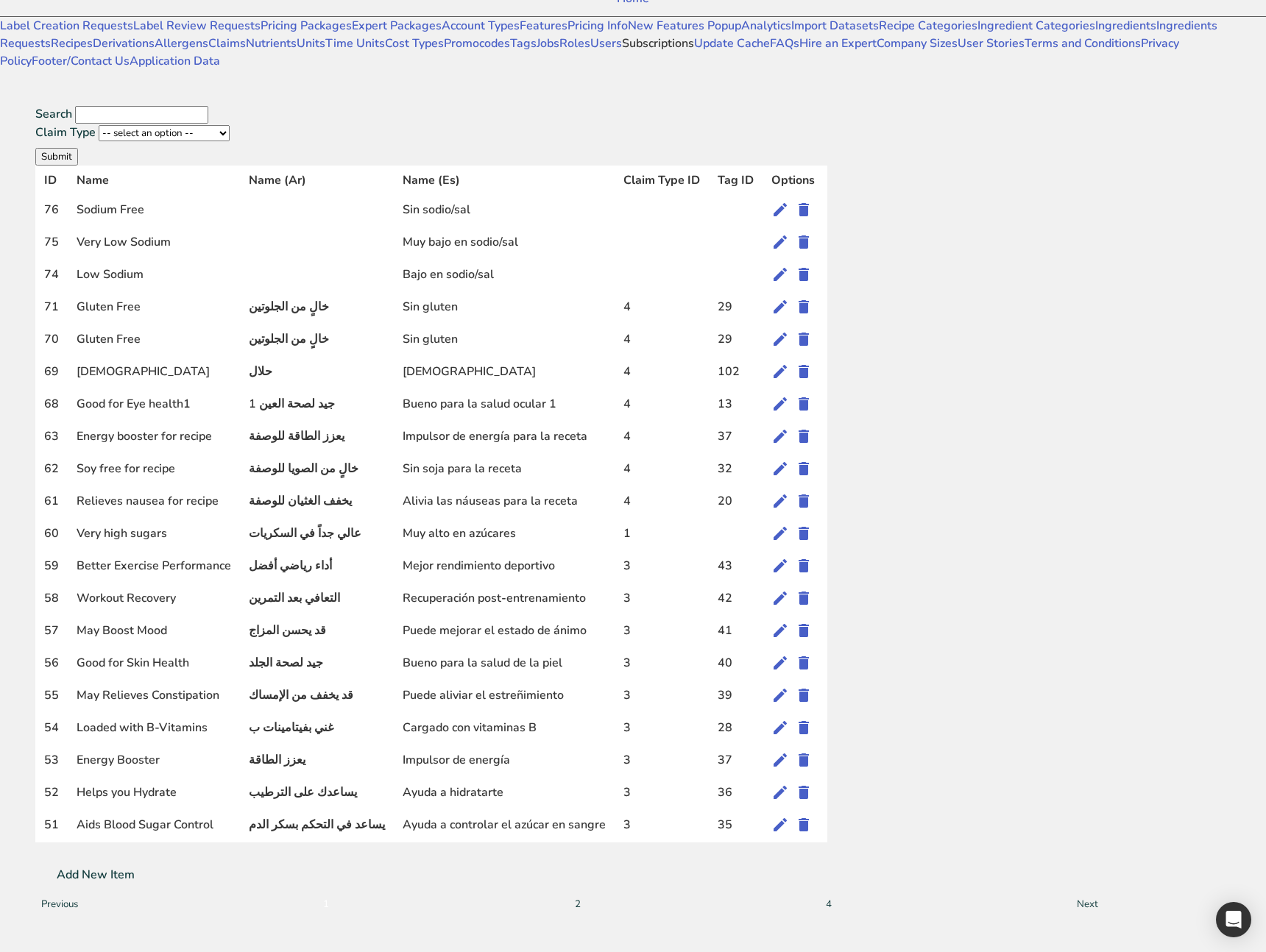
scroll to position [396, 0]
click at [560, 52] on link "Roles" at bounding box center [575, 44] width 31 height 16
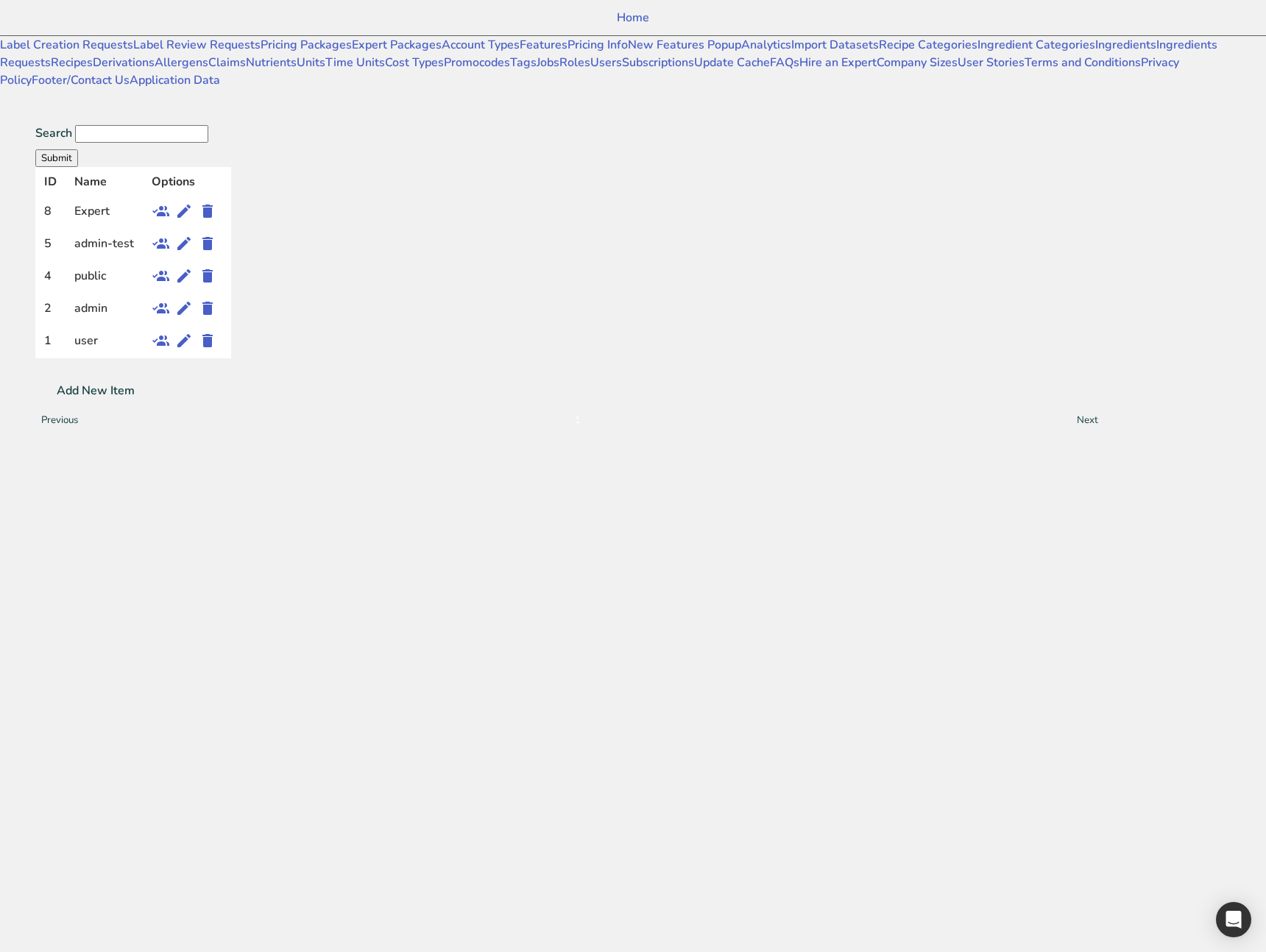
click at [1004, 341] on div "ID Name Options 8 Expert 5 admin-test 4 public 2 admin 1 user Add New Item Prev…" at bounding box center [570, 299] width 1068 height 266
click at [193, 327] on icon at bounding box center [183, 340] width 17 height 26
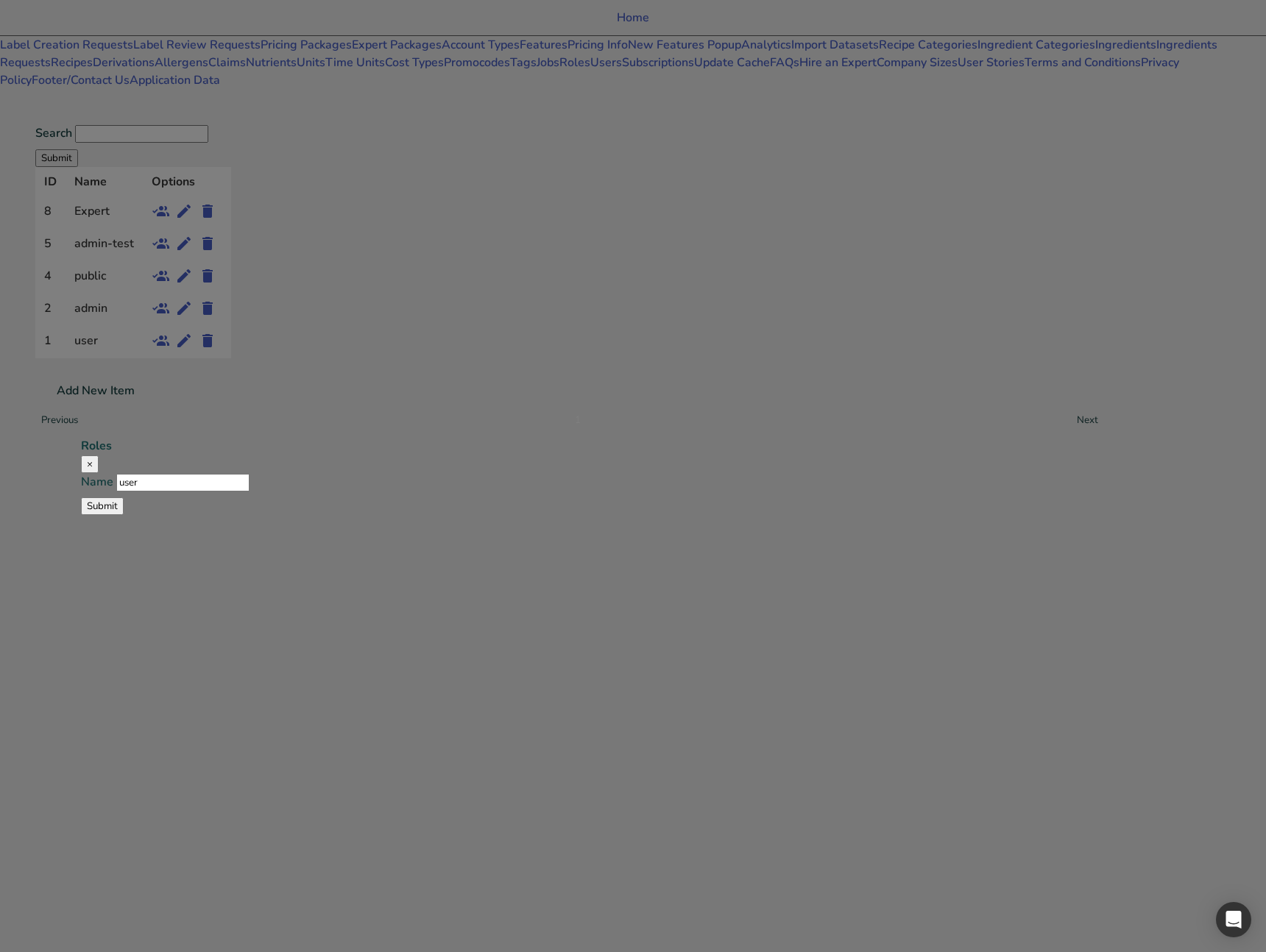
click at [99, 455] on button "×" at bounding box center [89, 463] width 17 height 17
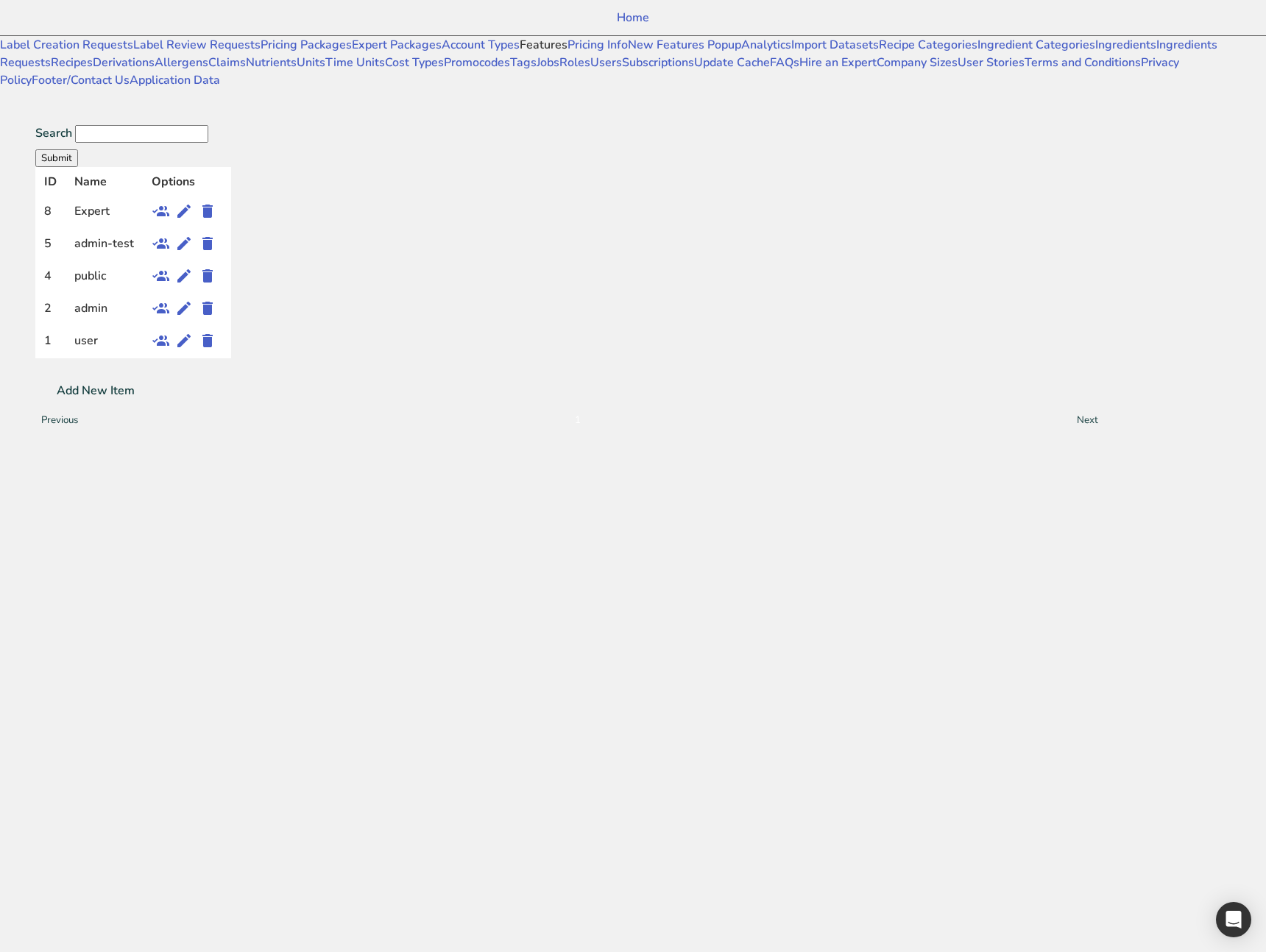
scroll to position [7, 0]
click at [520, 53] on link "Features" at bounding box center [543, 45] width 48 height 16
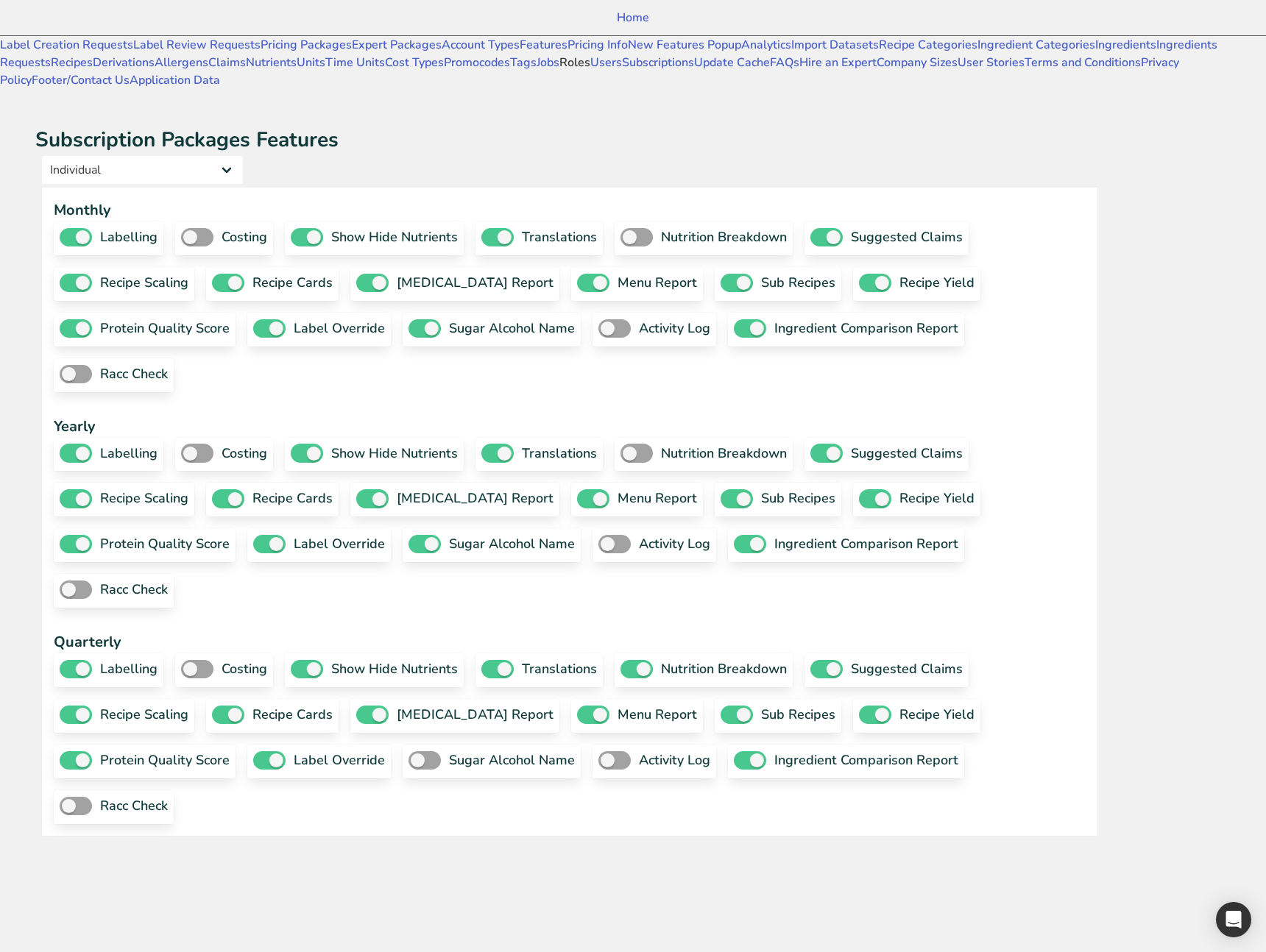
scroll to position [373, 0]
click at [560, 71] on link "Roles" at bounding box center [575, 63] width 31 height 16
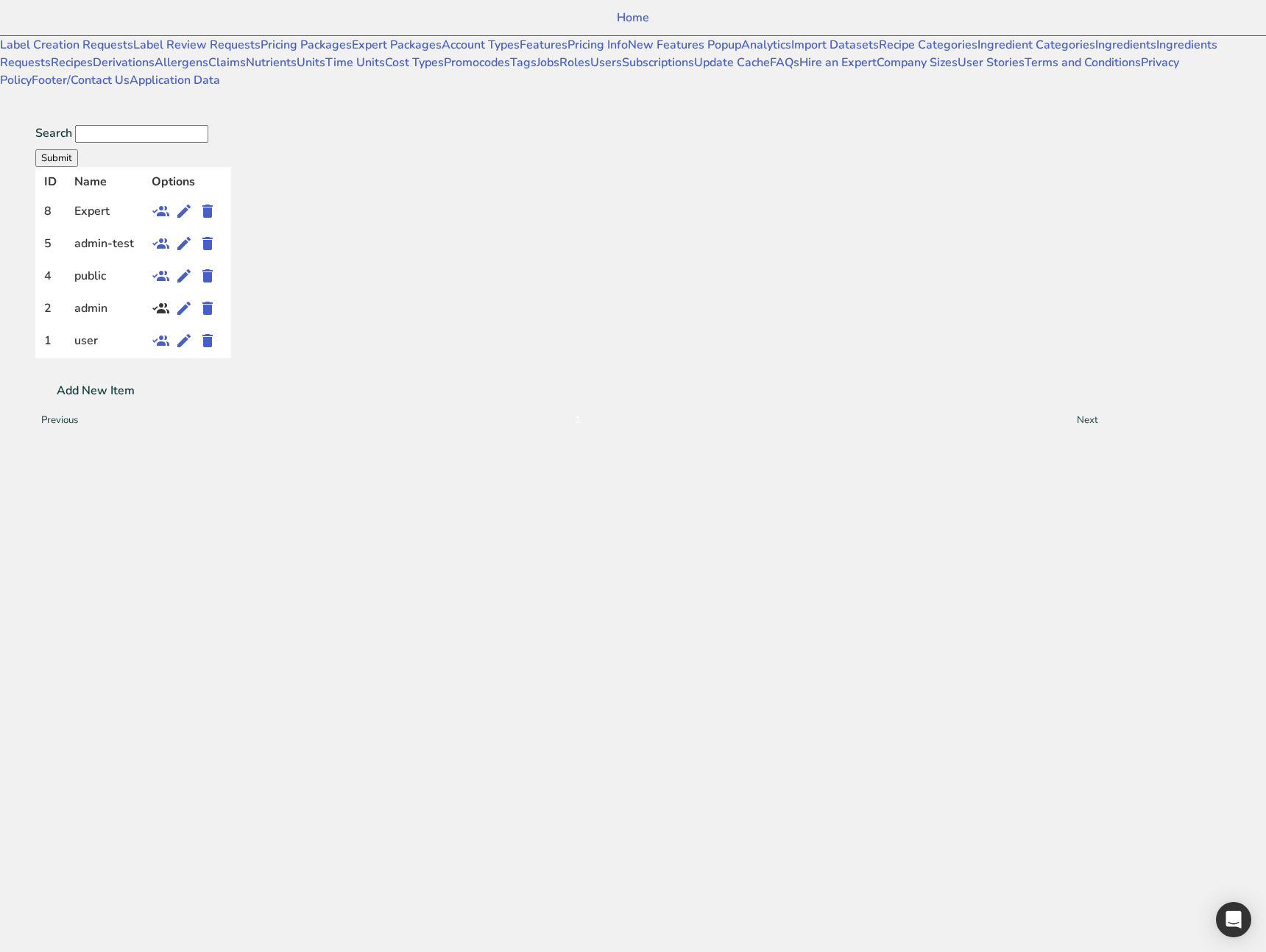
click at [170, 295] on icon at bounding box center [160, 307] width 17 height 26
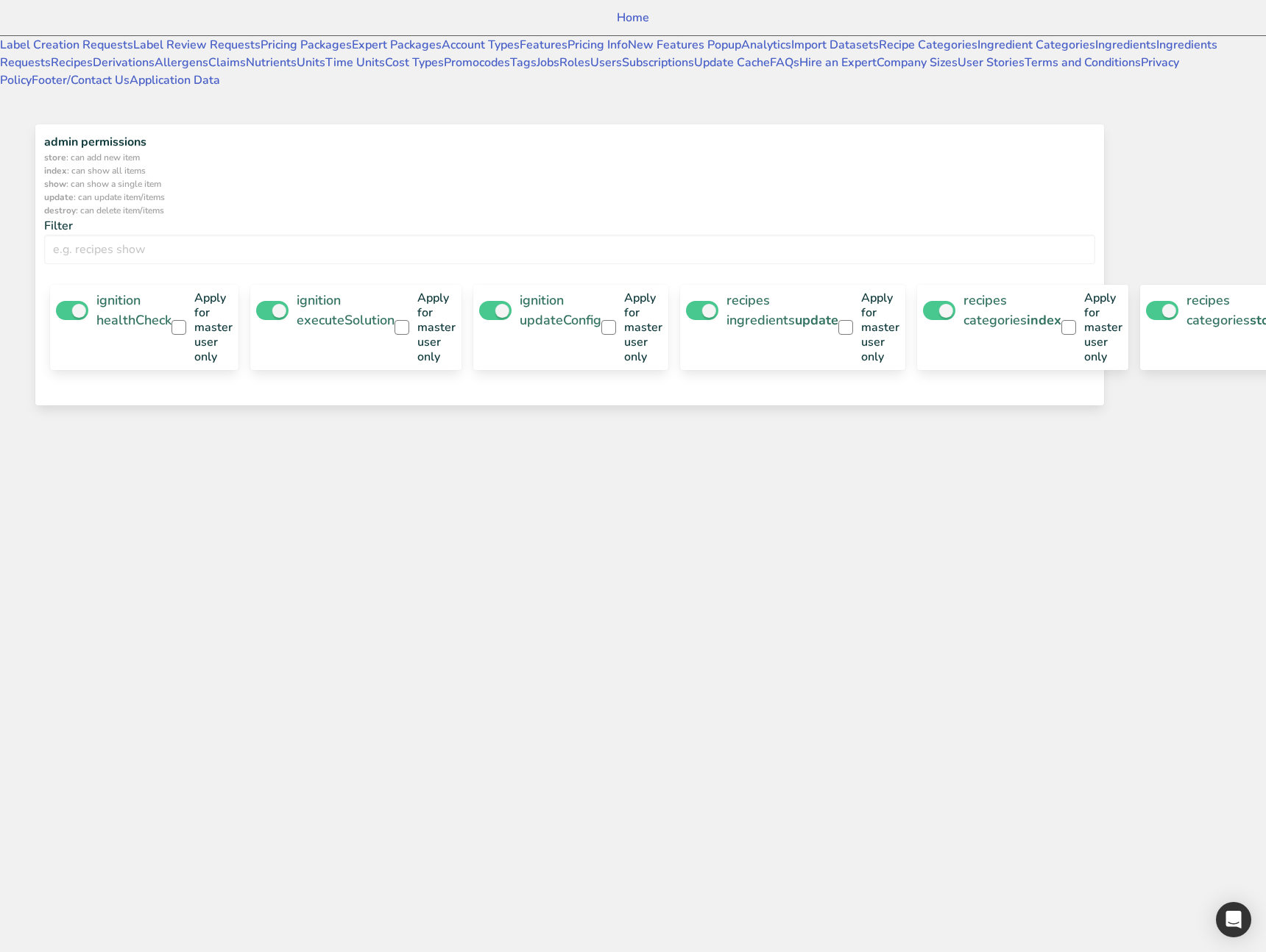
scroll to position [17556, 0]
click at [874, 396] on div "ignition healthCheck Apply for master user only ignition executeSolution Apply …" at bounding box center [570, 335] width 1051 height 123
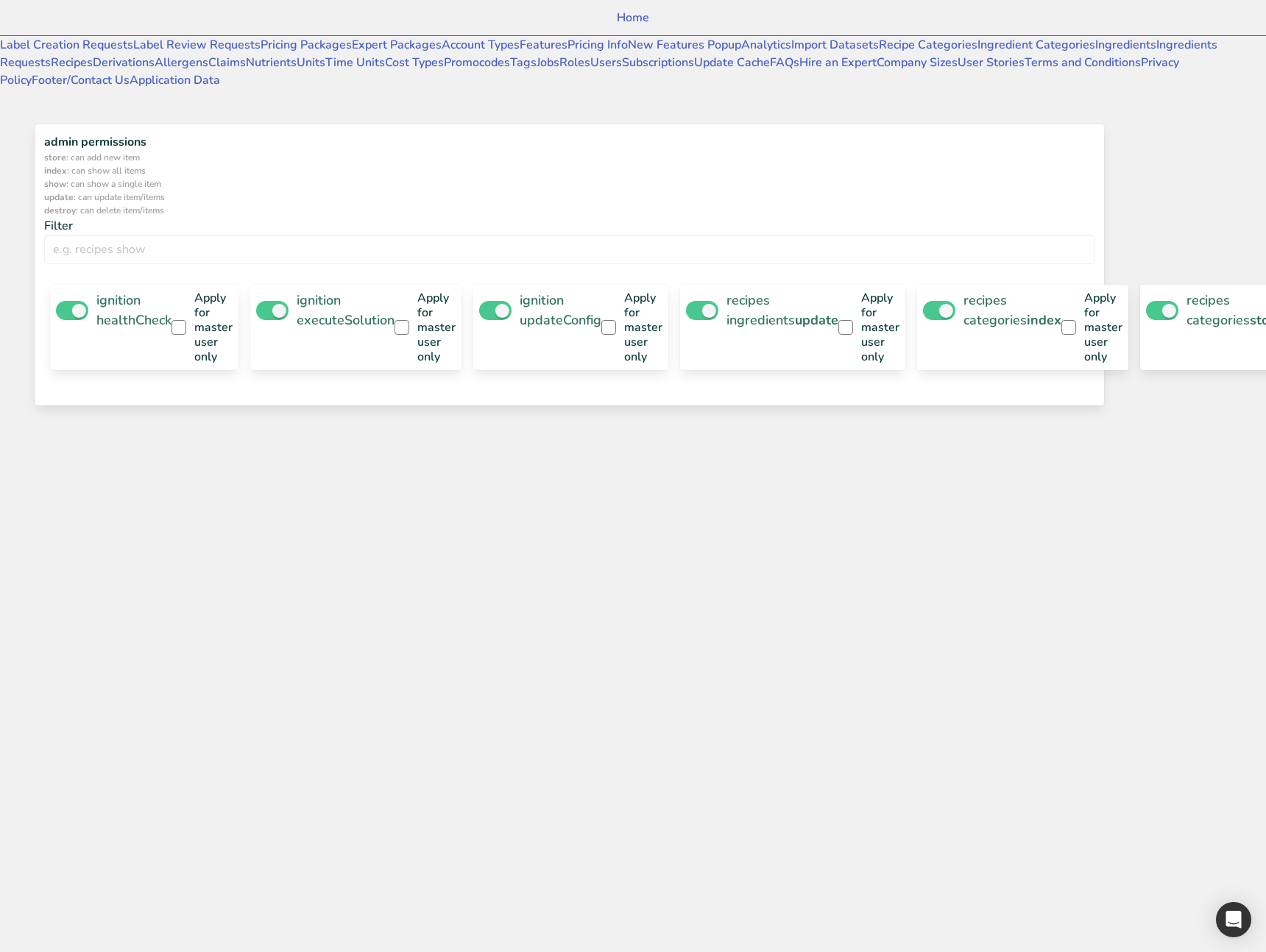
checkbox input "true"
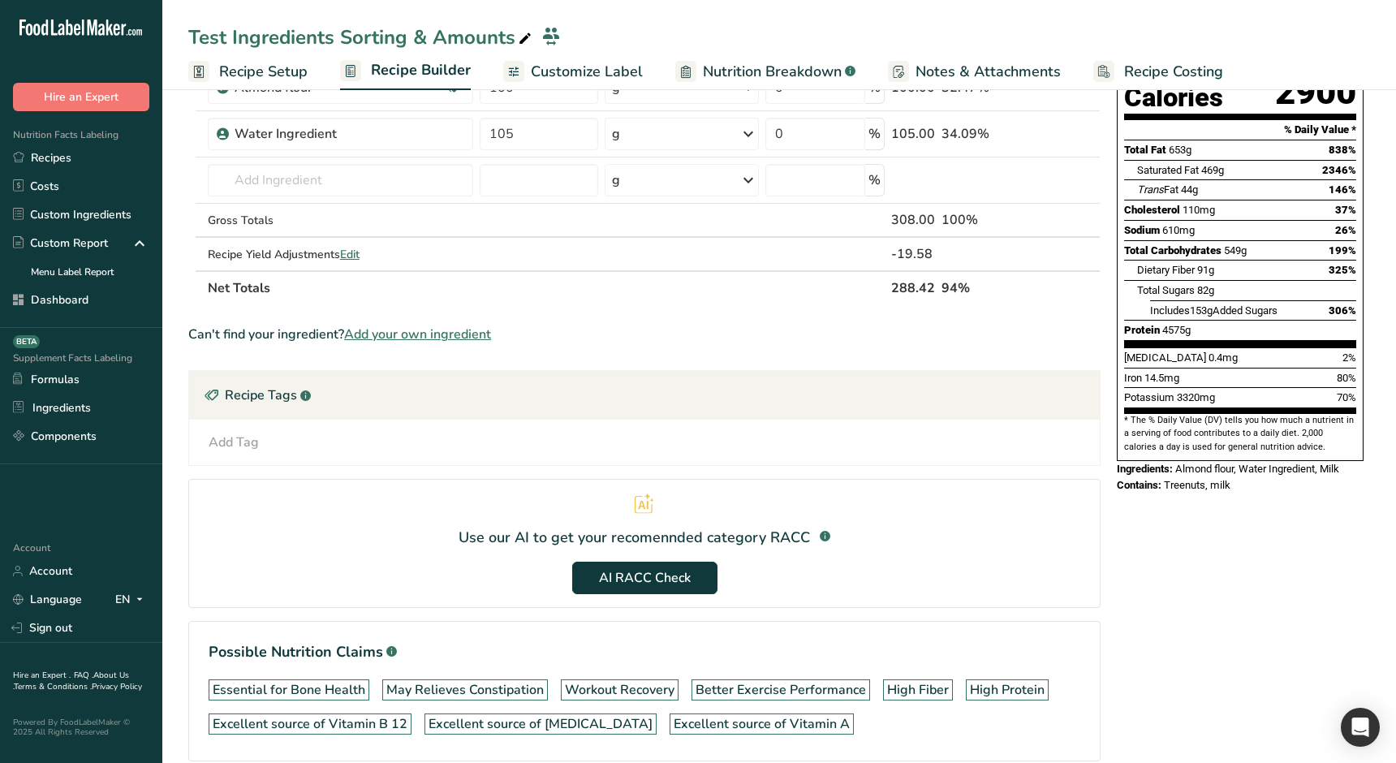
scroll to position [247, 0]
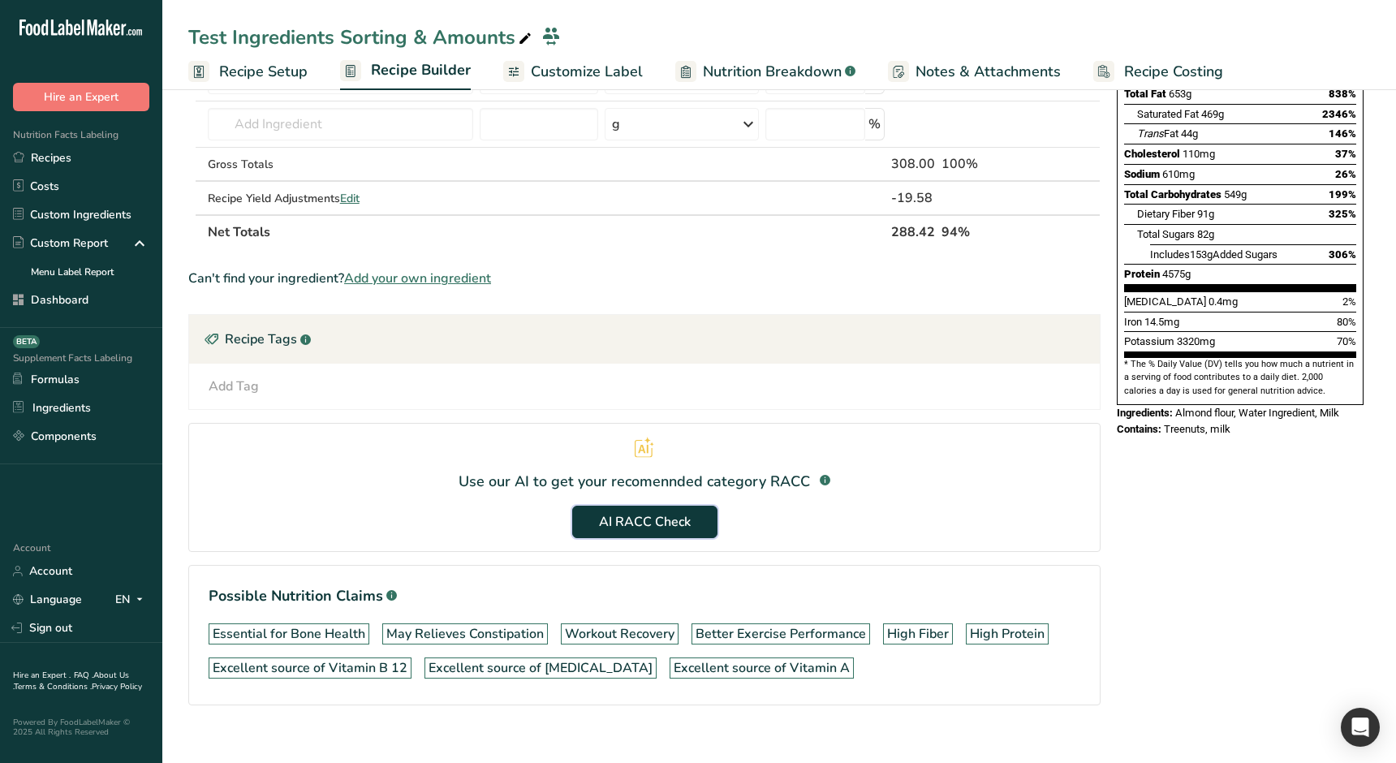
click at [641, 525] on span "AI RACC Check" at bounding box center [645, 521] width 92 height 19
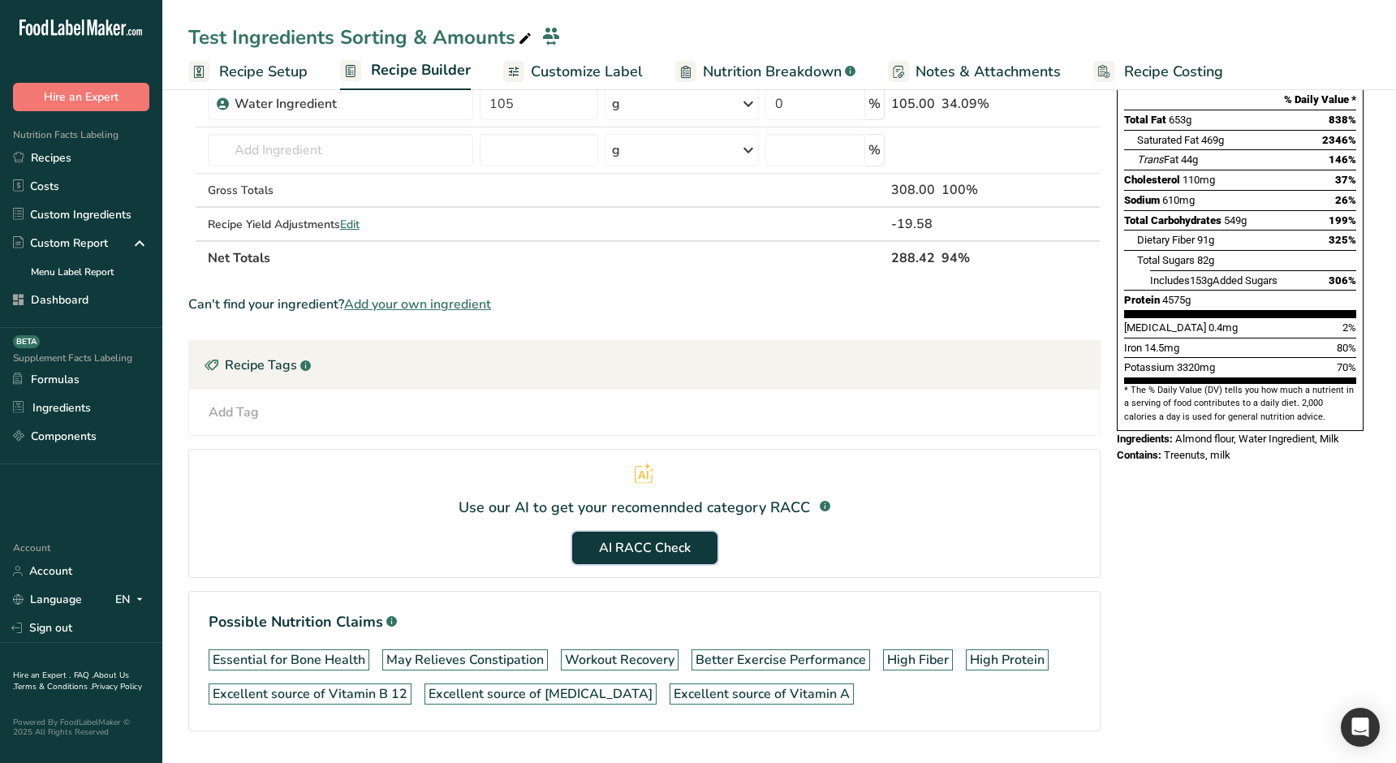
scroll to position [224, 0]
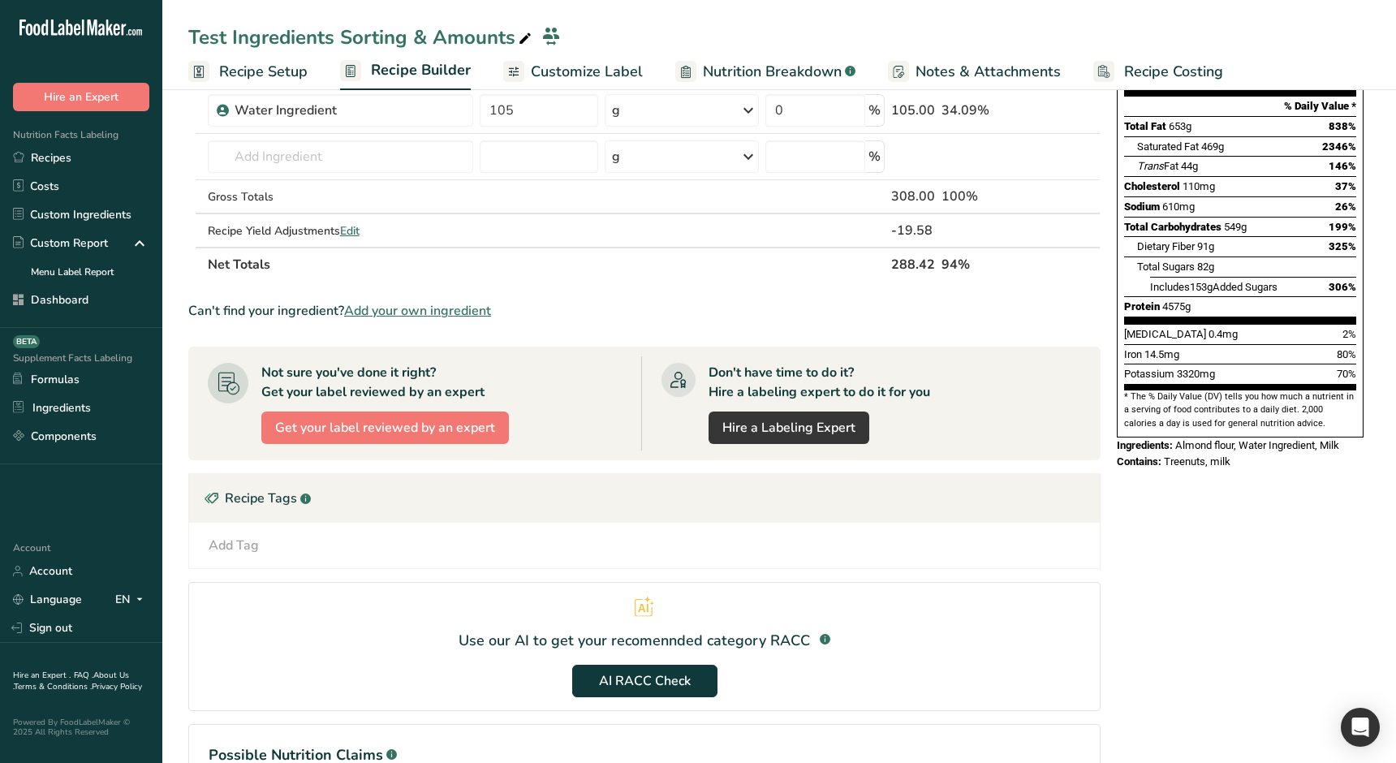
scroll to position [216, 0]
click at [882, 581] on section "Use our AI to get your recomennded category RACC .a-a{fill:#347362;}.b-a{fill:#…" at bounding box center [644, 645] width 912 height 129
click at [669, 677] on span "AI RACC Check" at bounding box center [645, 679] width 92 height 19
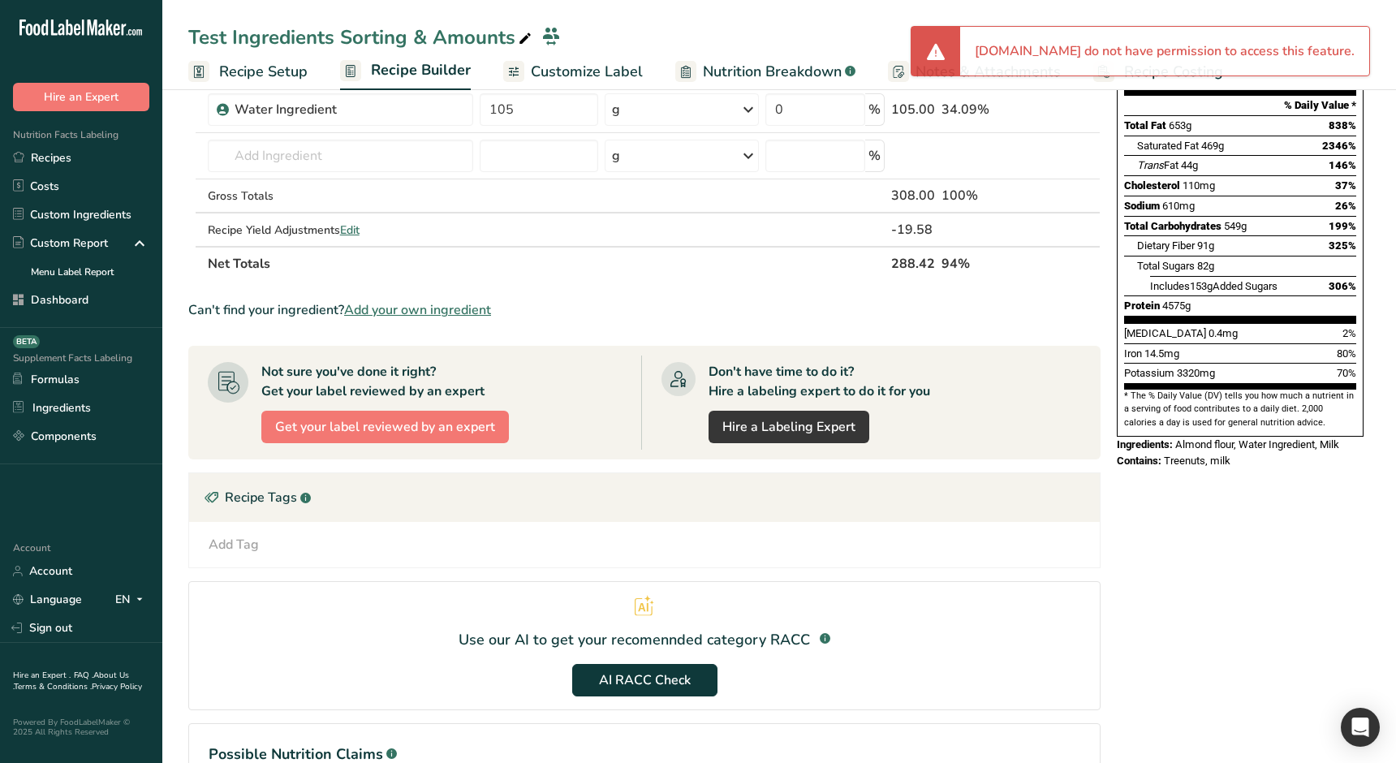
click at [1139, 54] on div "[DOMAIN_NAME] do not have permission to access this feature." at bounding box center [1164, 51] width 409 height 49
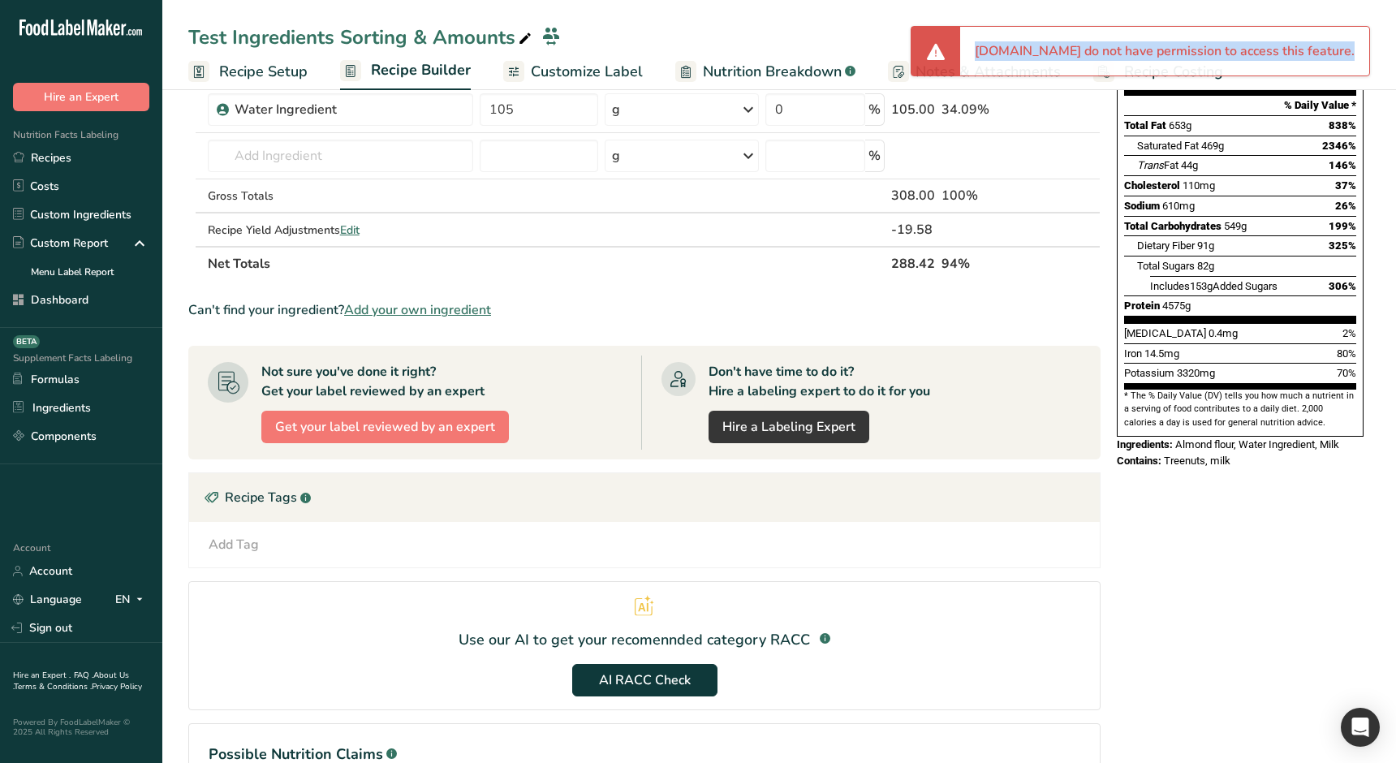
click at [1139, 54] on div "[DOMAIN_NAME] do not have permission to access this feature." at bounding box center [1164, 51] width 409 height 49
copy div "[DOMAIN_NAME] do not have permission to access this feature."
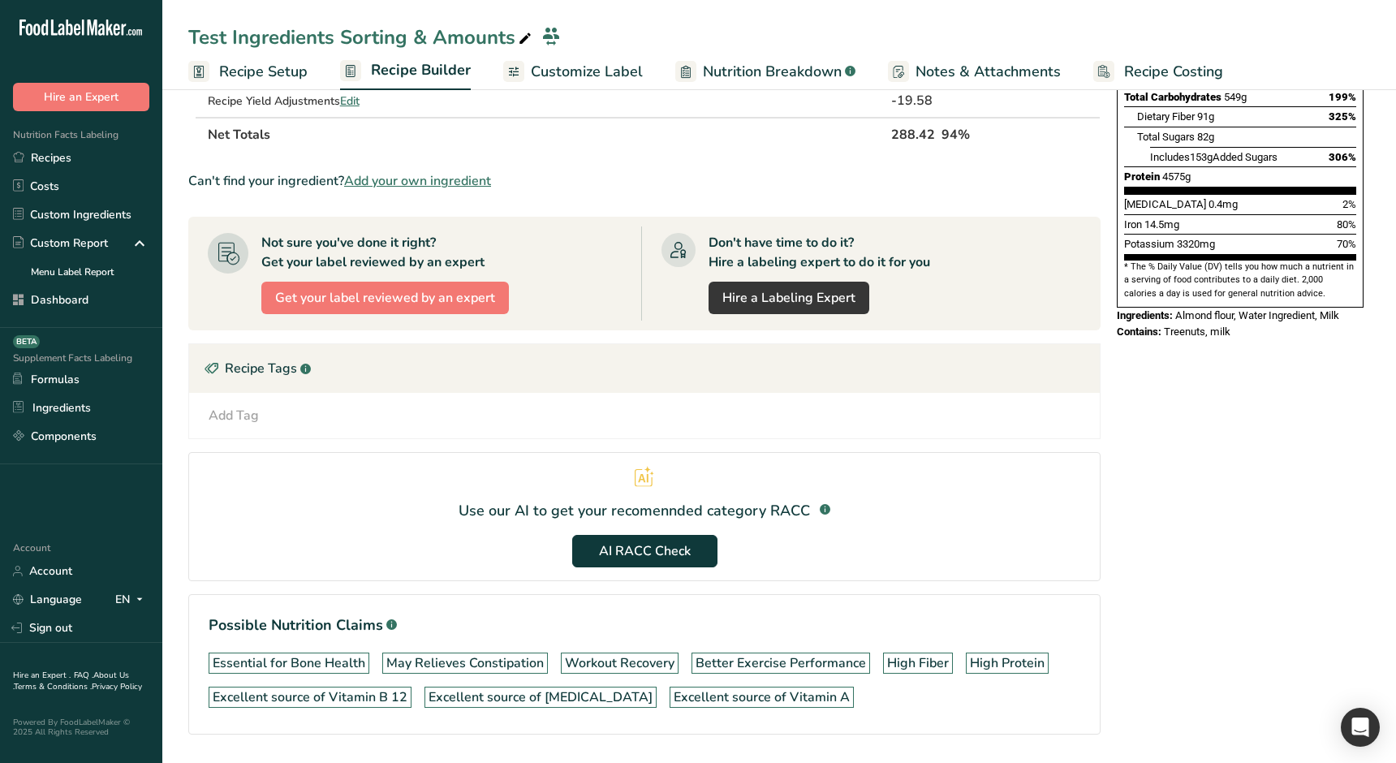
scroll to position [346, 0]
click at [401, 565] on section "Use our AI to get your recomennded category RACC .a-a{fill:#347362;}.b-a{fill:#…" at bounding box center [644, 515] width 912 height 129
click at [401, 480] on section "Use our AI to get your recomennded category RACC .a-a{fill:#347362;}.b-a{fill:#…" at bounding box center [644, 515] width 912 height 129
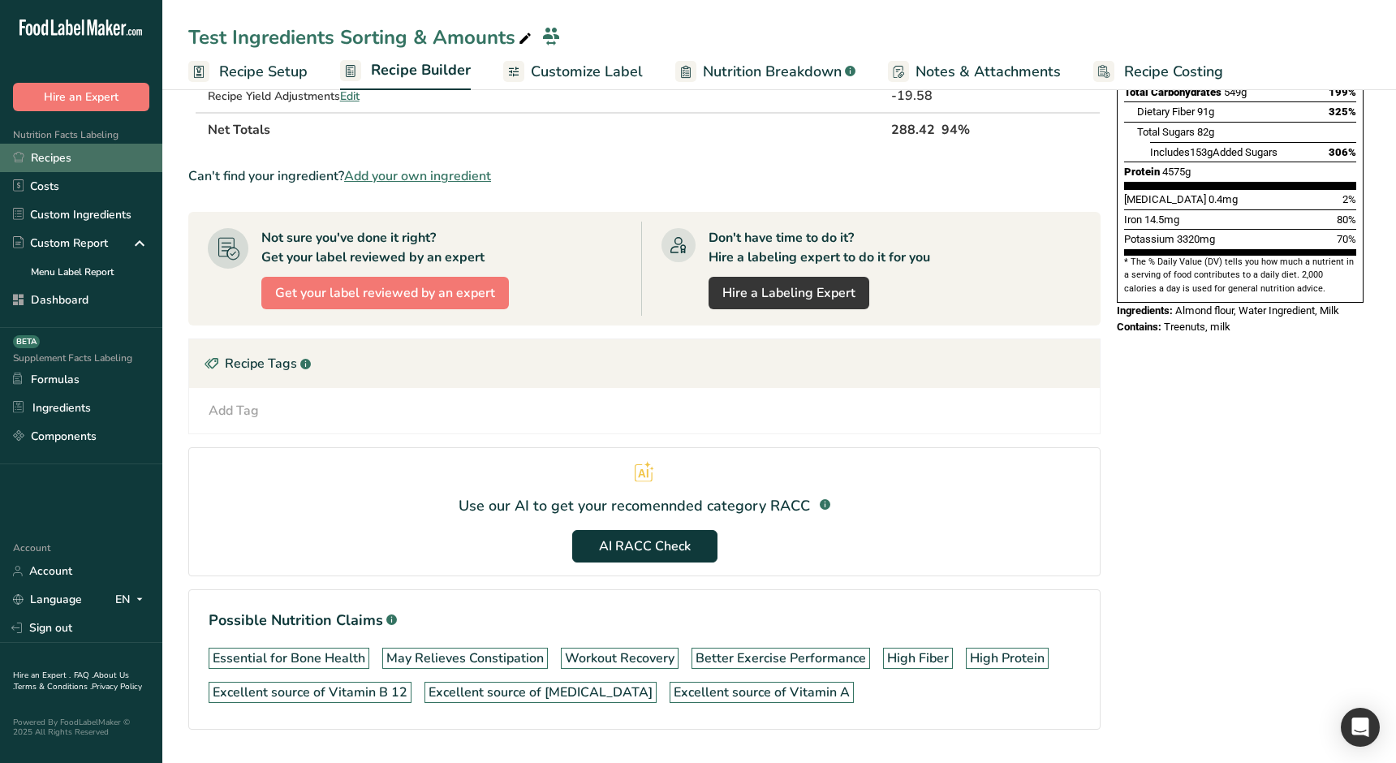
click at [101, 161] on link "Recipes" at bounding box center [81, 158] width 162 height 28
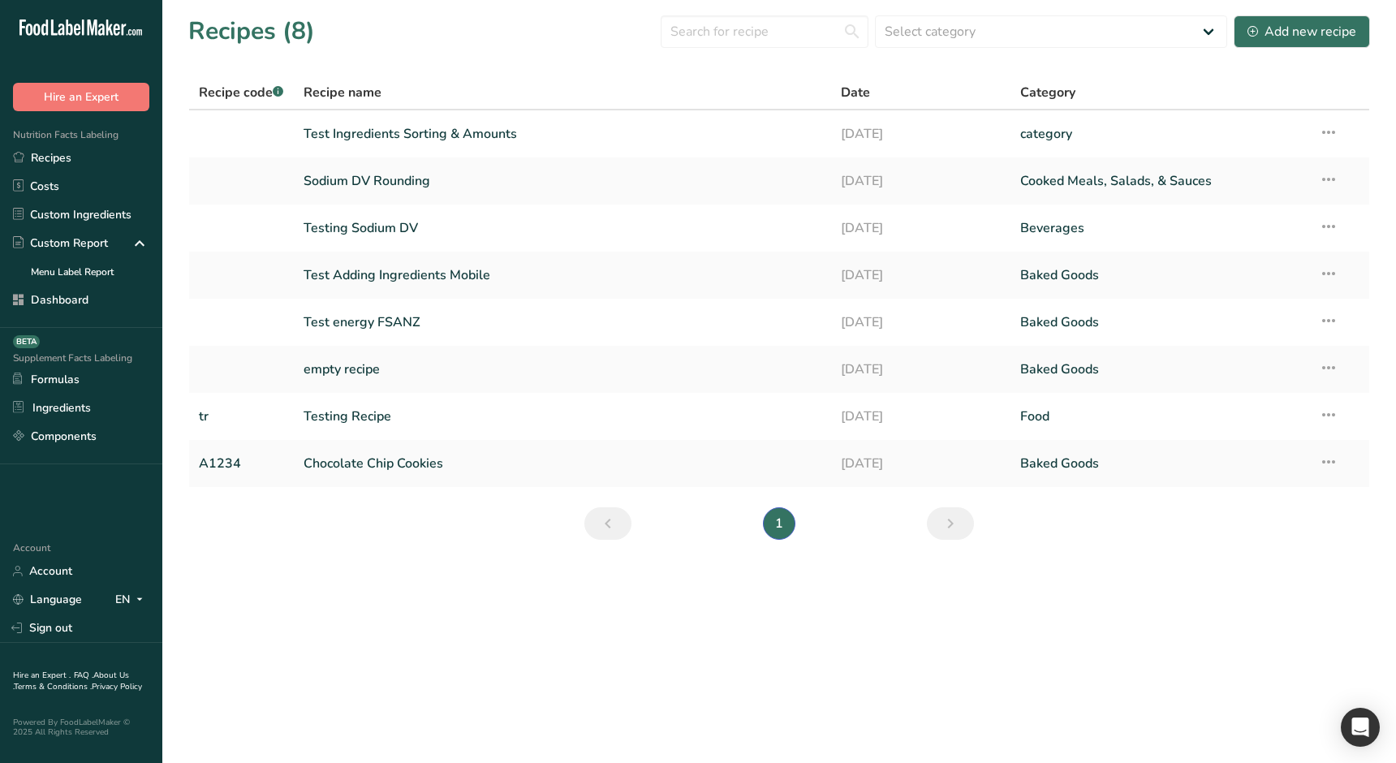
click at [470, 551] on section "Recipes (8) Select category All Baked Goods [GEOGRAPHIC_DATA] category Cooked M…" at bounding box center [778, 283] width 1233 height 566
click at [398, 131] on link "Test Ingredients Sorting & Amounts" at bounding box center [562, 134] width 518 height 34
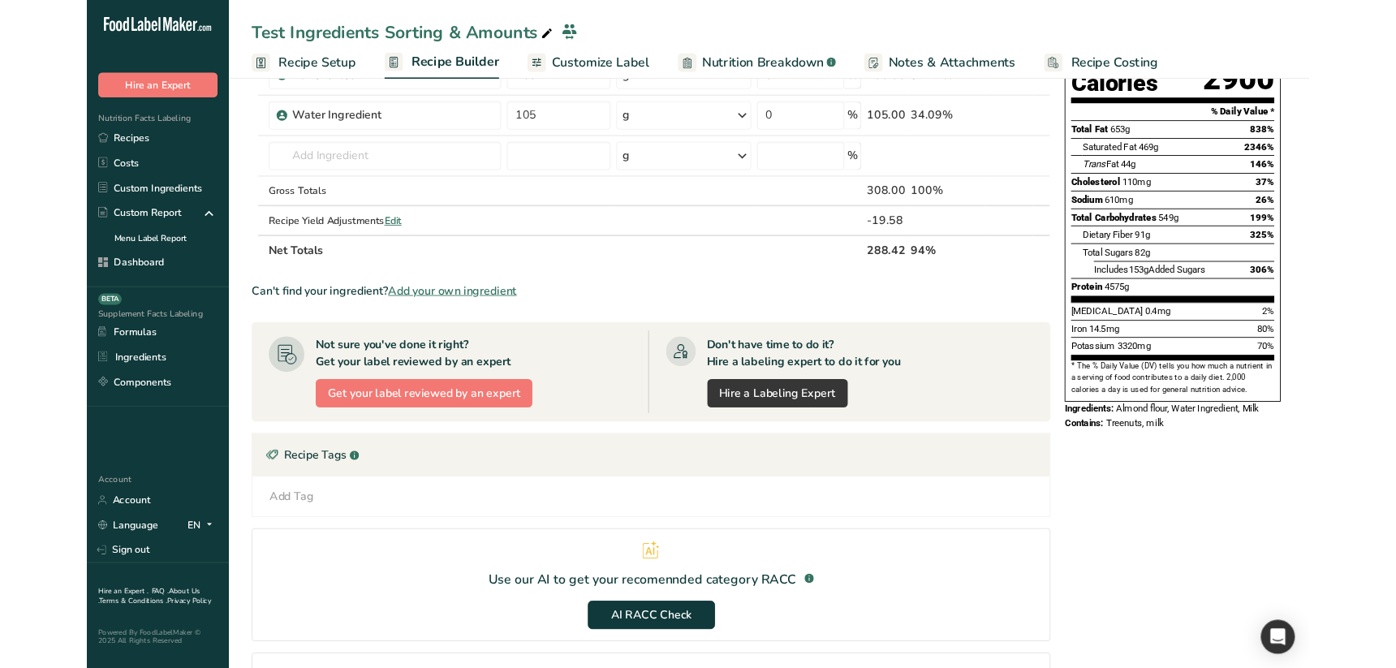
scroll to position [394, 0]
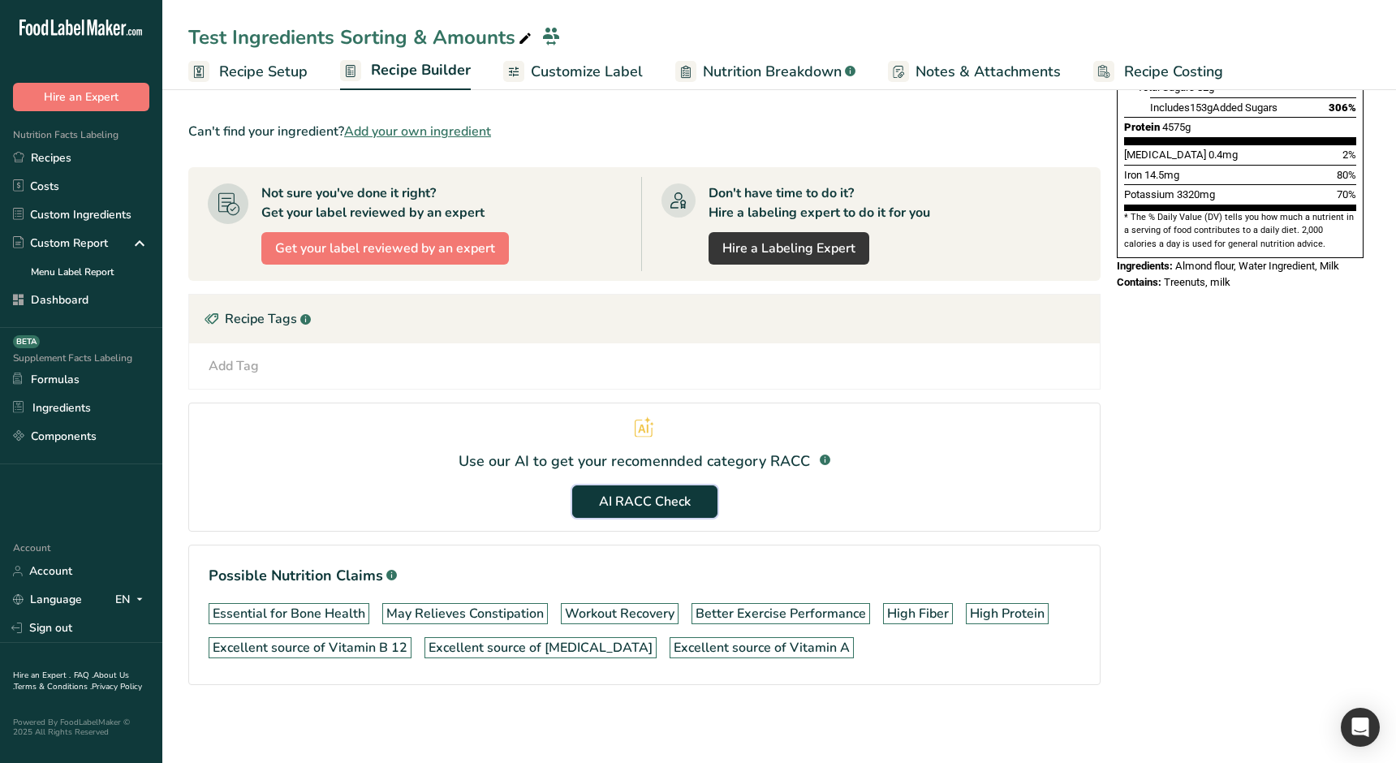
drag, startPoint x: 639, startPoint y: 500, endPoint x: 453, endPoint y: 590, distance: 207.2
click at [639, 500] on span "AI RACC Check" at bounding box center [645, 501] width 92 height 19
click at [641, 489] on button "AI RACC Check" at bounding box center [644, 501] width 145 height 32
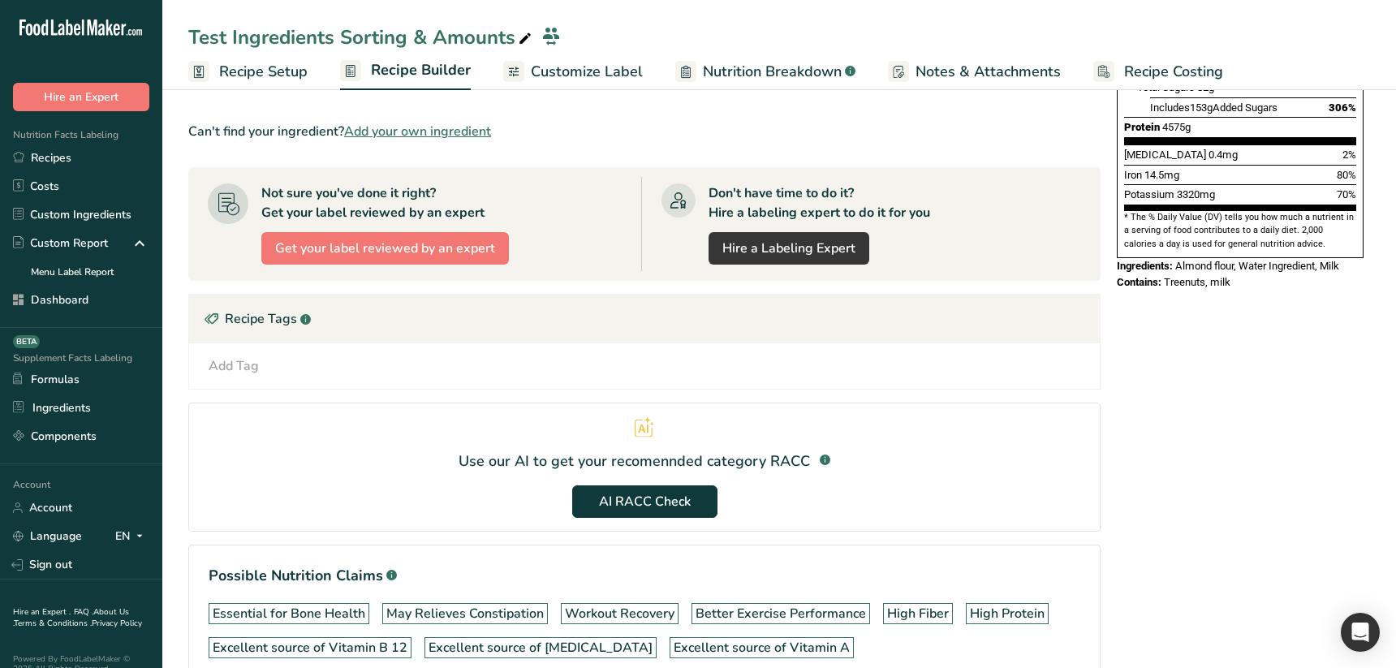
click at [1181, 486] on div "Nutrition Facts About 1 Serving Per Container Serving Size 1000g Amount Per Ser…" at bounding box center [1240, 226] width 260 height 1021
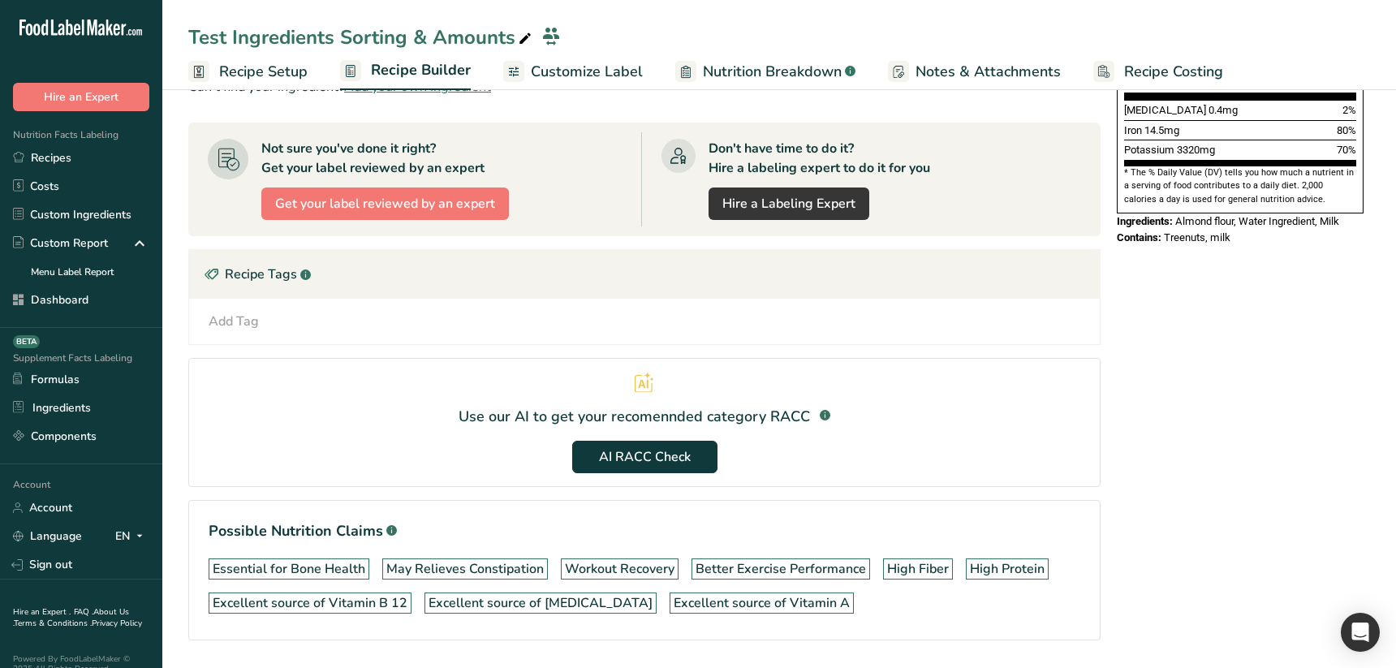
scroll to position [476, 0]
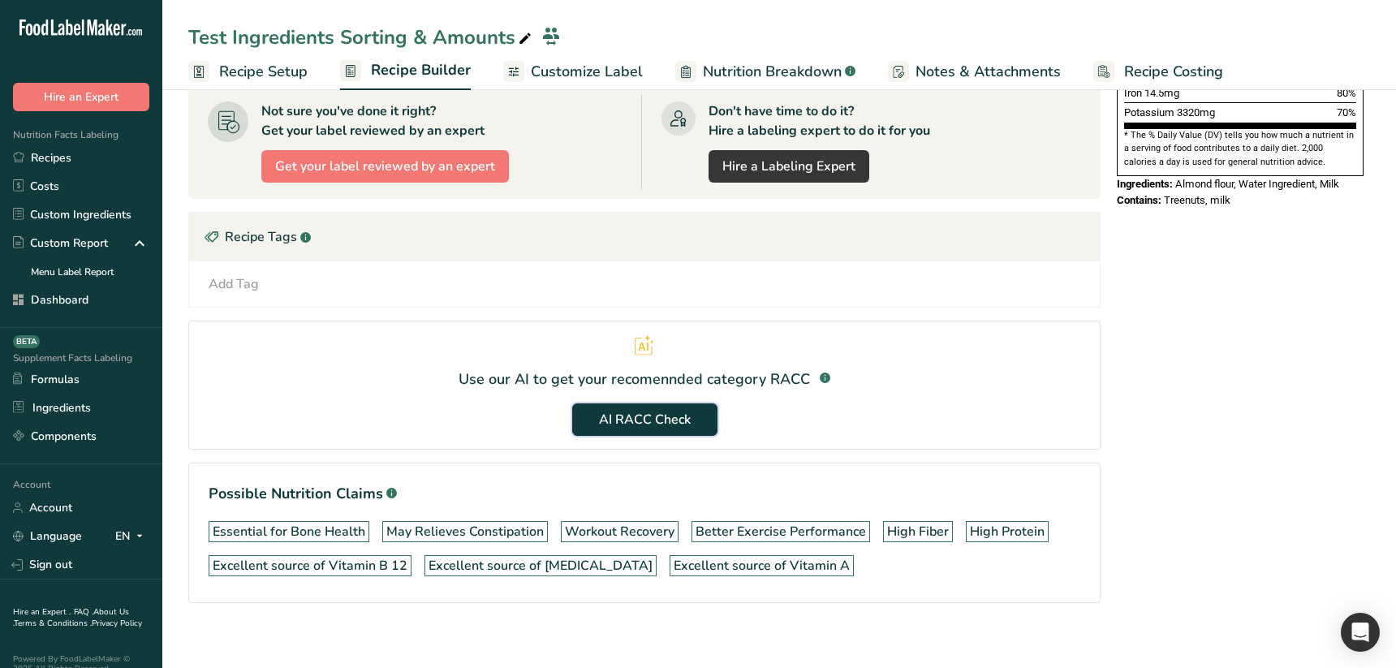
click at [645, 420] on span "AI RACC Check" at bounding box center [645, 419] width 92 height 19
click at [679, 419] on span "AI RACC Check" at bounding box center [645, 419] width 92 height 19
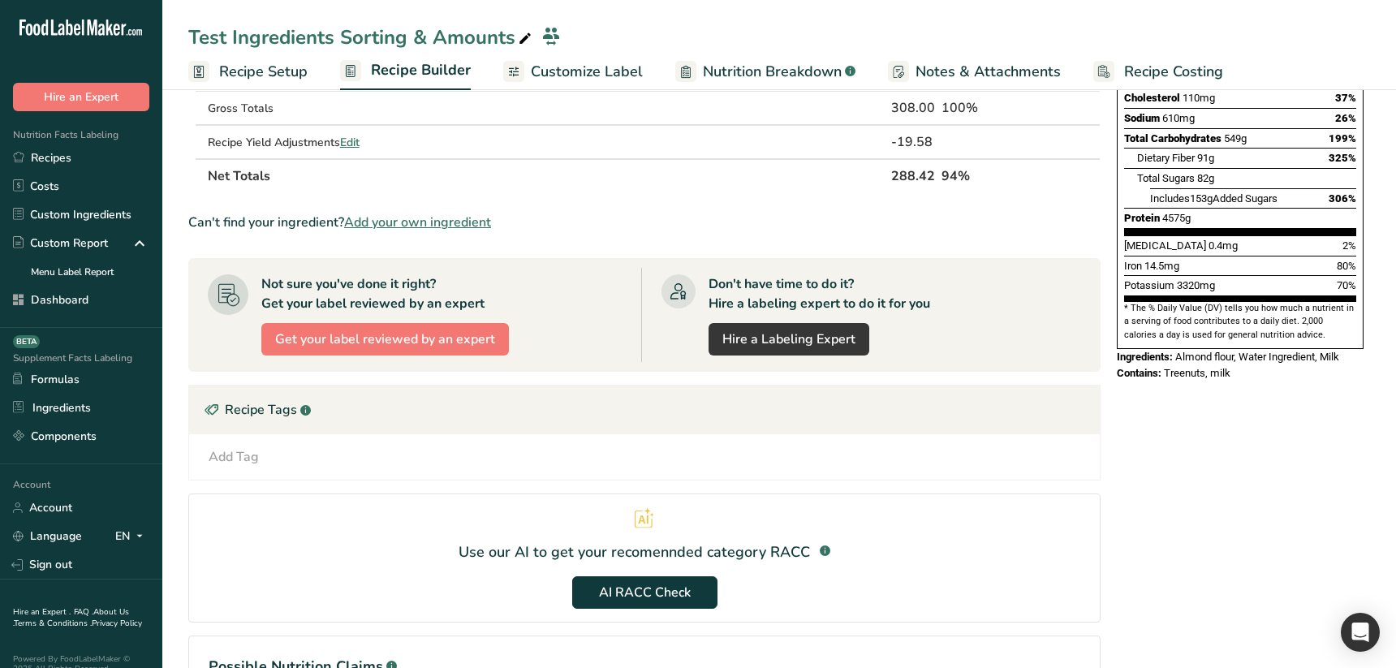
scroll to position [310, 0]
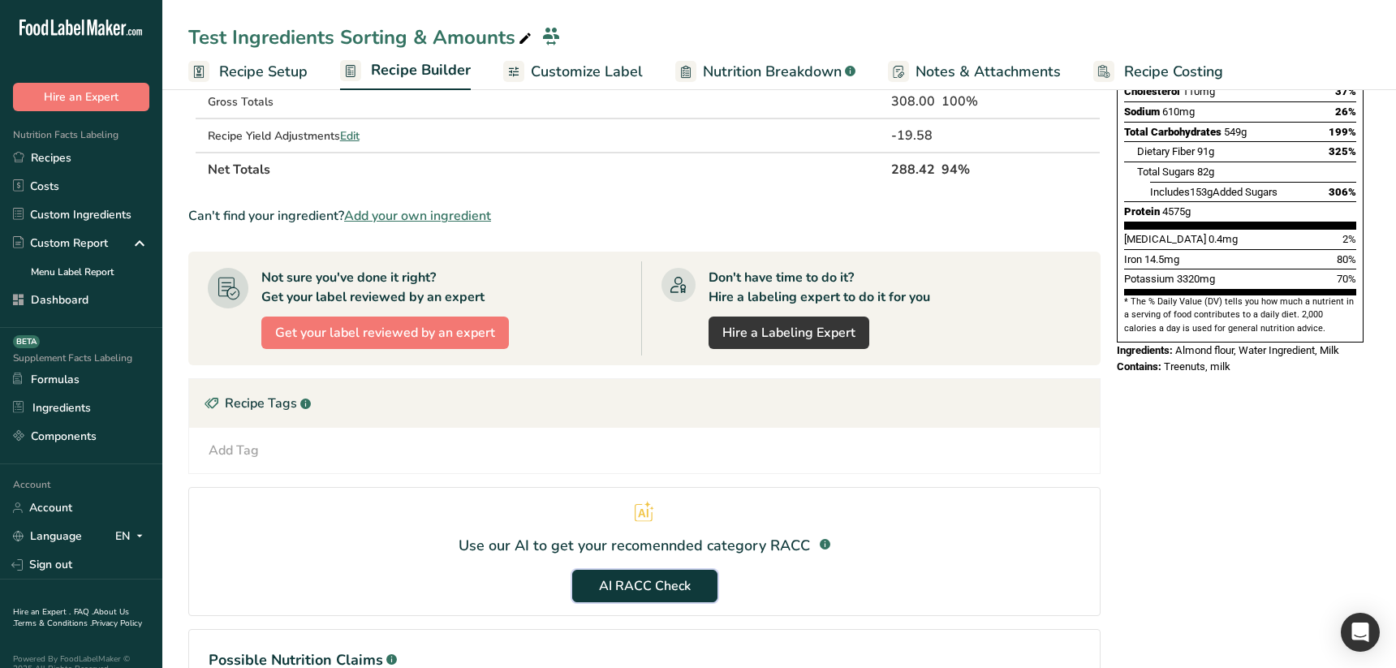
click at [619, 584] on span "AI RACC Check" at bounding box center [645, 585] width 92 height 19
click at [689, 590] on span "AI RACC Check" at bounding box center [645, 585] width 92 height 19
click at [694, 601] on button "AI RACC Check" at bounding box center [644, 586] width 145 height 32
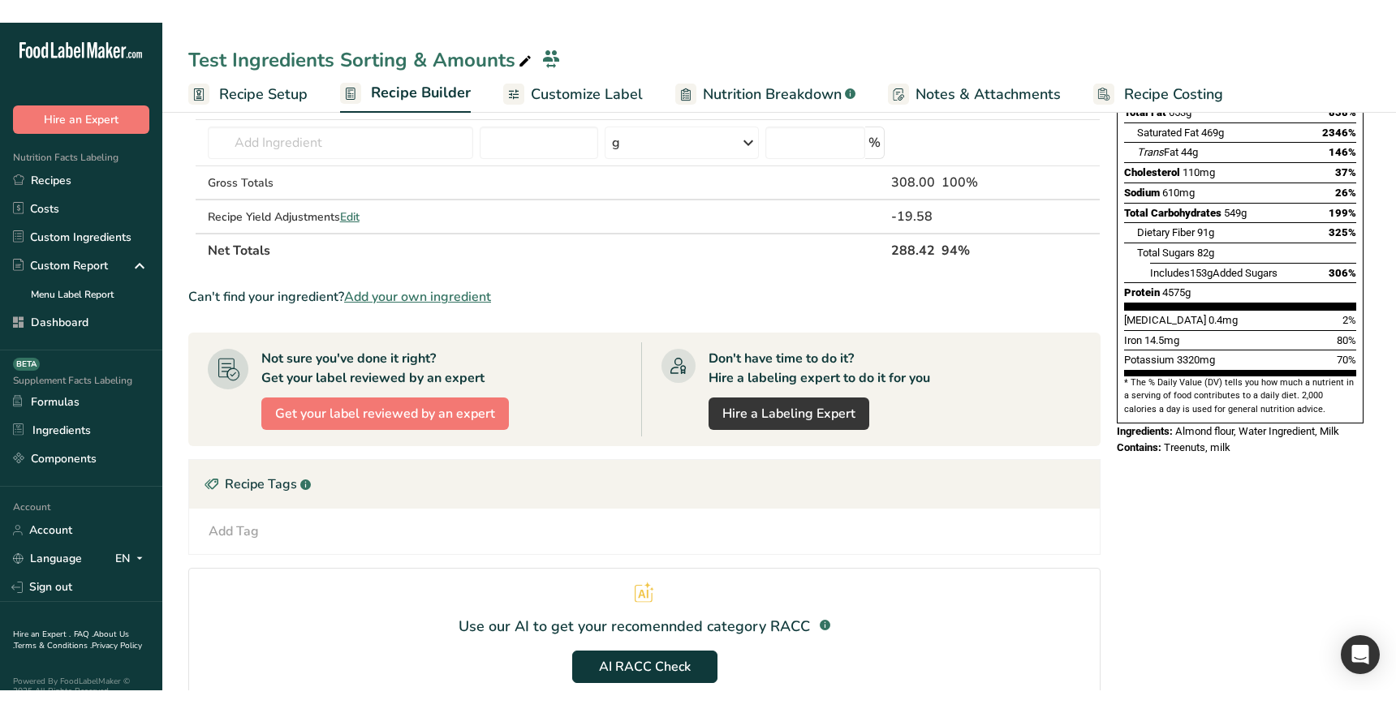
scroll to position [304, 0]
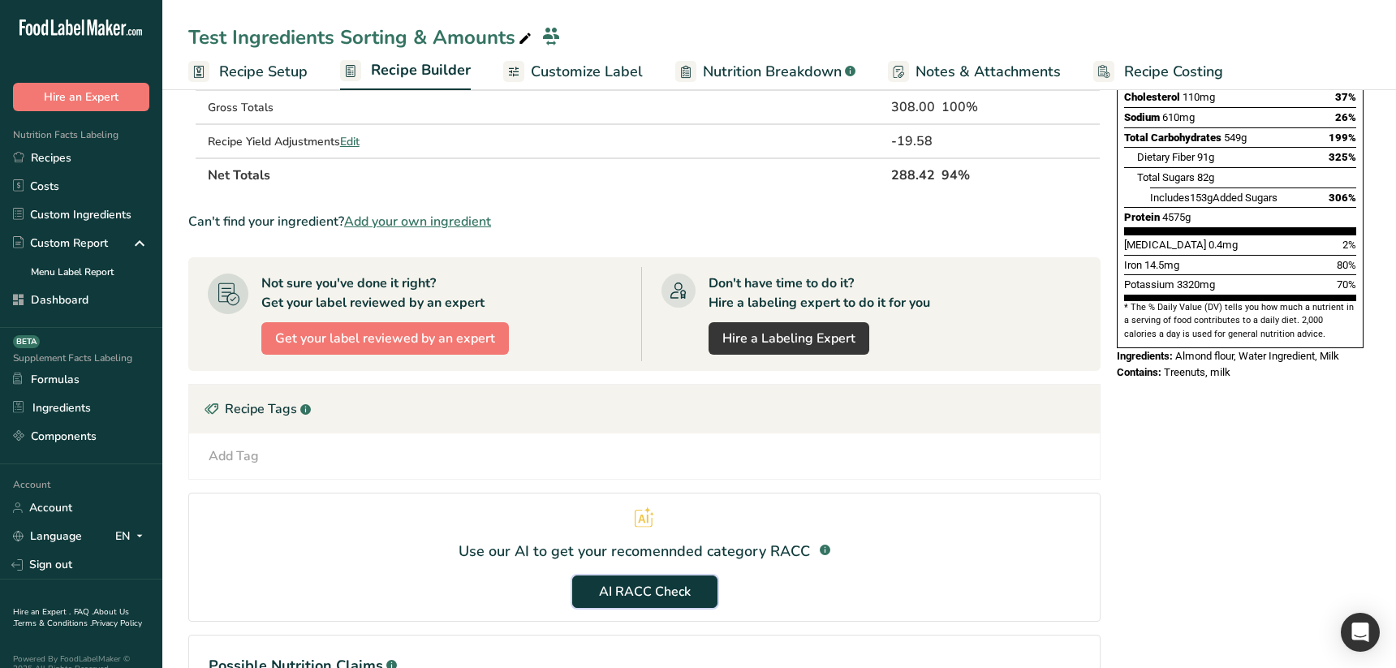
click at [621, 591] on span "AI RACC Check" at bounding box center [645, 591] width 92 height 19
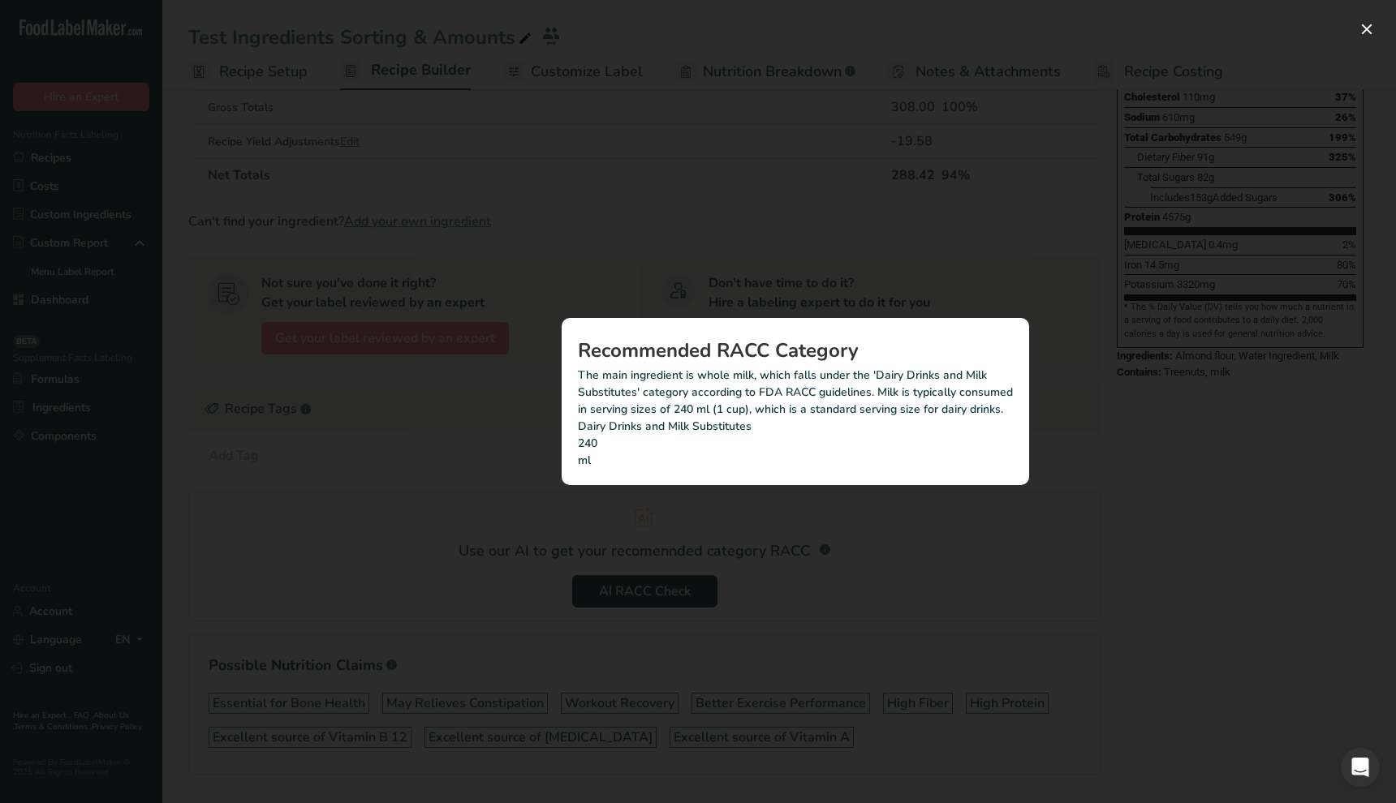
click at [635, 433] on p "Dairy Drinks and Milk Substitutes" at bounding box center [795, 426] width 435 height 17
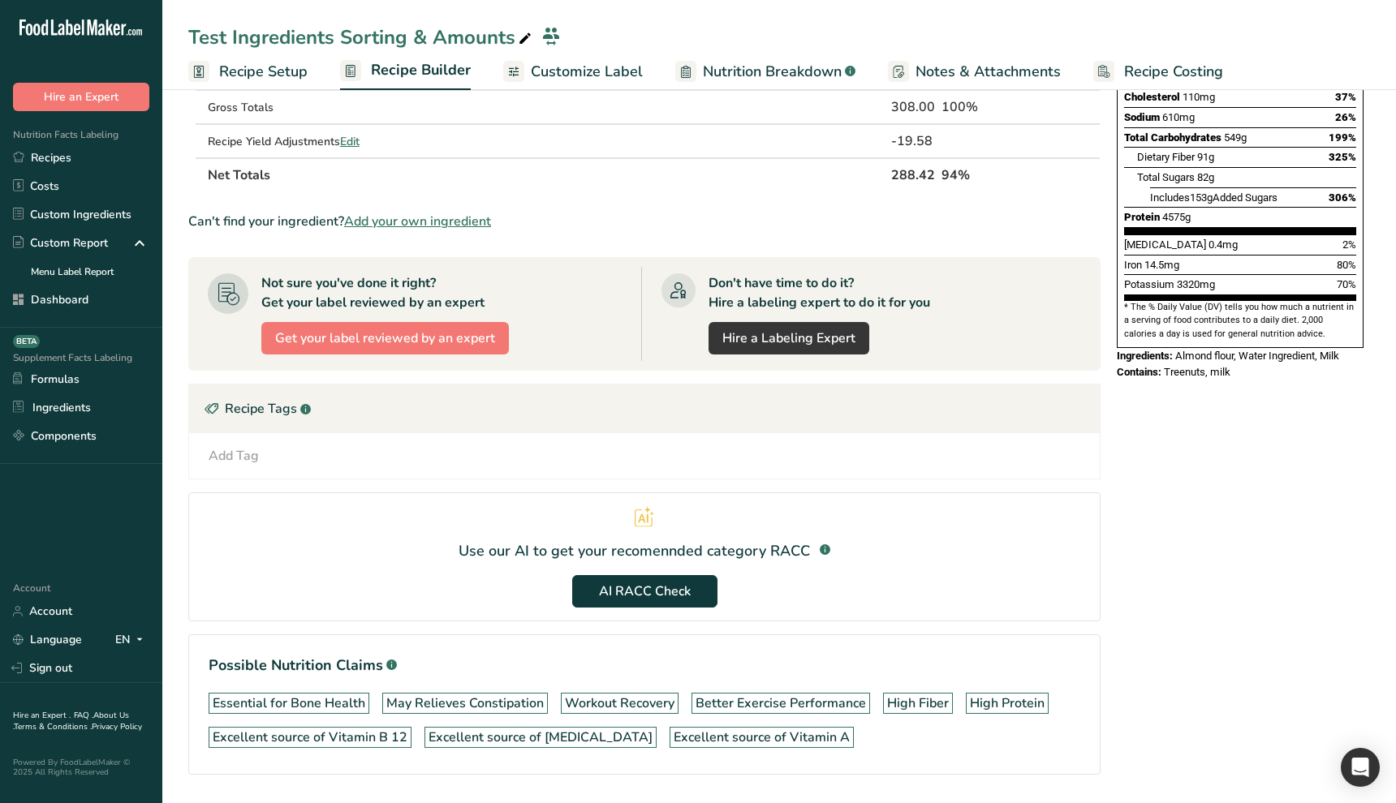
click at [905, 580] on section "Use our AI to get your recomennded category RACC .a-a{fill:#347362;}.b-a{fill:#…" at bounding box center [644, 556] width 912 height 129
click at [644, 595] on span "AI RACC Check" at bounding box center [645, 591] width 92 height 19
click at [683, 591] on span "AI RACC Check" at bounding box center [645, 591] width 92 height 19
click at [626, 592] on span "AI RACC Check" at bounding box center [645, 591] width 92 height 19
click at [607, 639] on section "Possible Nutrition Claims .a-a{fill:#347362;}.b-a{fill:#fff;} Essential for Bon…" at bounding box center [644, 704] width 912 height 140
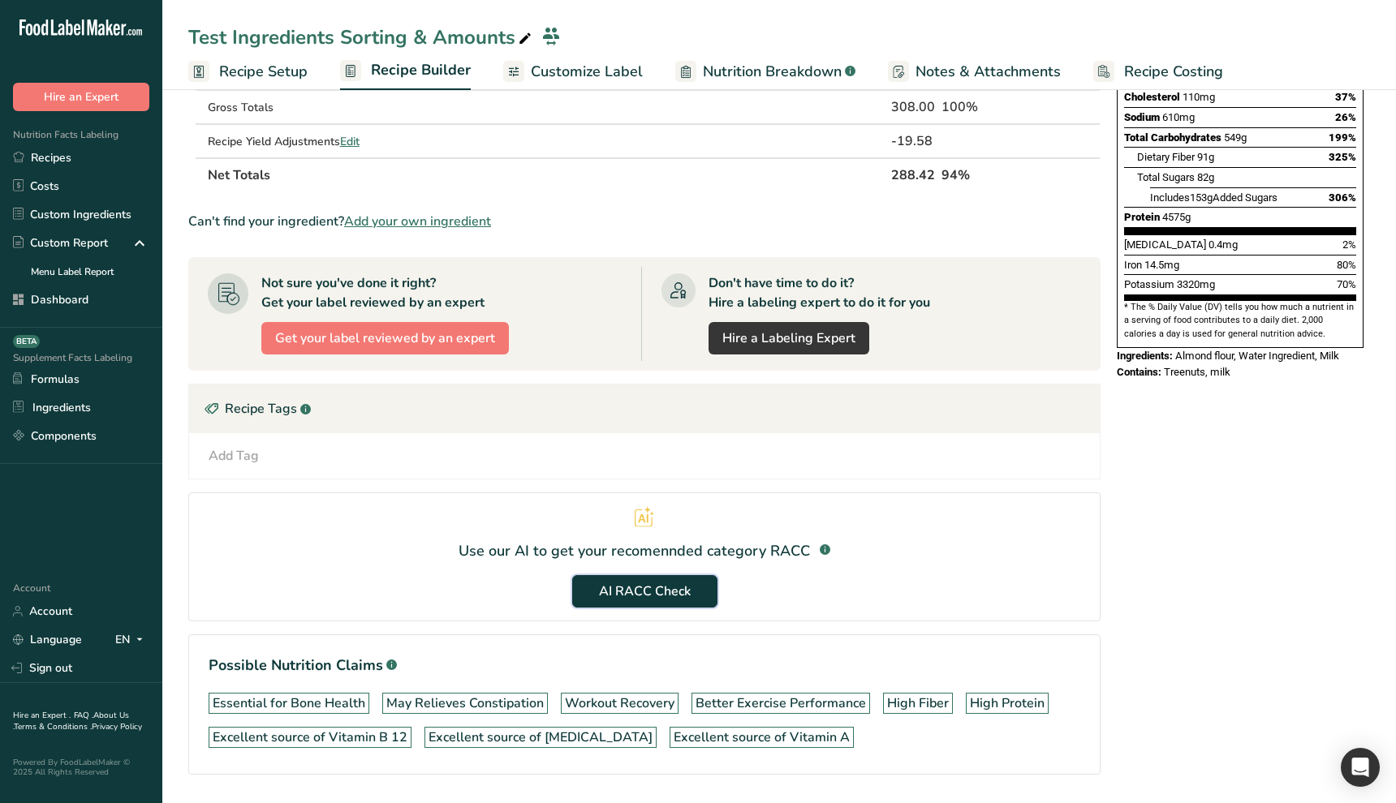
click at [639, 595] on span "AI RACC Check" at bounding box center [645, 591] width 92 height 19
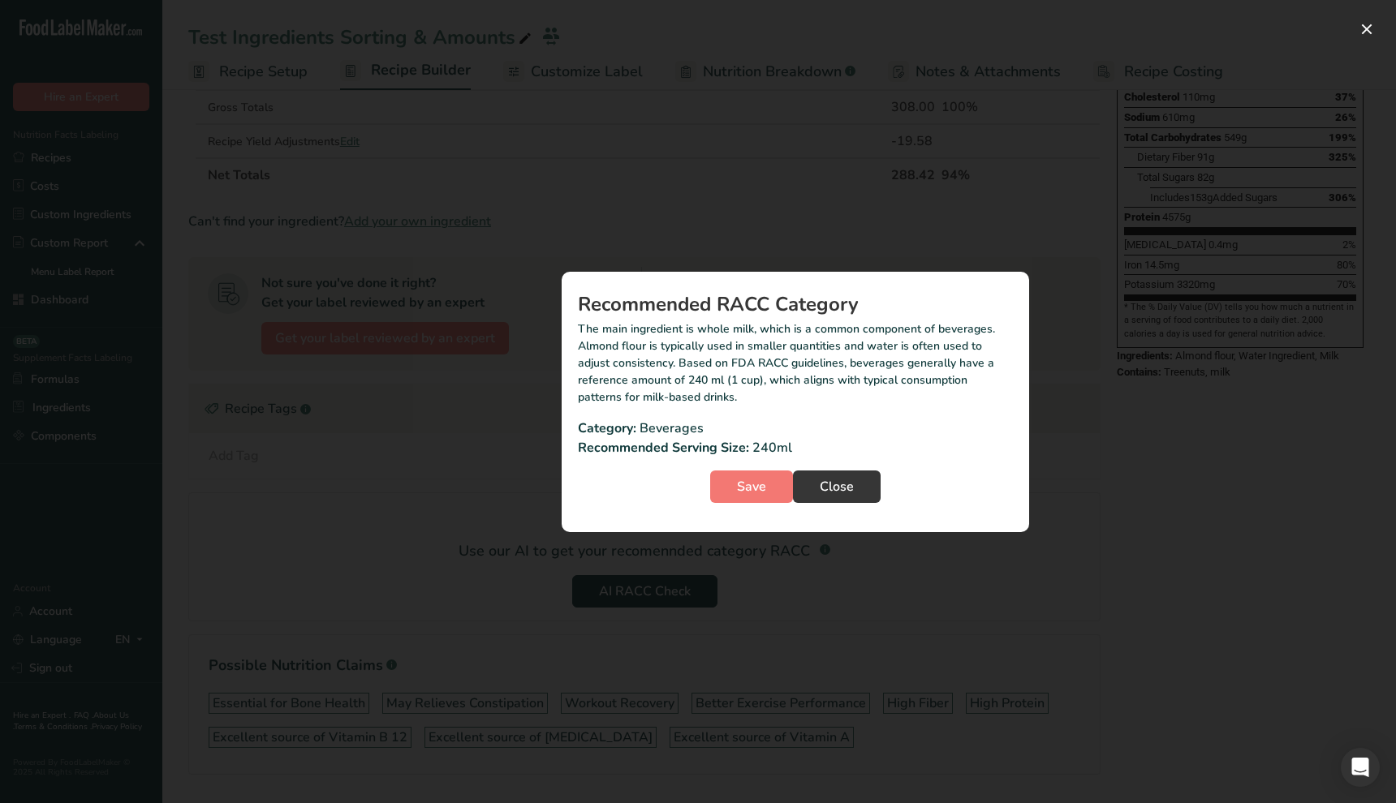
drag, startPoint x: 921, startPoint y: 492, endPoint x: 882, endPoint y: 495, distance: 39.0
click at [913, 492] on div "Save Close" at bounding box center [795, 487] width 435 height 58
click at [989, 493] on div "Save Close" at bounding box center [795, 487] width 435 height 58
click at [840, 483] on span "Close" at bounding box center [836, 486] width 34 height 19
click at [855, 501] on button "Close" at bounding box center [837, 487] width 88 height 32
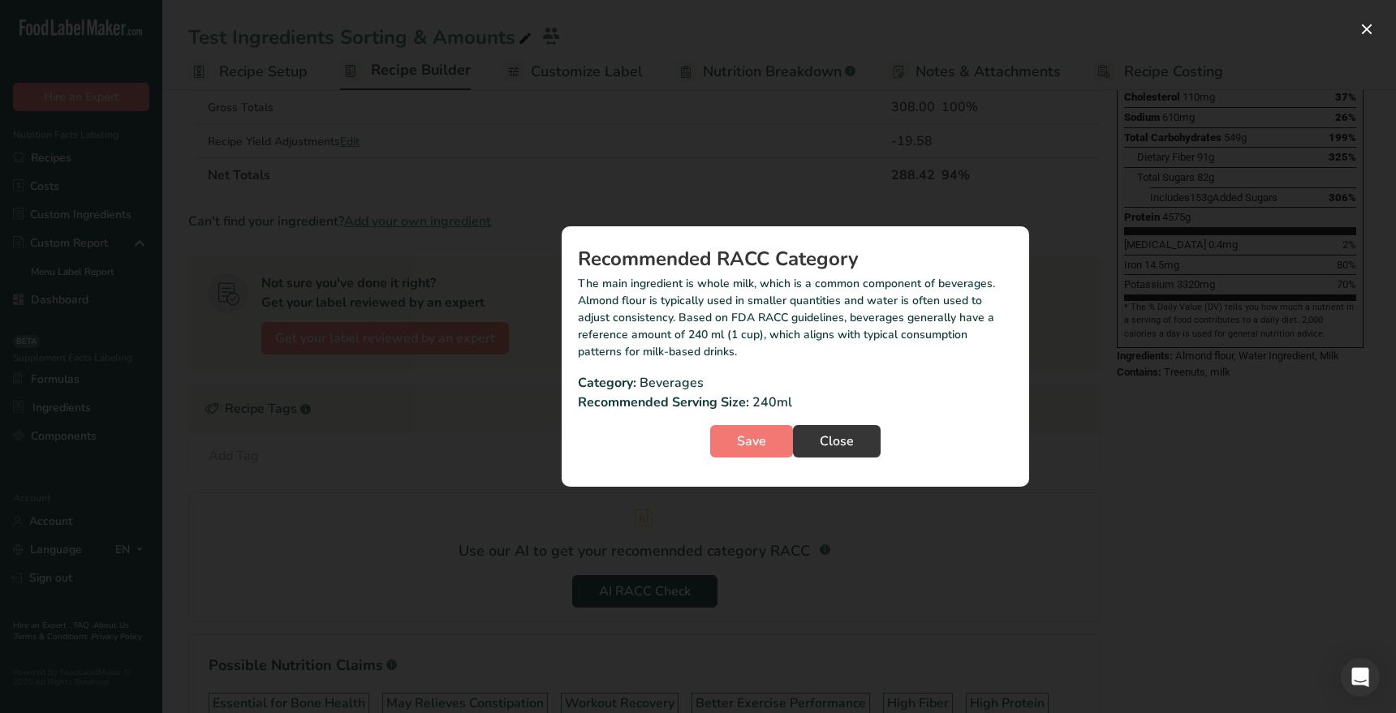
drag, startPoint x: 970, startPoint y: 484, endPoint x: 898, endPoint y: 463, distance: 75.2
click at [970, 484] on section "Recommended RACC Category The main ingredient is whole milk, which is a common …" at bounding box center [794, 356] width 467 height 260
click at [866, 447] on button "Close" at bounding box center [837, 441] width 88 height 32
click at [480, 503] on div "RACC modal" at bounding box center [698, 356] width 1396 height 713
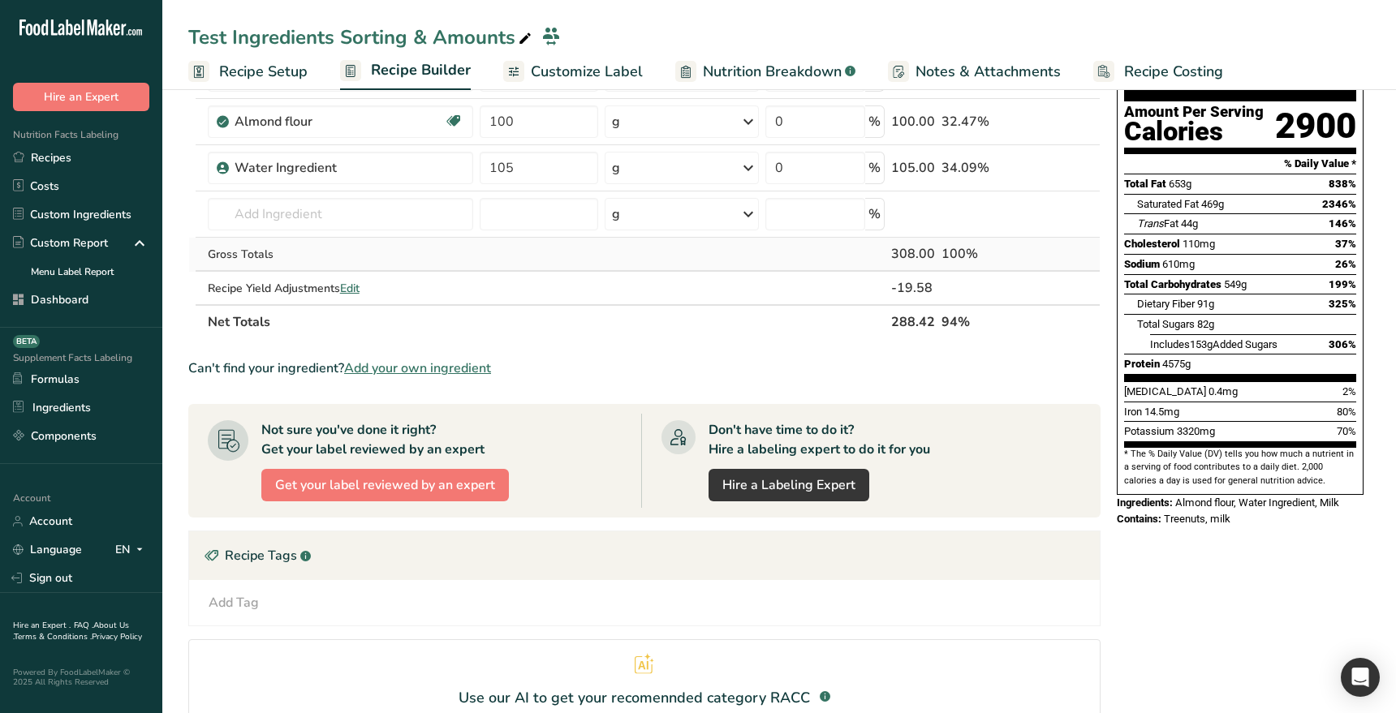
scroll to position [444, 0]
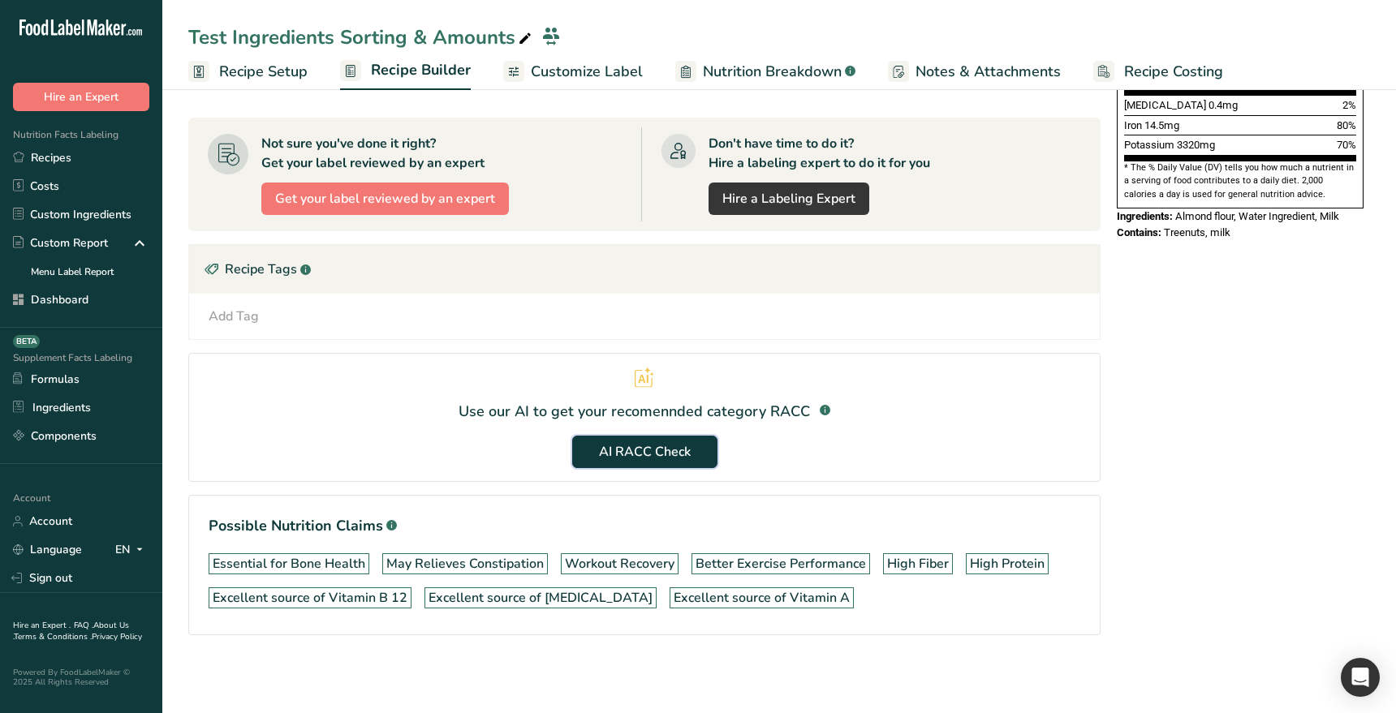
click at [637, 448] on span "AI RACC Check" at bounding box center [645, 451] width 92 height 19
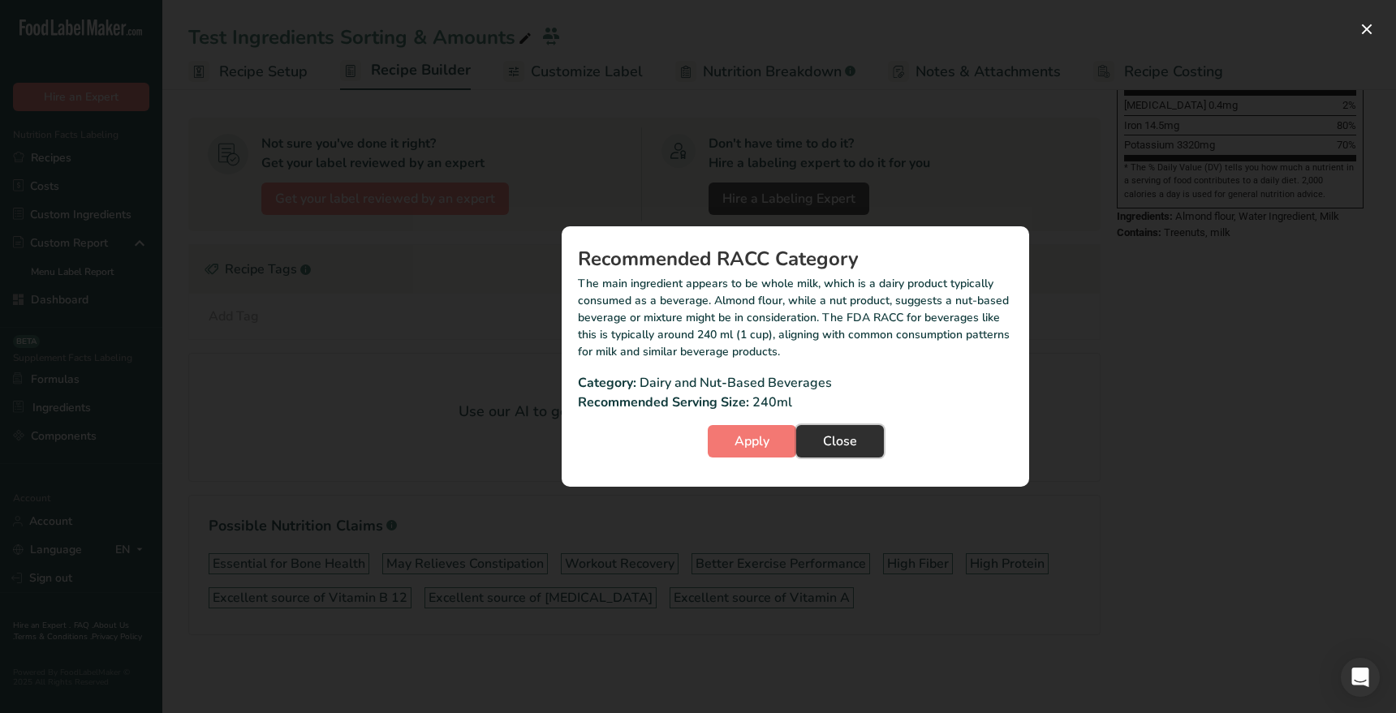
click at [836, 435] on span "Close" at bounding box center [840, 441] width 34 height 19
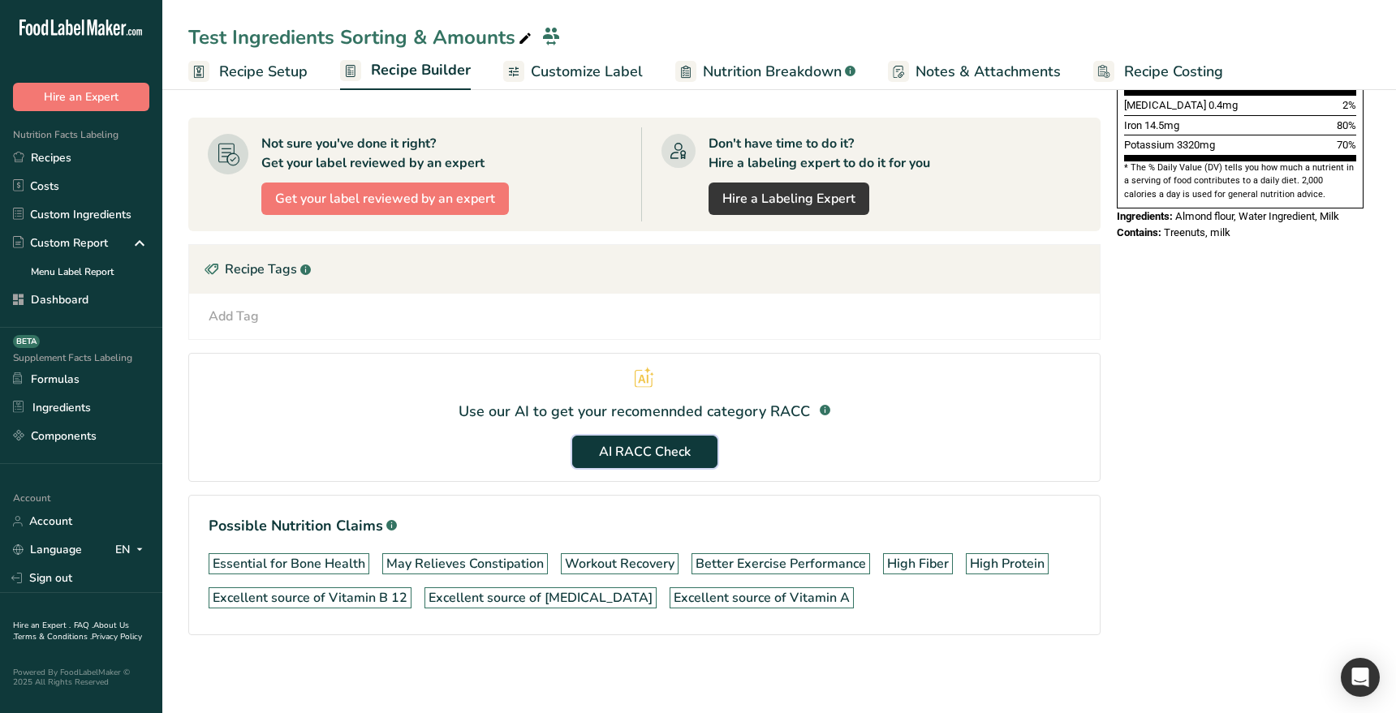
click at [690, 454] on span "AI RACC Check" at bounding box center [645, 451] width 92 height 19
